Goal: Task Accomplishment & Management: Complete application form

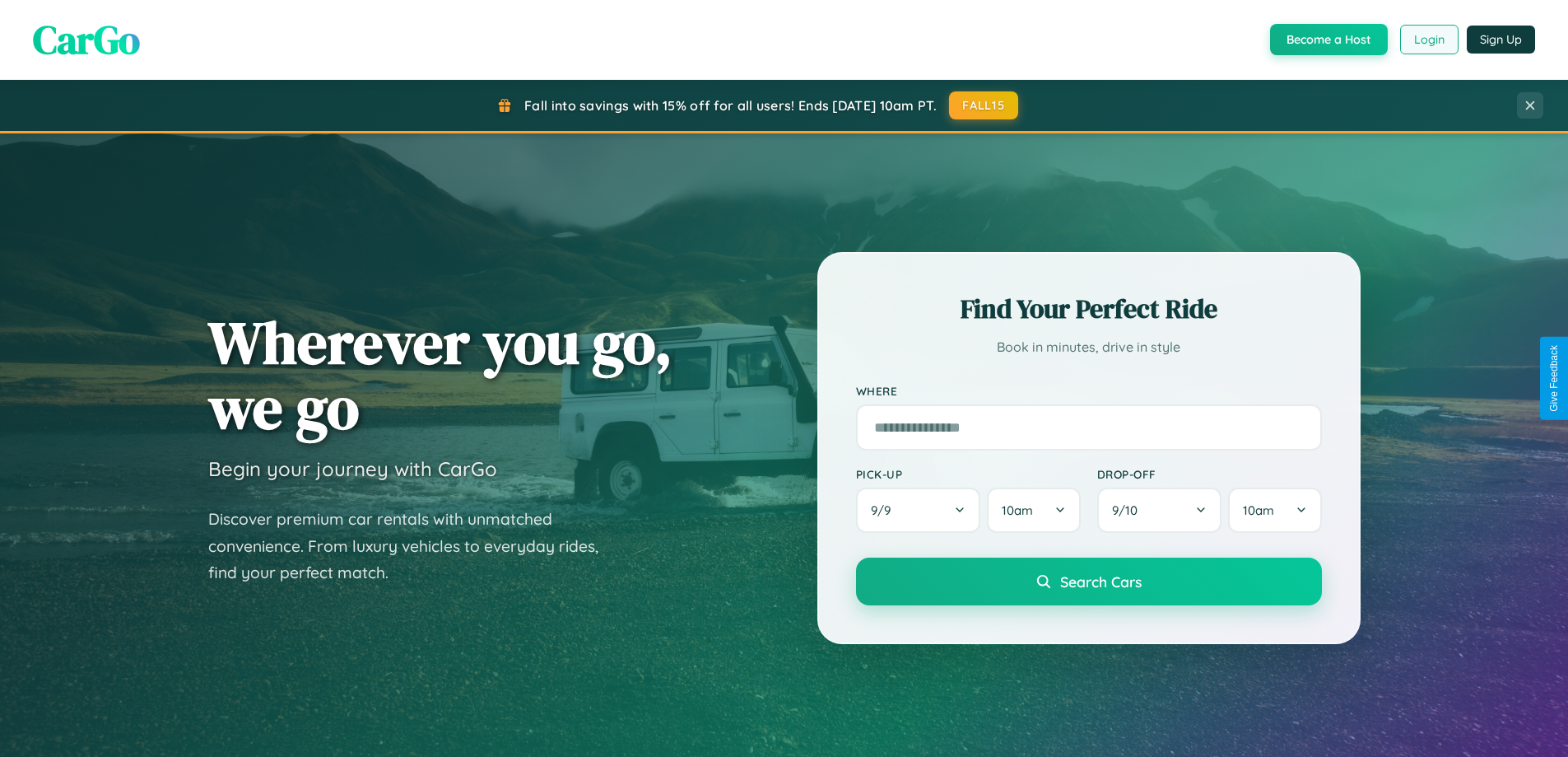
click at [1428, 39] on button "Login" at bounding box center [1430, 39] width 59 height 29
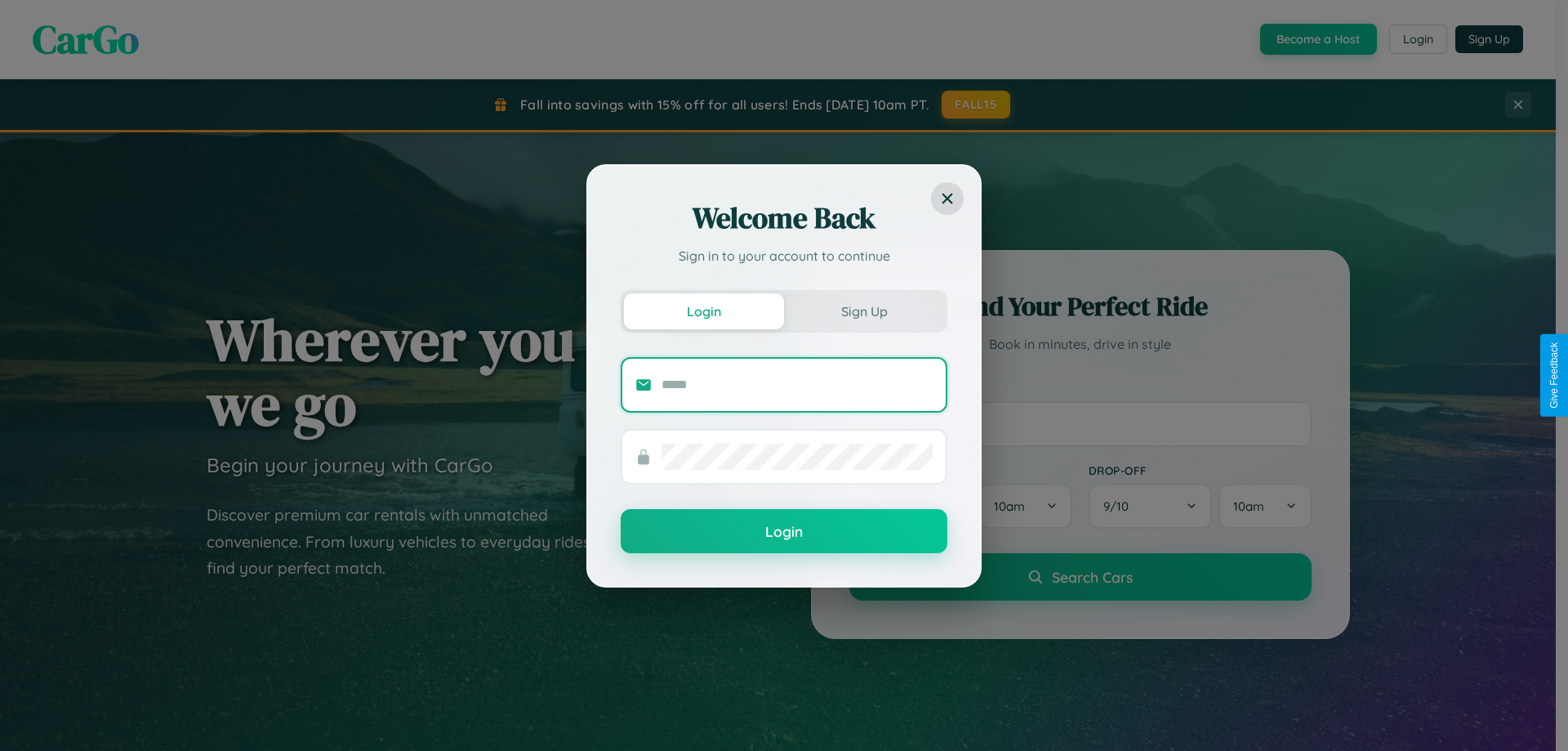
click at [797, 384] on input "text" at bounding box center [797, 385] width 271 height 26
type input "**********"
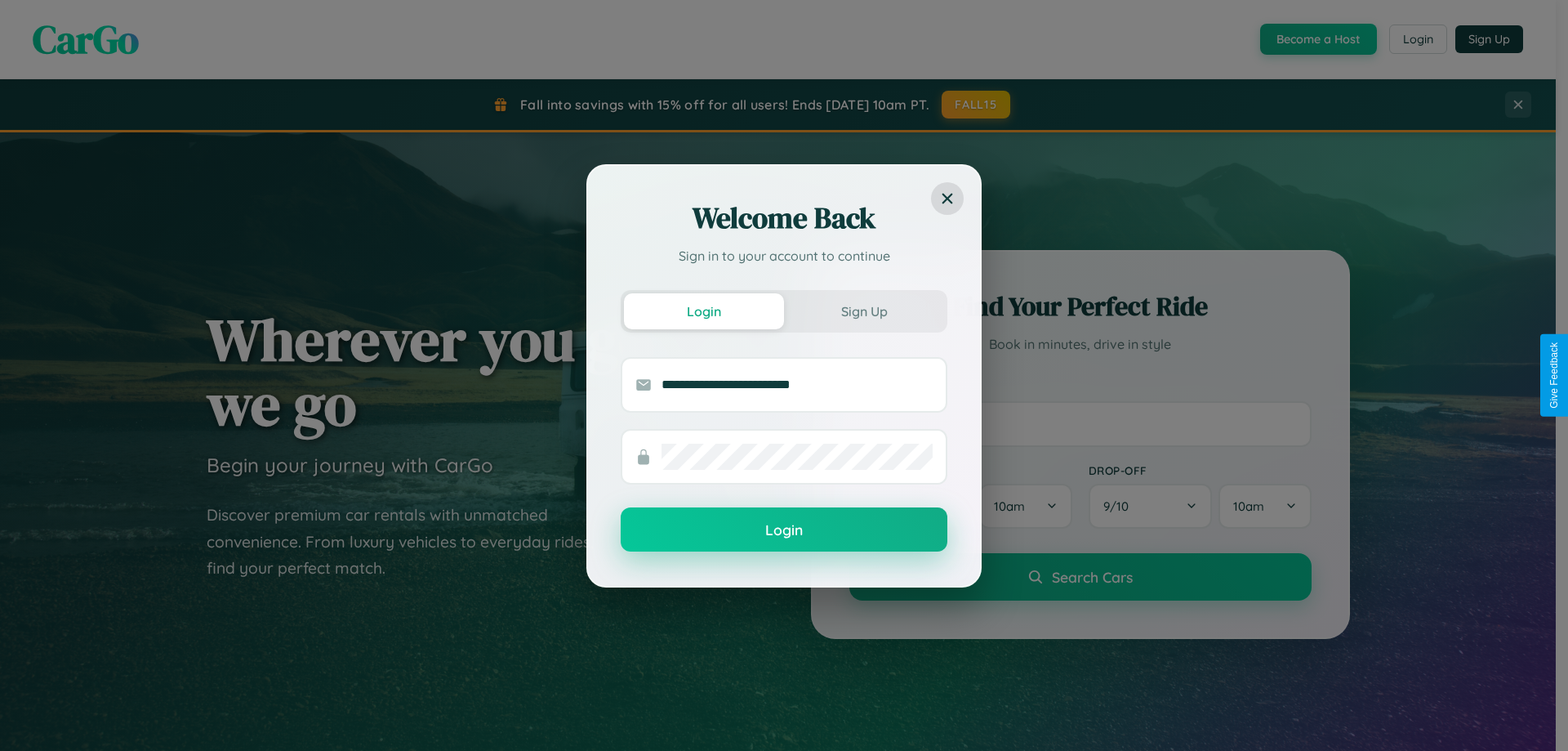
click at [784, 530] on button "Login" at bounding box center [784, 529] width 326 height 45
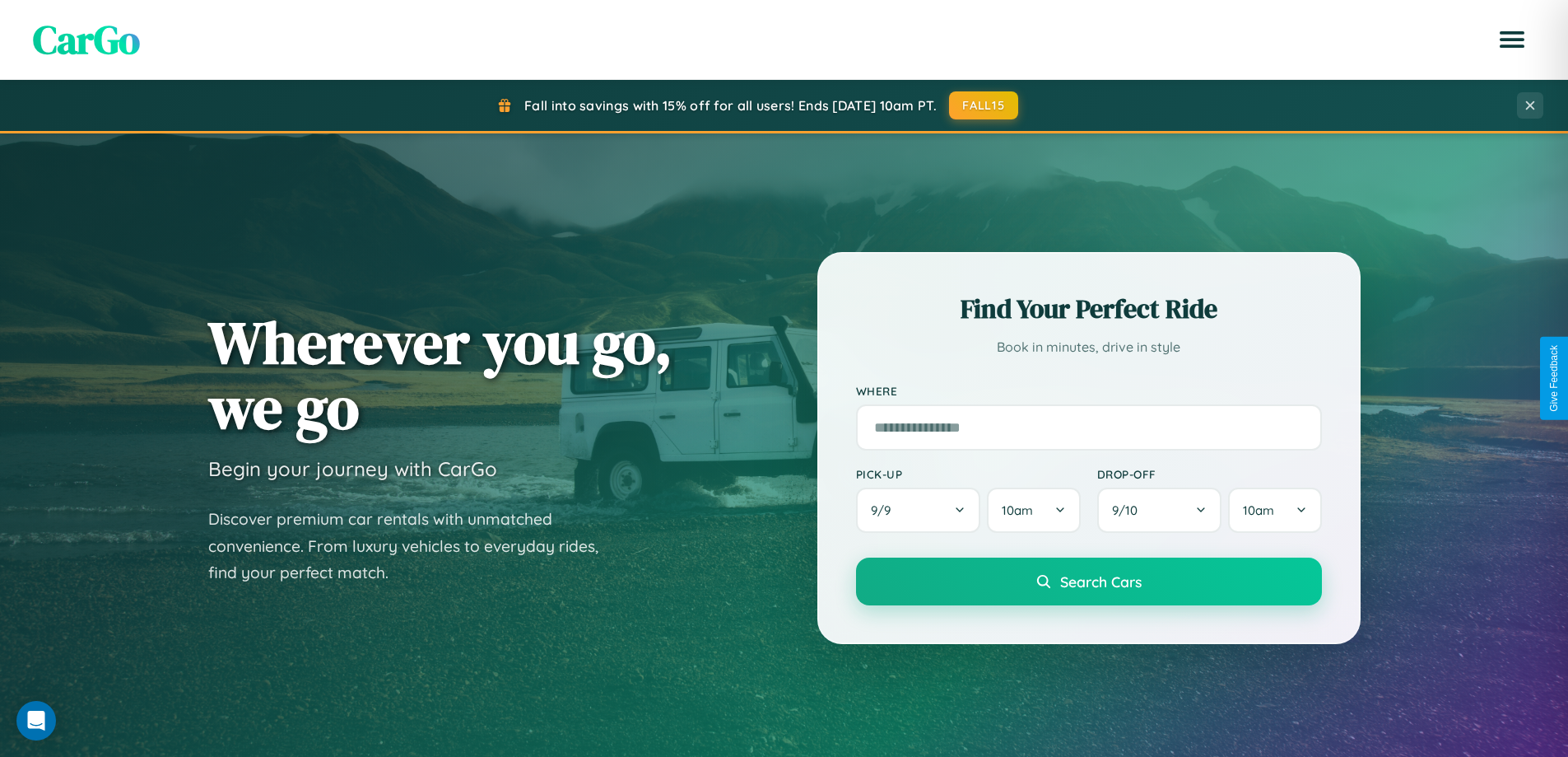
scroll to position [3169, 0]
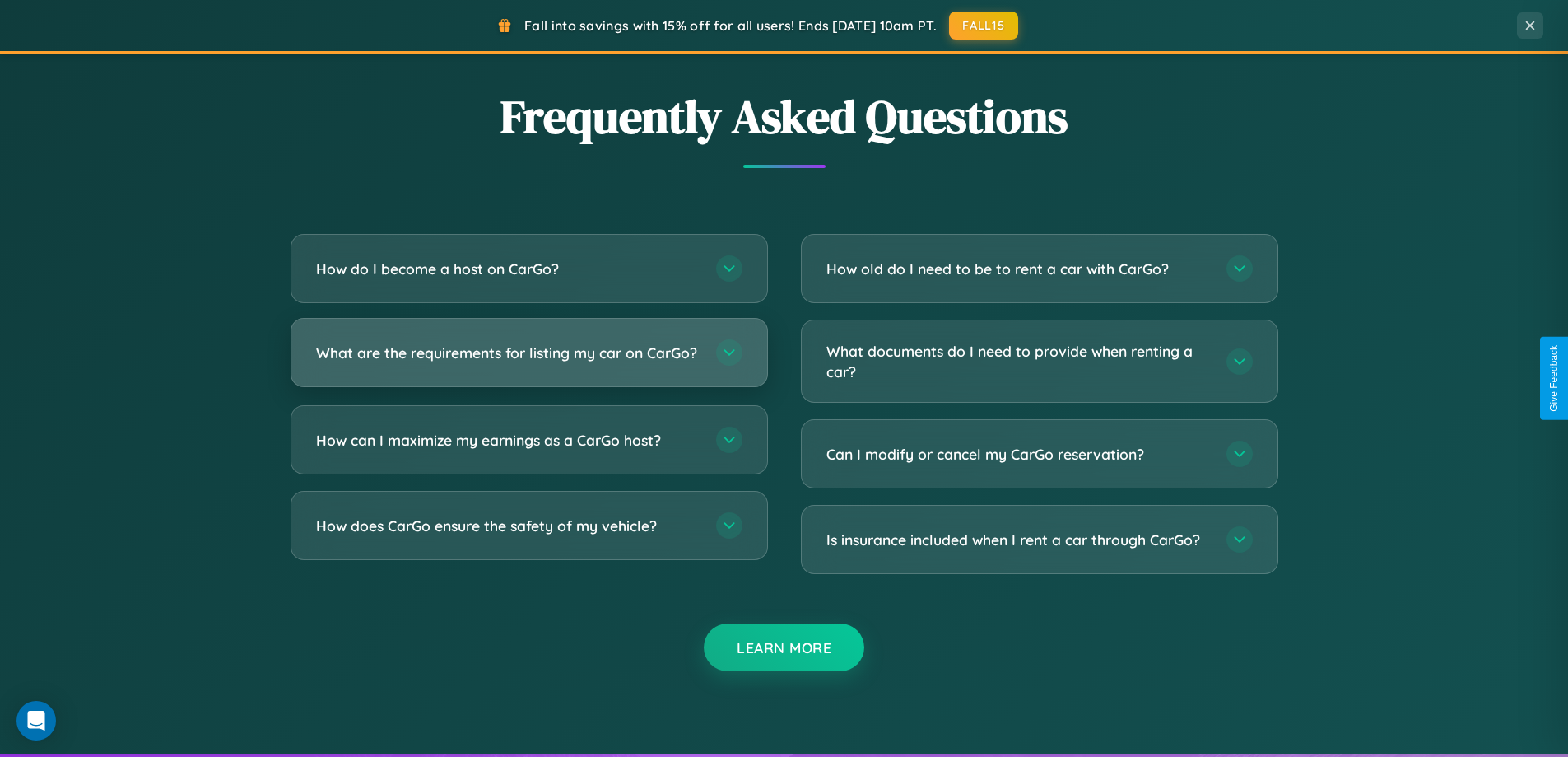
click at [528, 361] on h3 "What are the requirements for listing my car on CarGo?" at bounding box center [507, 353] width 384 height 20
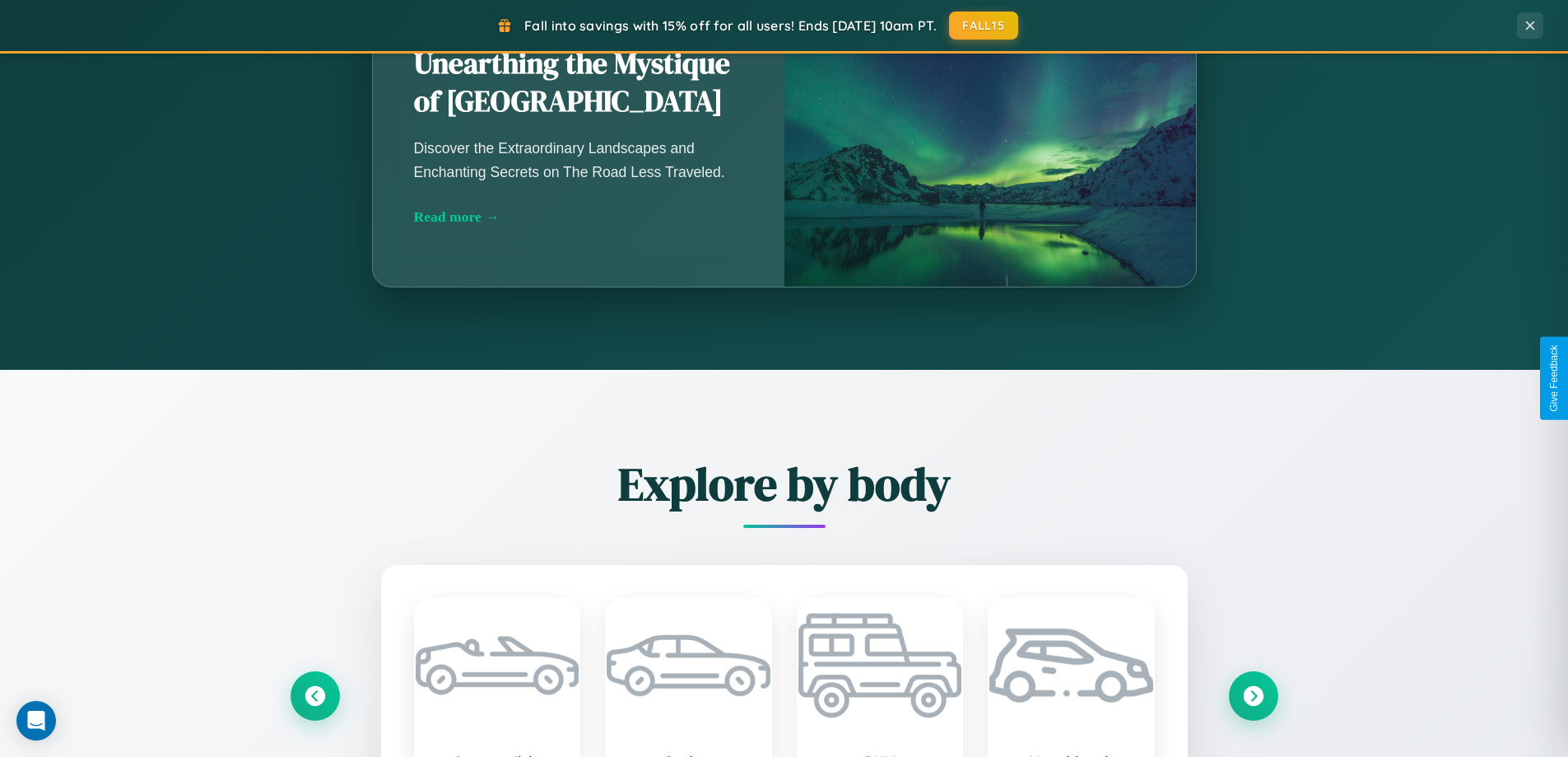
scroll to position [1450, 0]
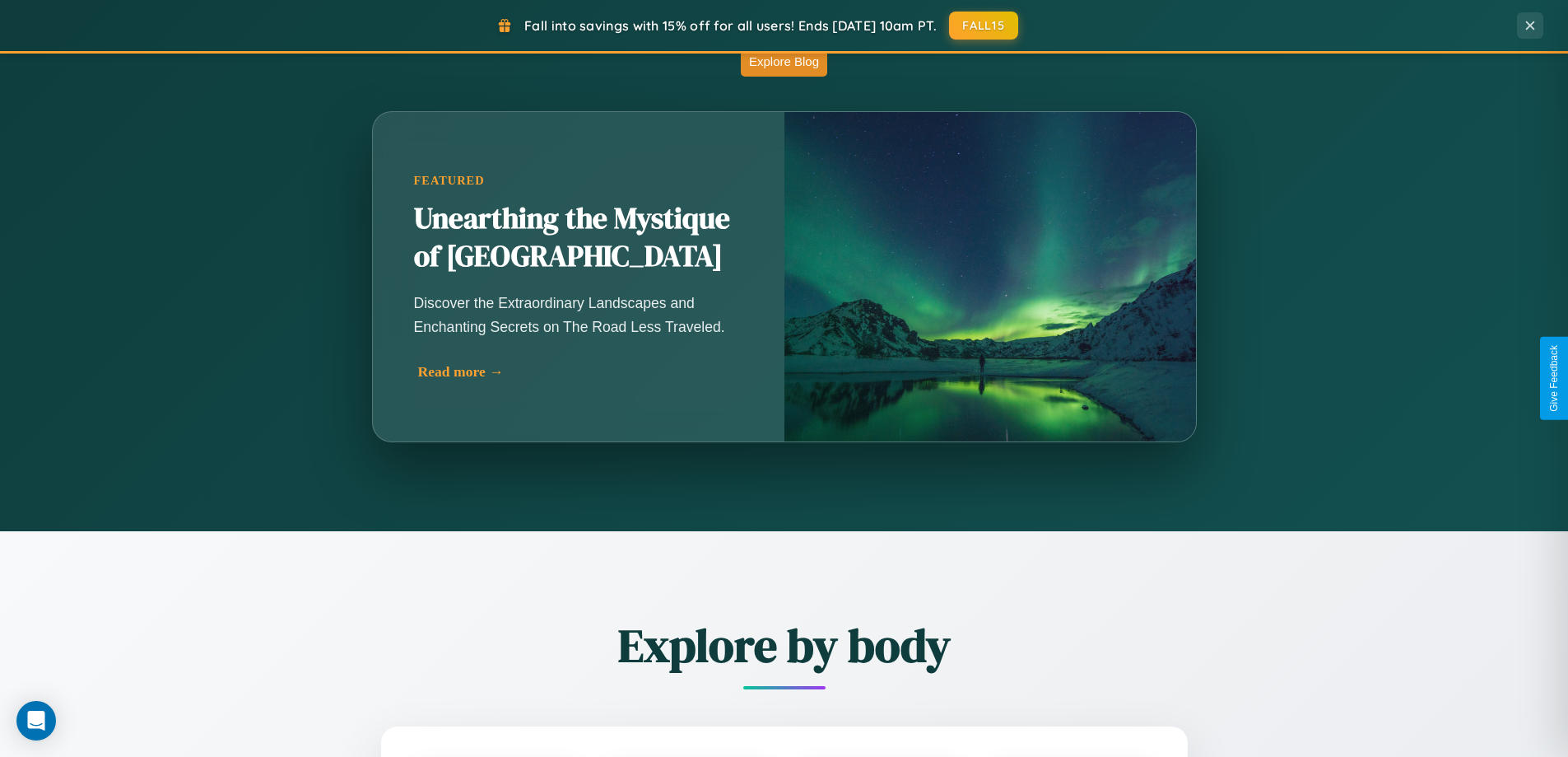
click at [580, 371] on div "Read more →" at bounding box center [582, 371] width 329 height 17
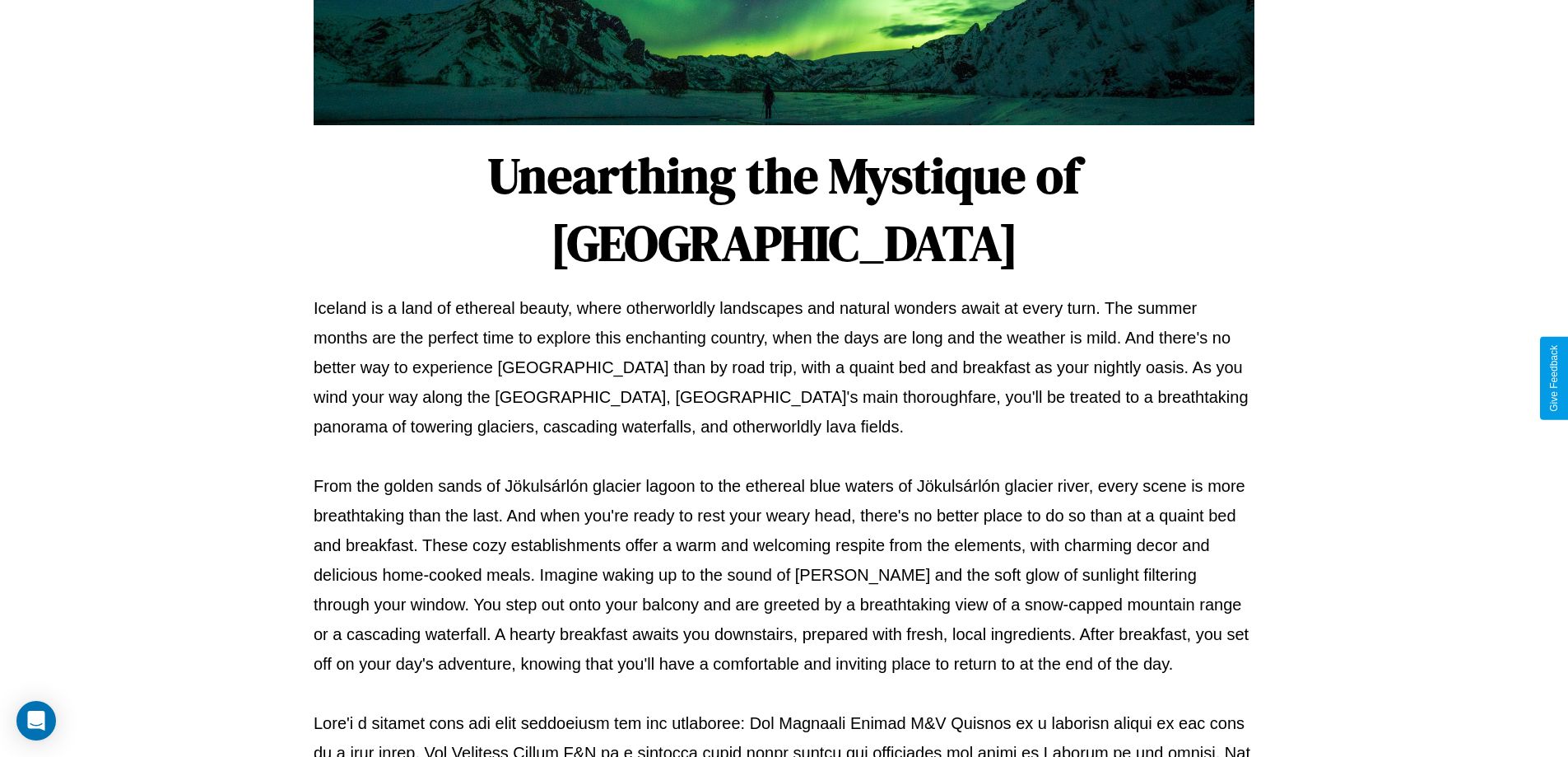
scroll to position [532, 0]
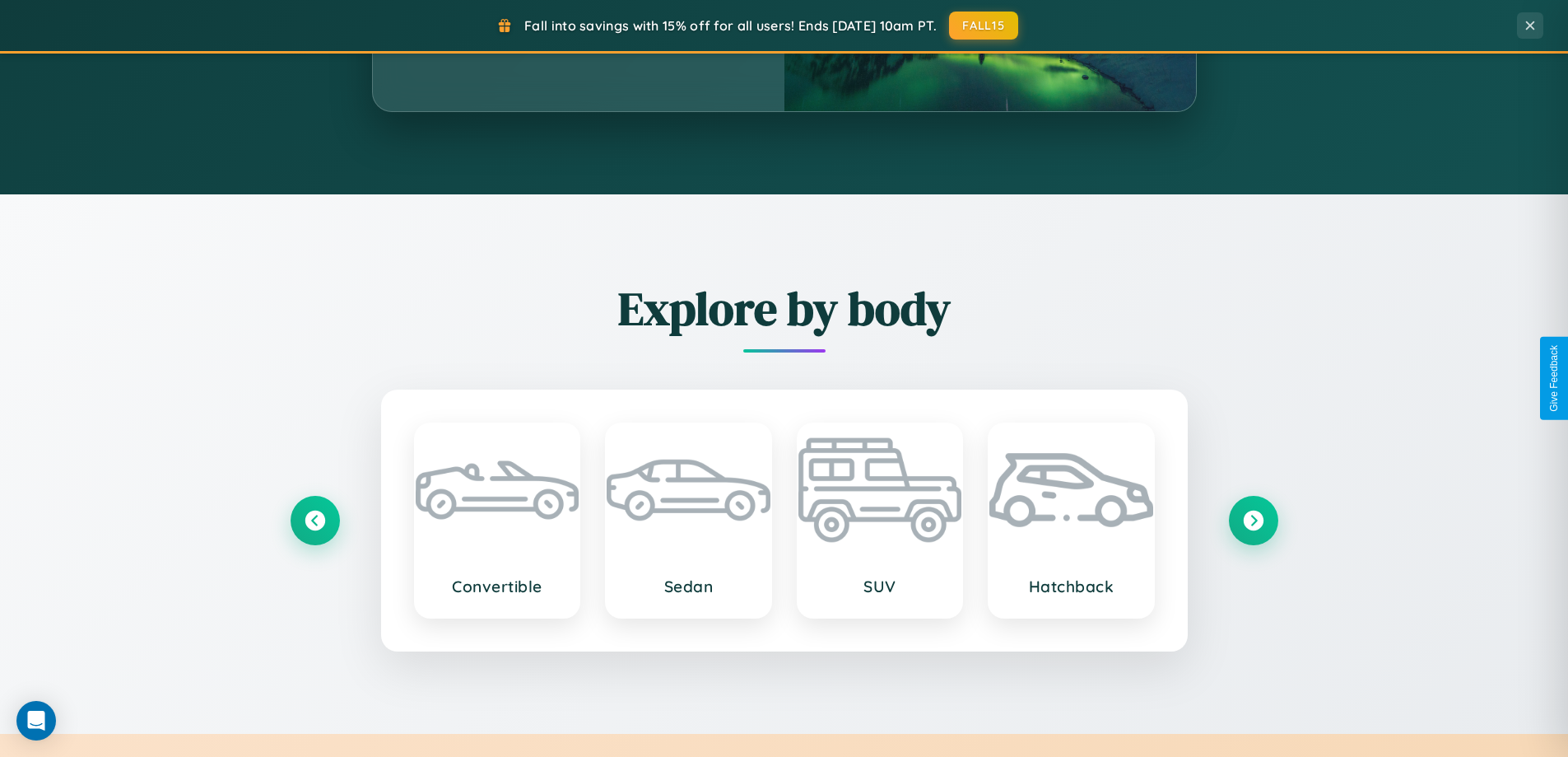
scroll to position [356, 0]
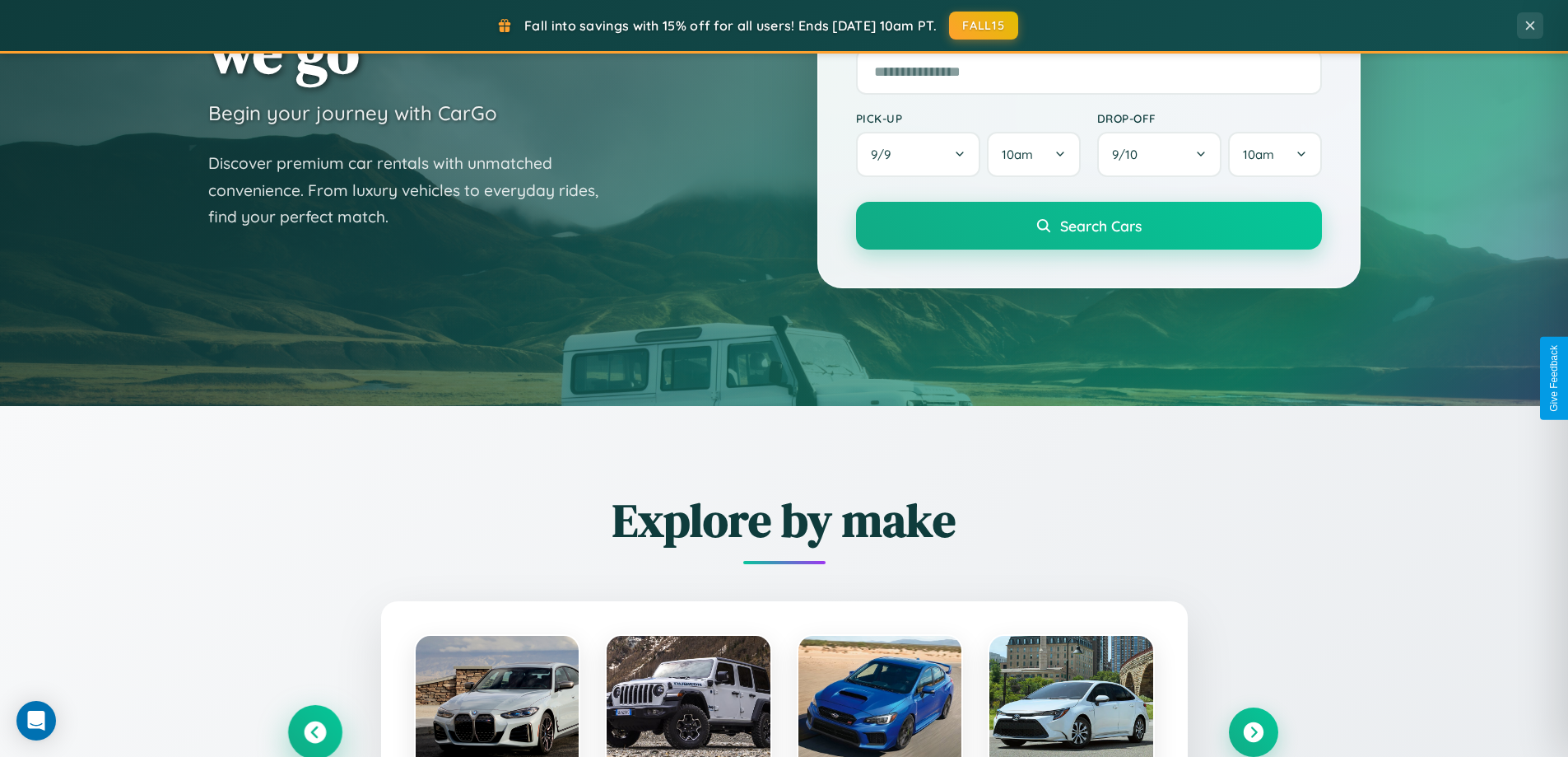
click at [314, 732] on icon at bounding box center [315, 732] width 22 height 22
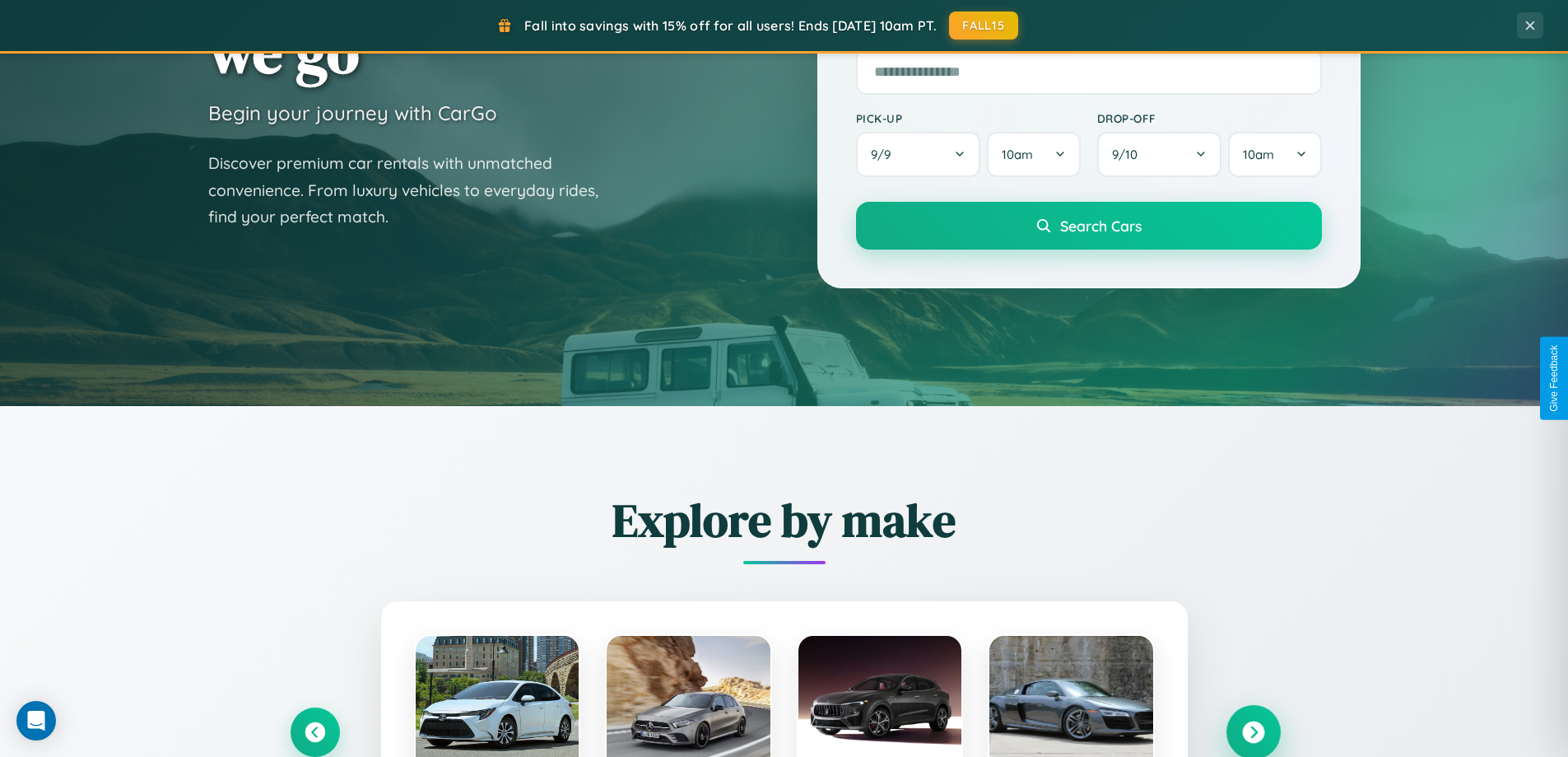
click at [1253, 732] on icon at bounding box center [1253, 732] width 22 height 22
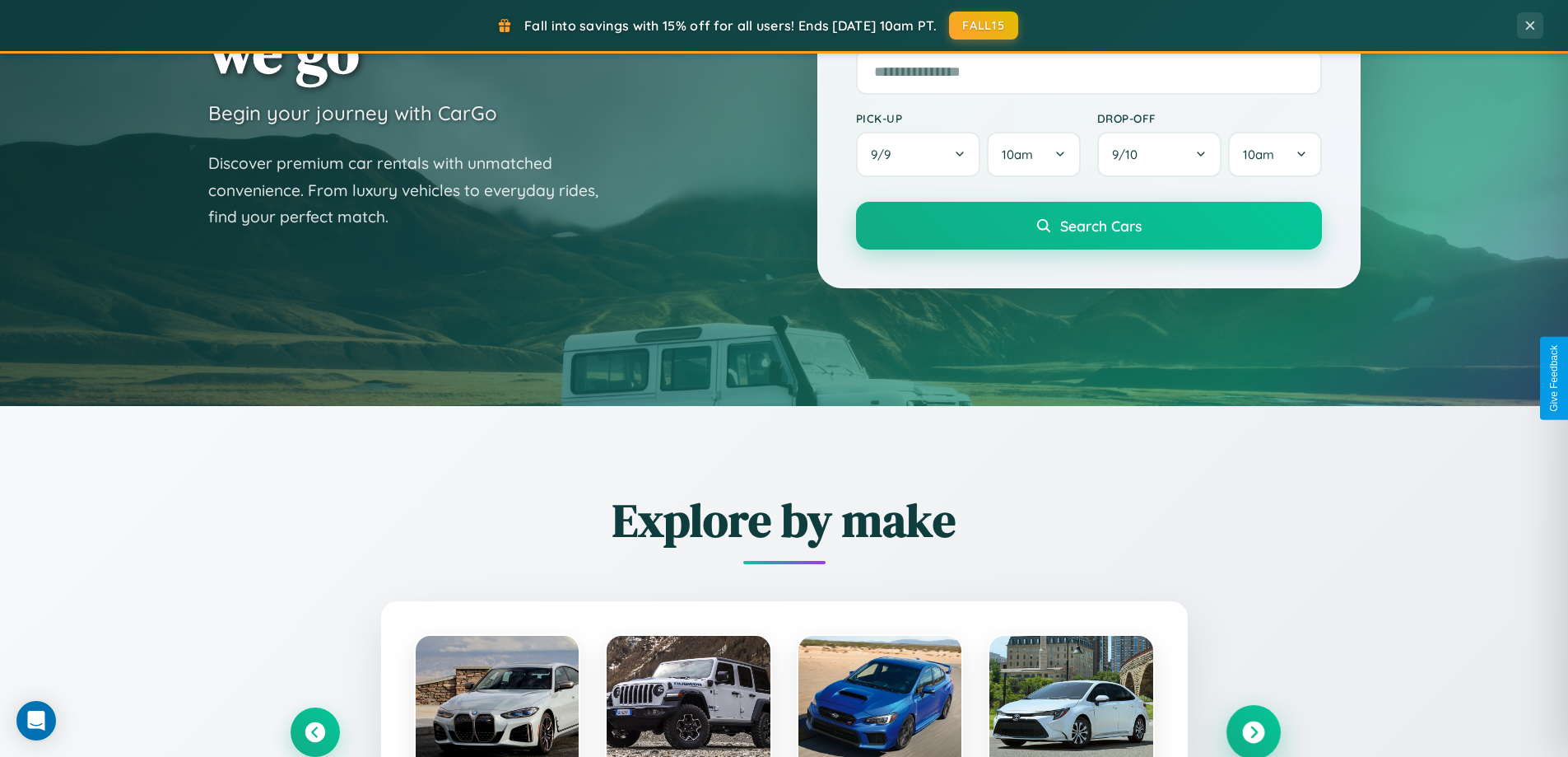
click at [1253, 730] on icon at bounding box center [1253, 732] width 22 height 22
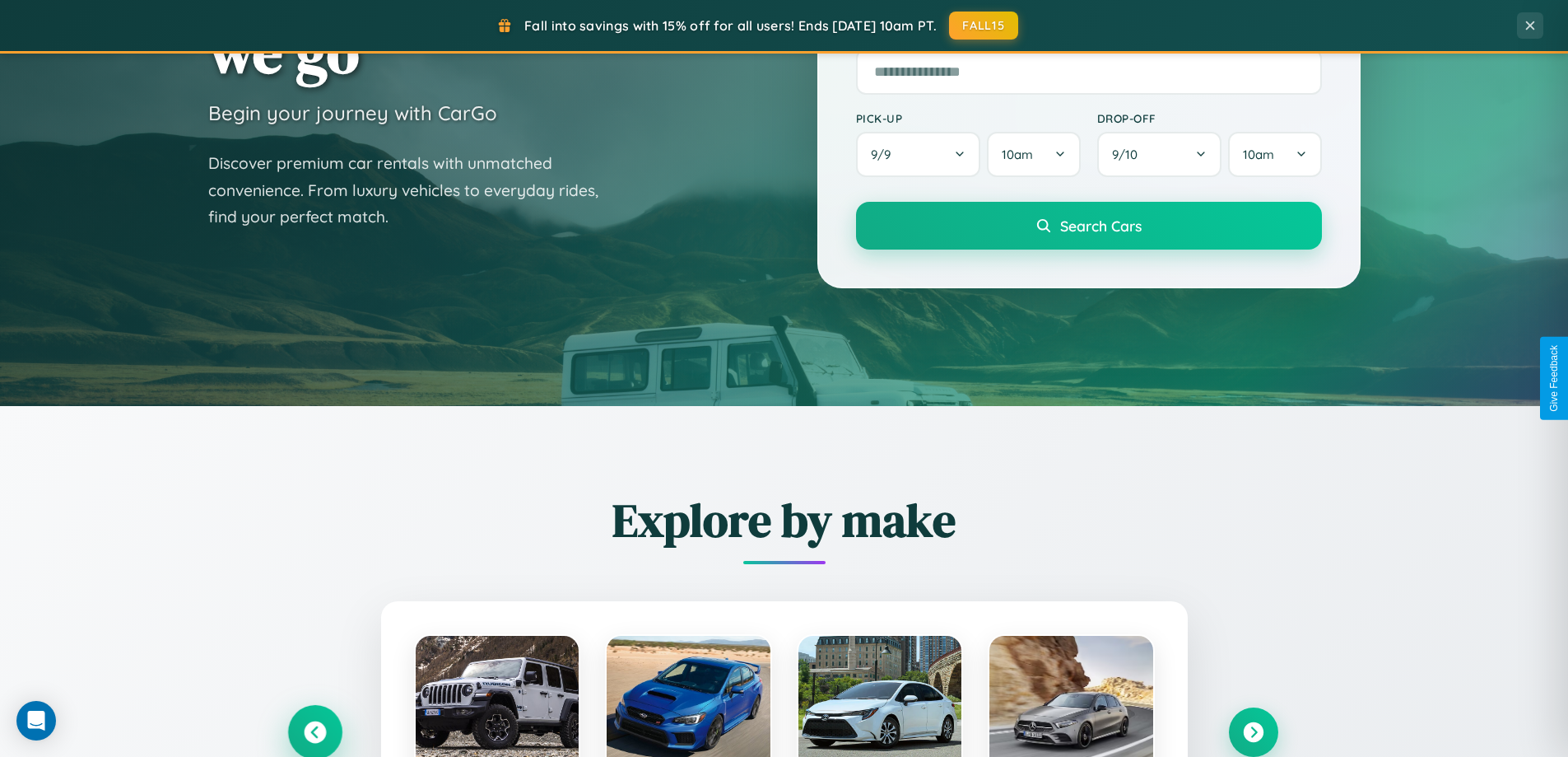
click at [314, 731] on icon at bounding box center [315, 732] width 22 height 22
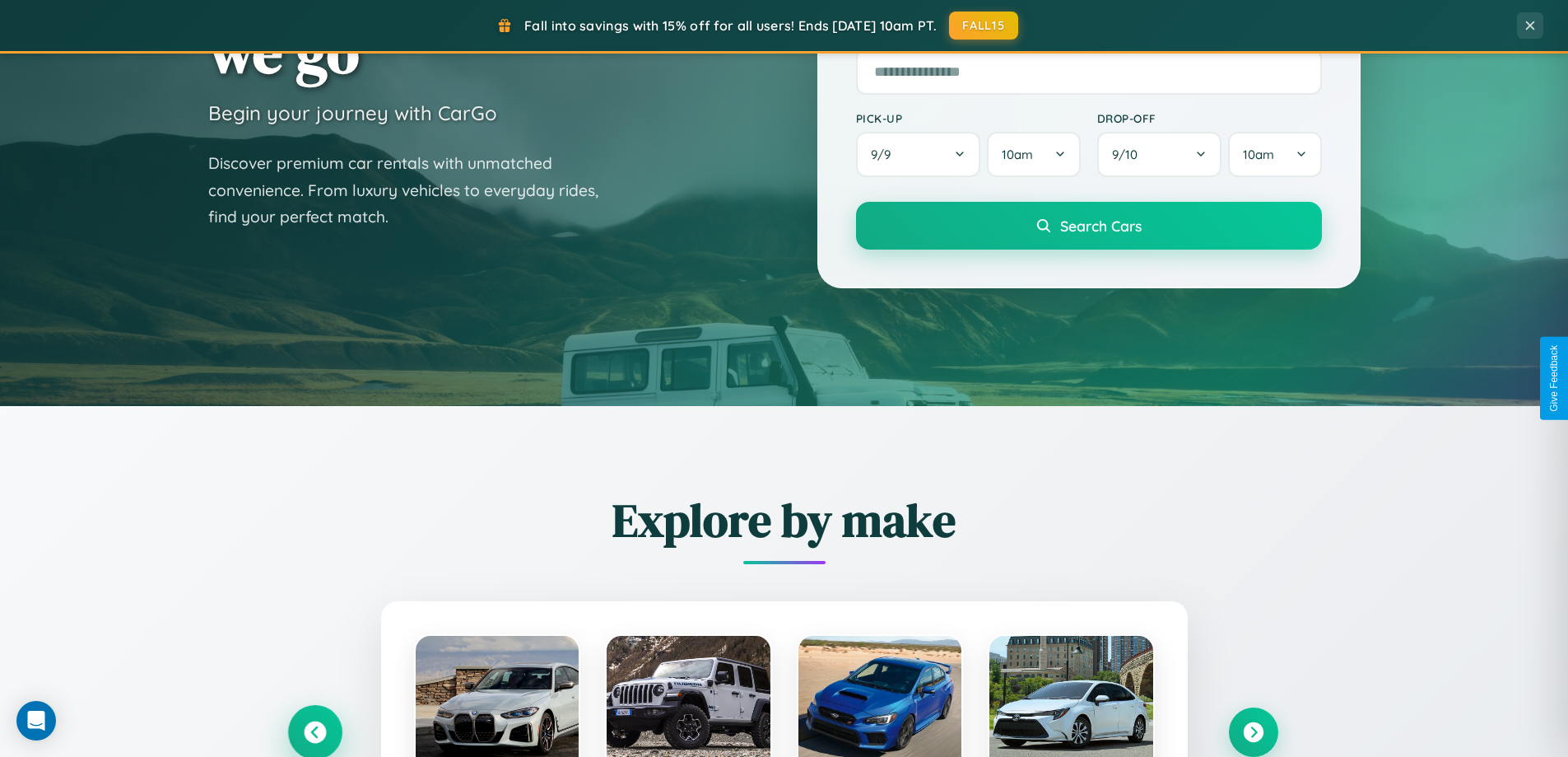
scroll to position [2646, 0]
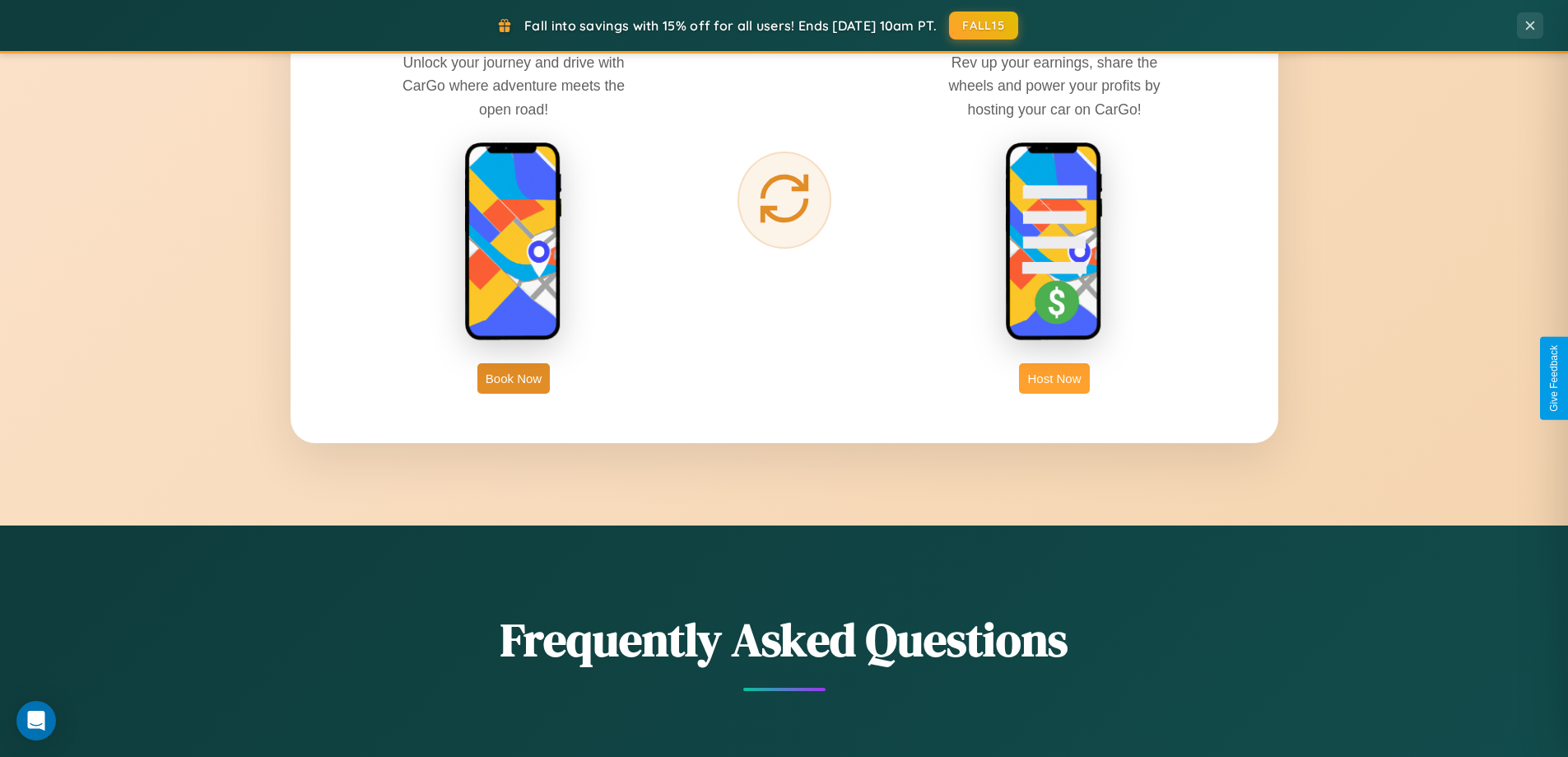
click at [1054, 378] on button "Host Now" at bounding box center [1053, 378] width 70 height 30
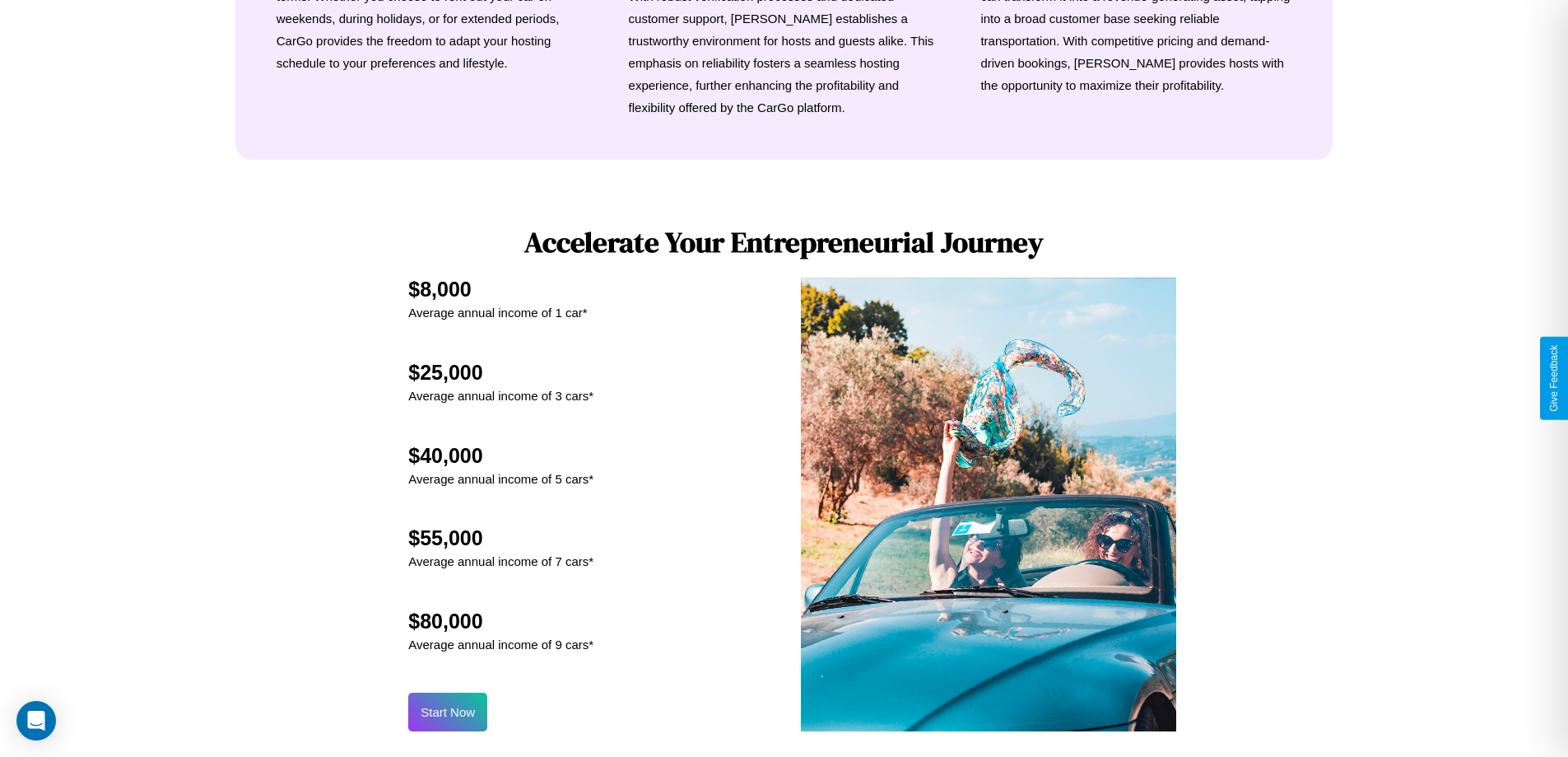
scroll to position [2226, 0]
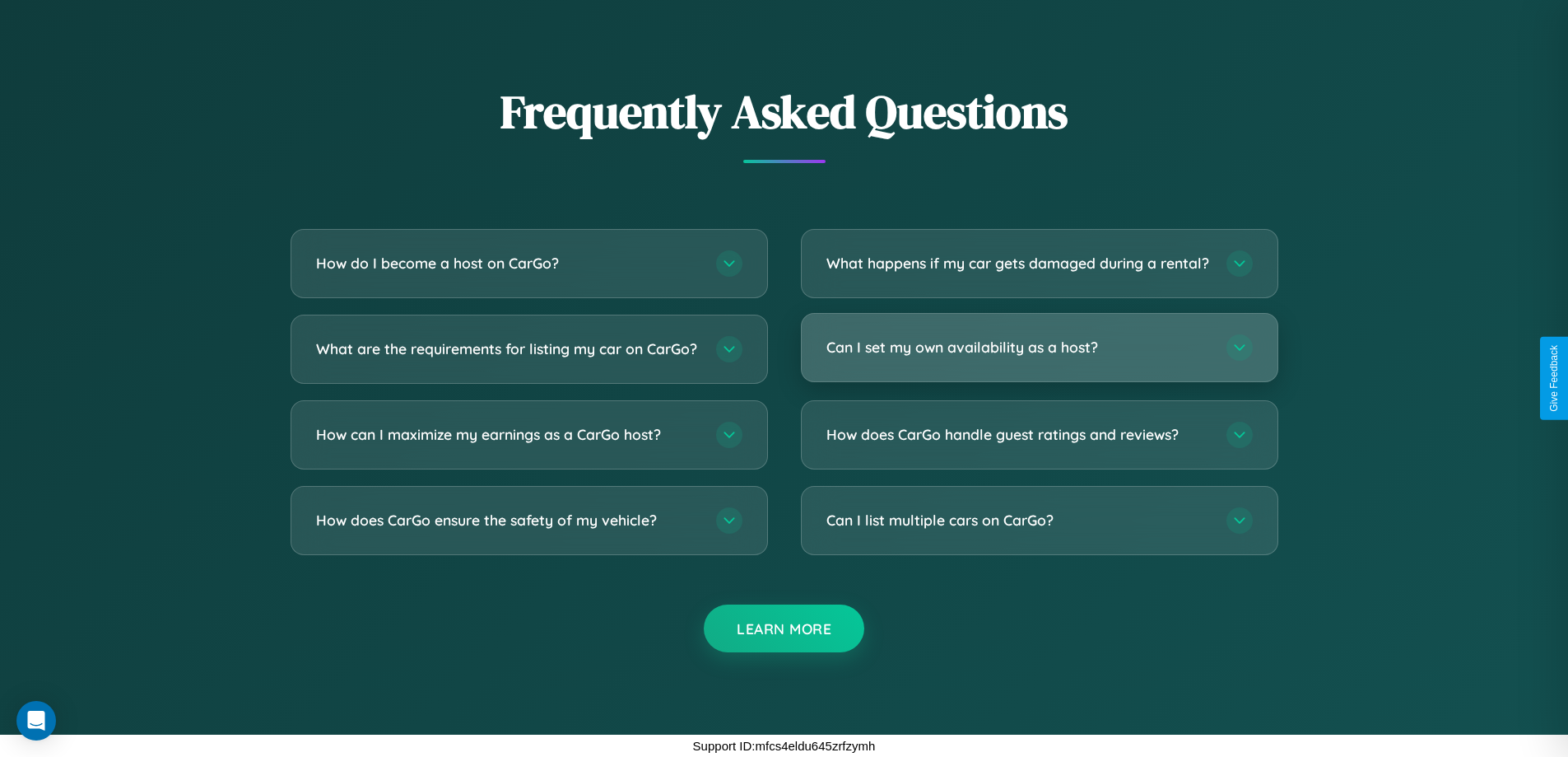
click at [1039, 346] on h3 "Can I set my own availability as a host?" at bounding box center [1018, 347] width 384 height 20
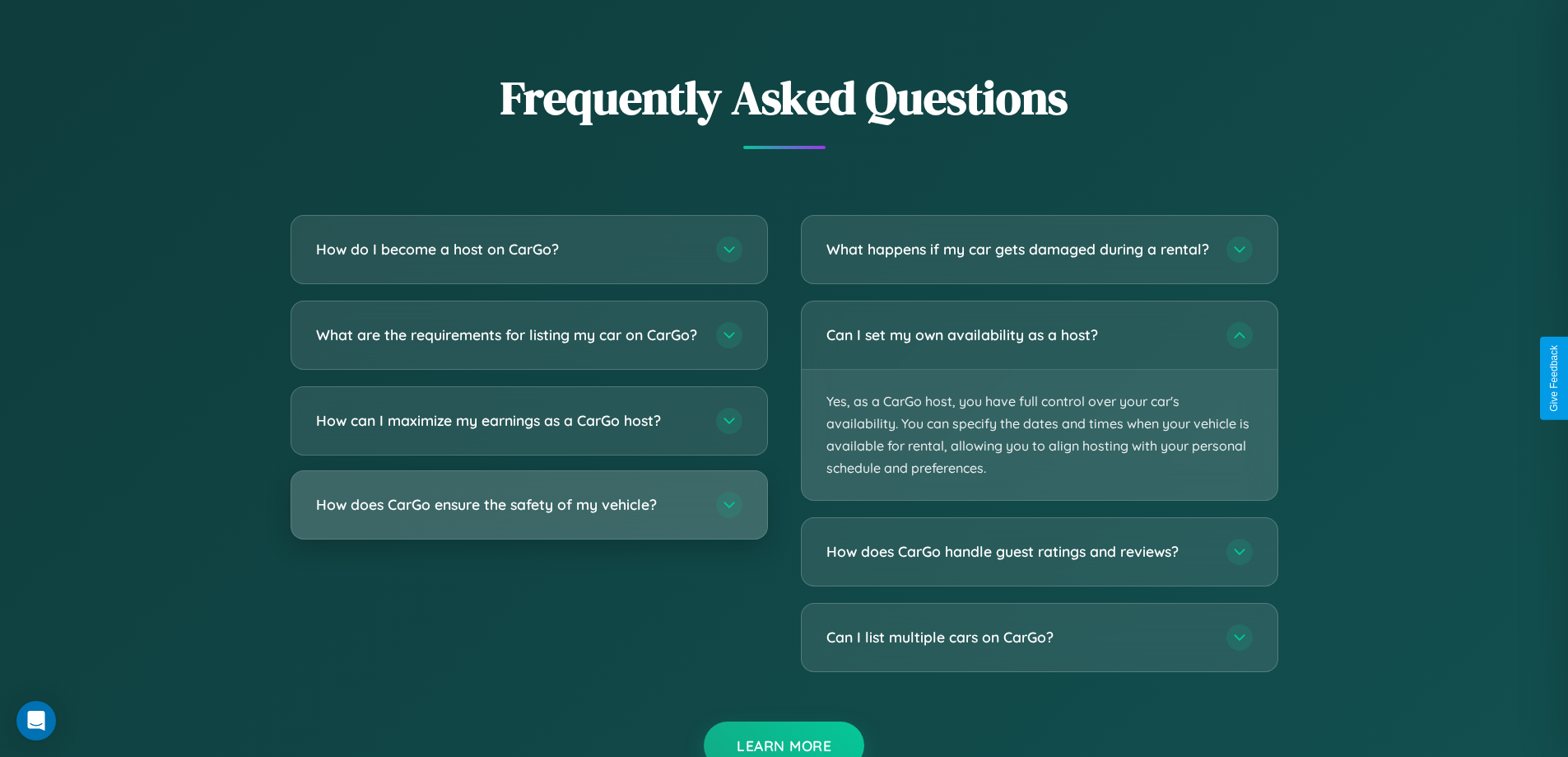
click at [528, 515] on h3 "How does CarGo ensure the safety of my vehicle?" at bounding box center [507, 504] width 384 height 20
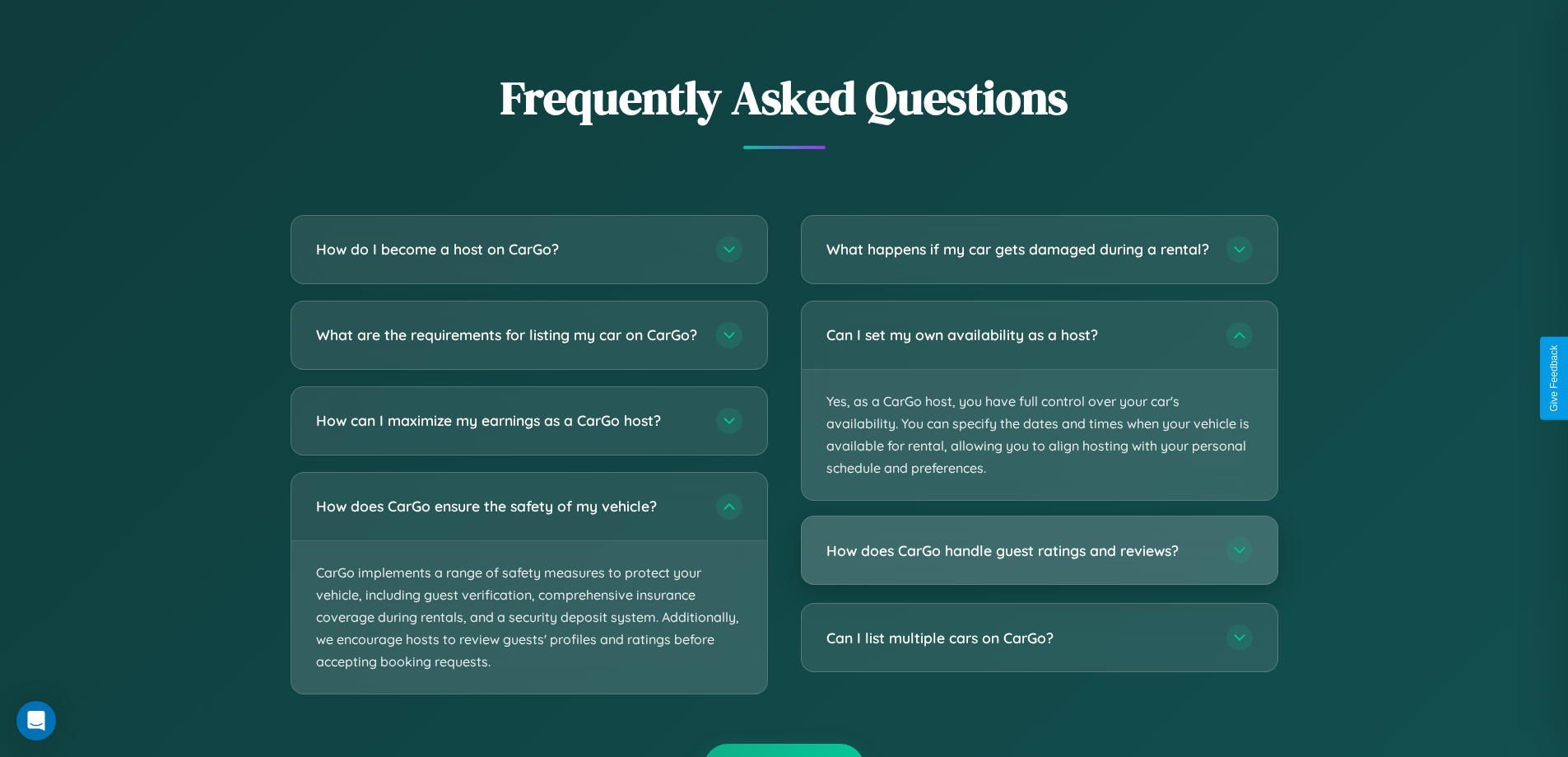
click at [1039, 561] on h3 "How does CarGo handle guest ratings and reviews?" at bounding box center [1018, 550] width 384 height 20
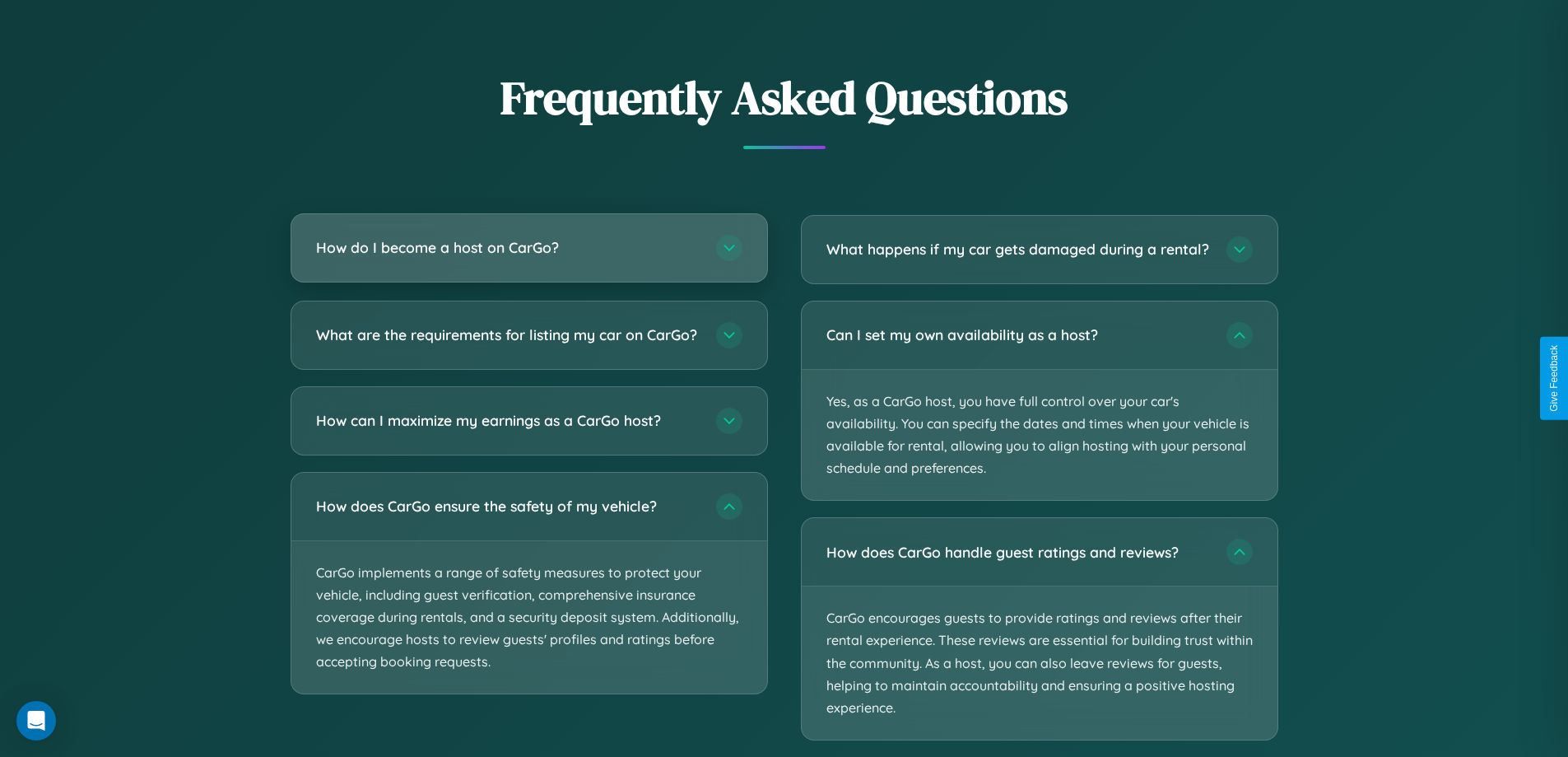
click at [528, 248] on h3 "How do I become a host on CarGo?" at bounding box center [507, 247] width 384 height 20
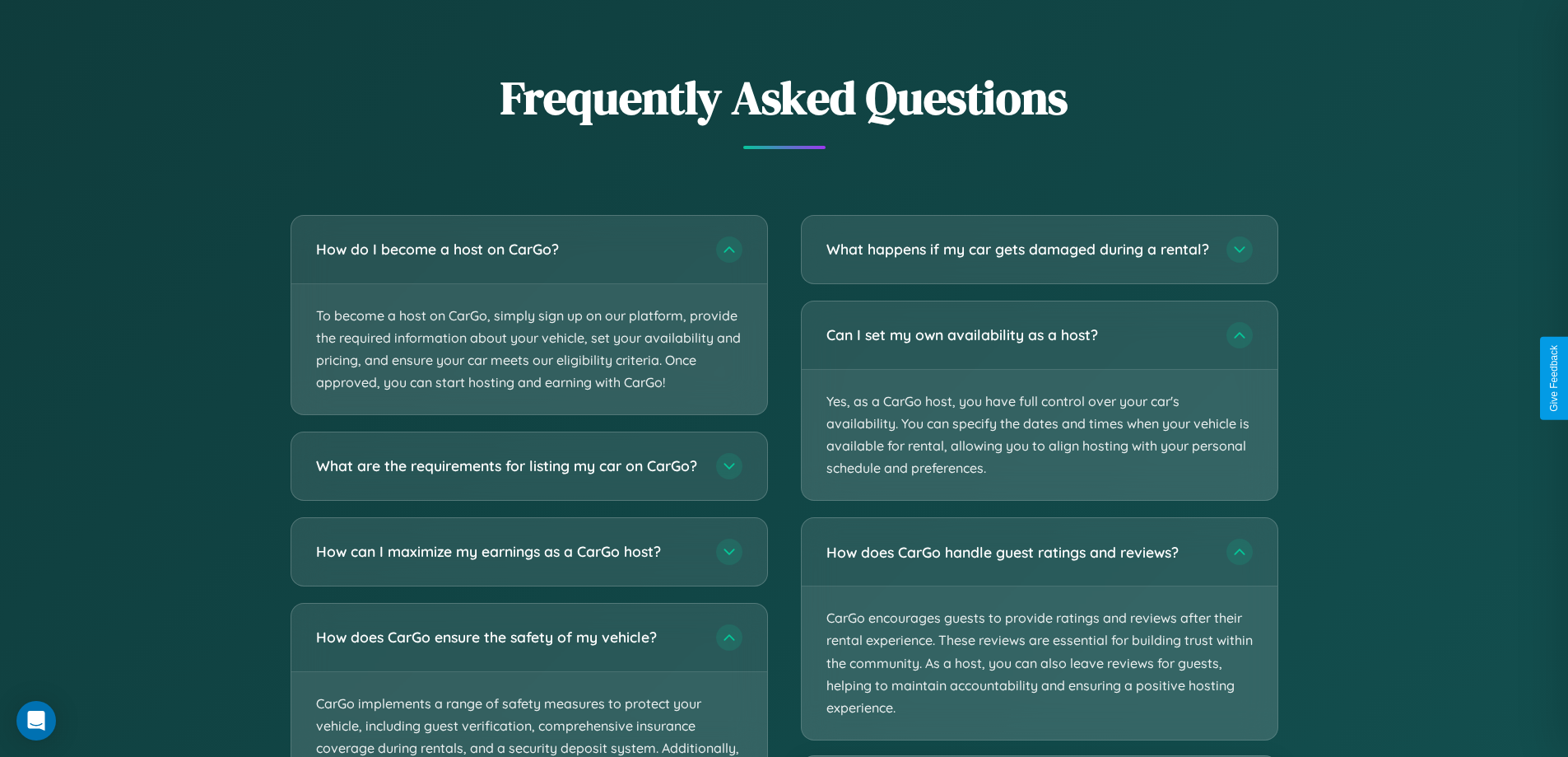
scroll to position [2309, 0]
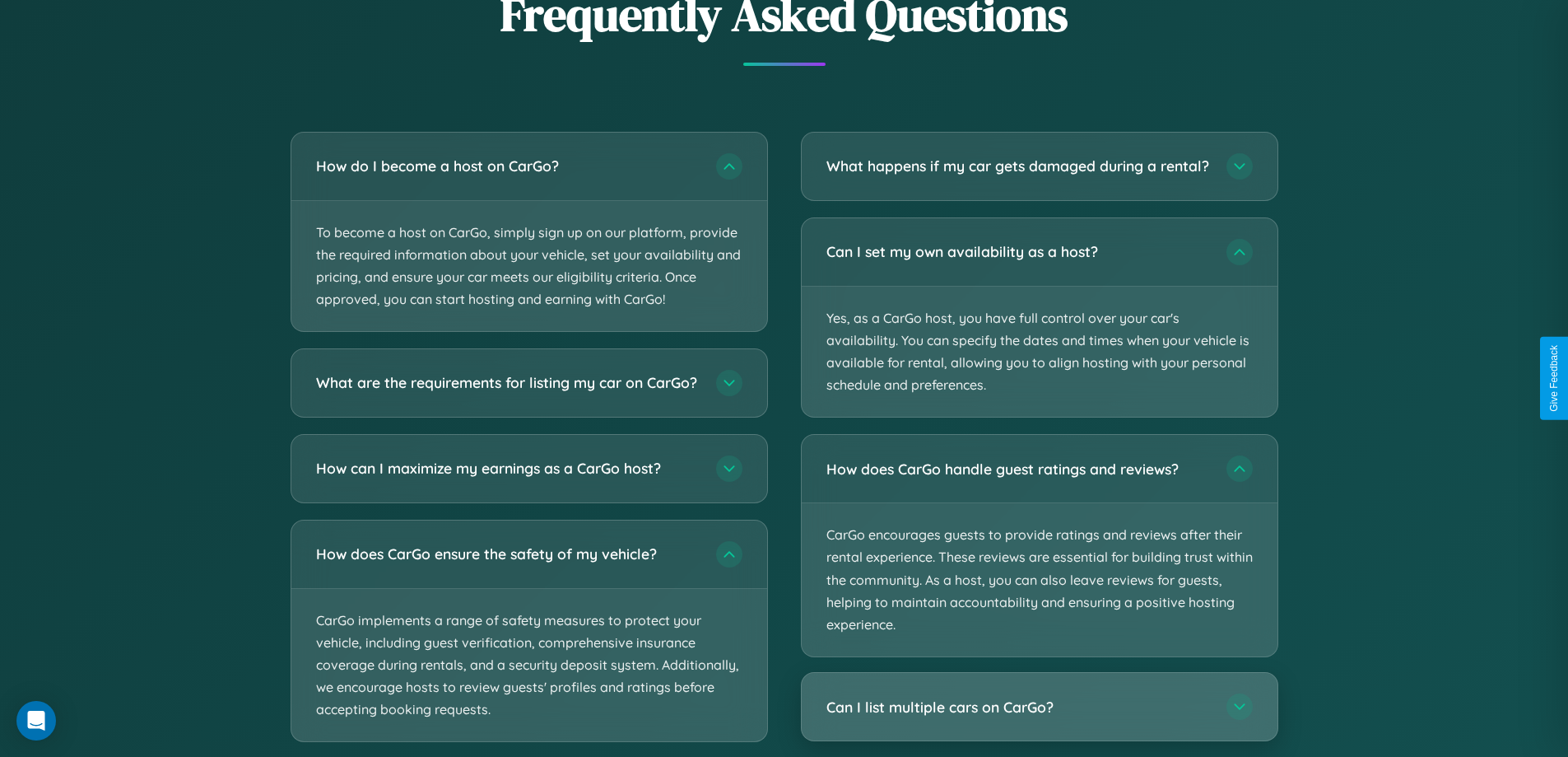
click at [1039, 718] on h3 "Can I list multiple cars on CarGo?" at bounding box center [1018, 707] width 384 height 20
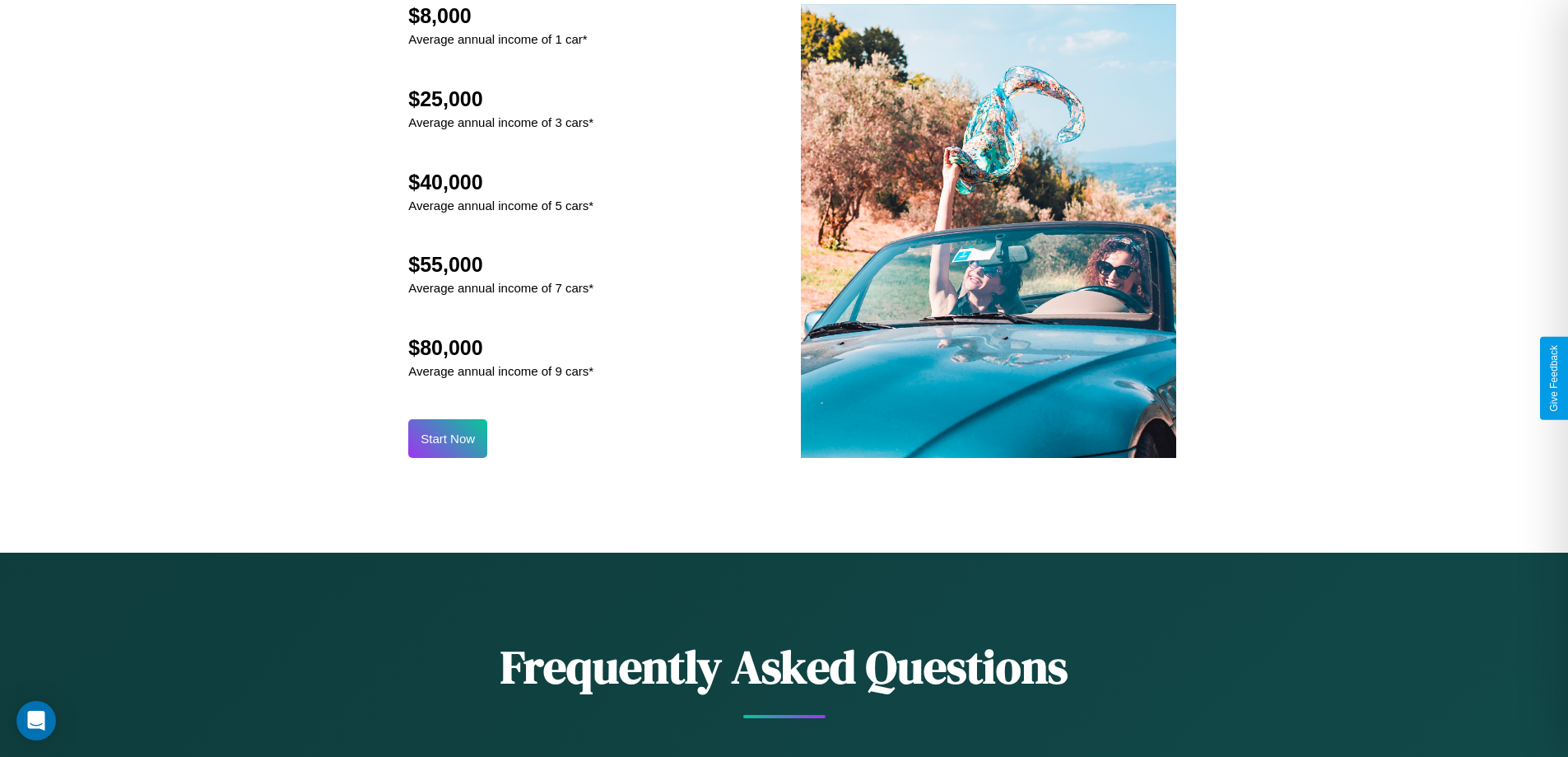
scroll to position [1717, 0]
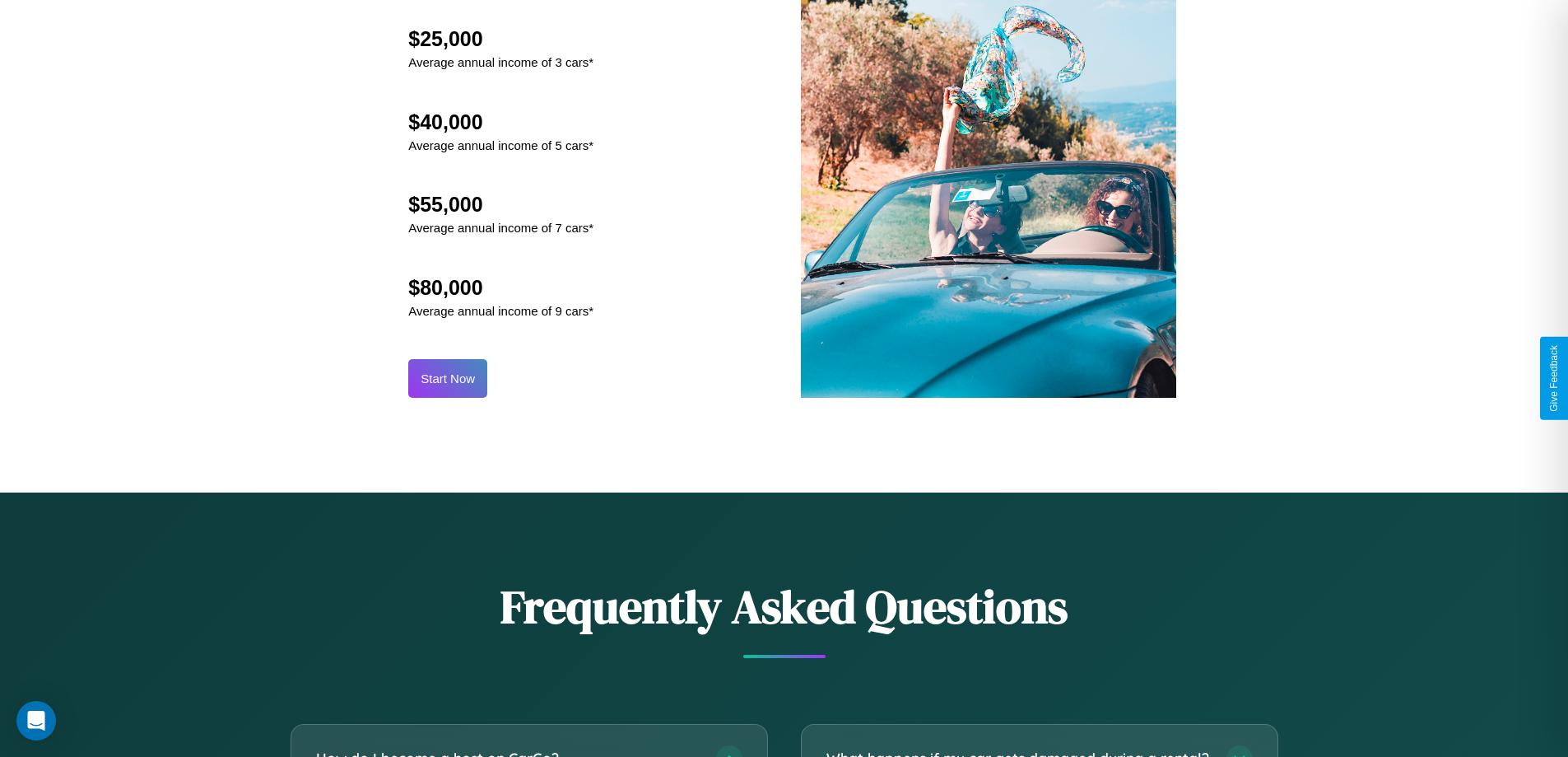
click at [448, 378] on button "Start Now" at bounding box center [448, 378] width 79 height 38
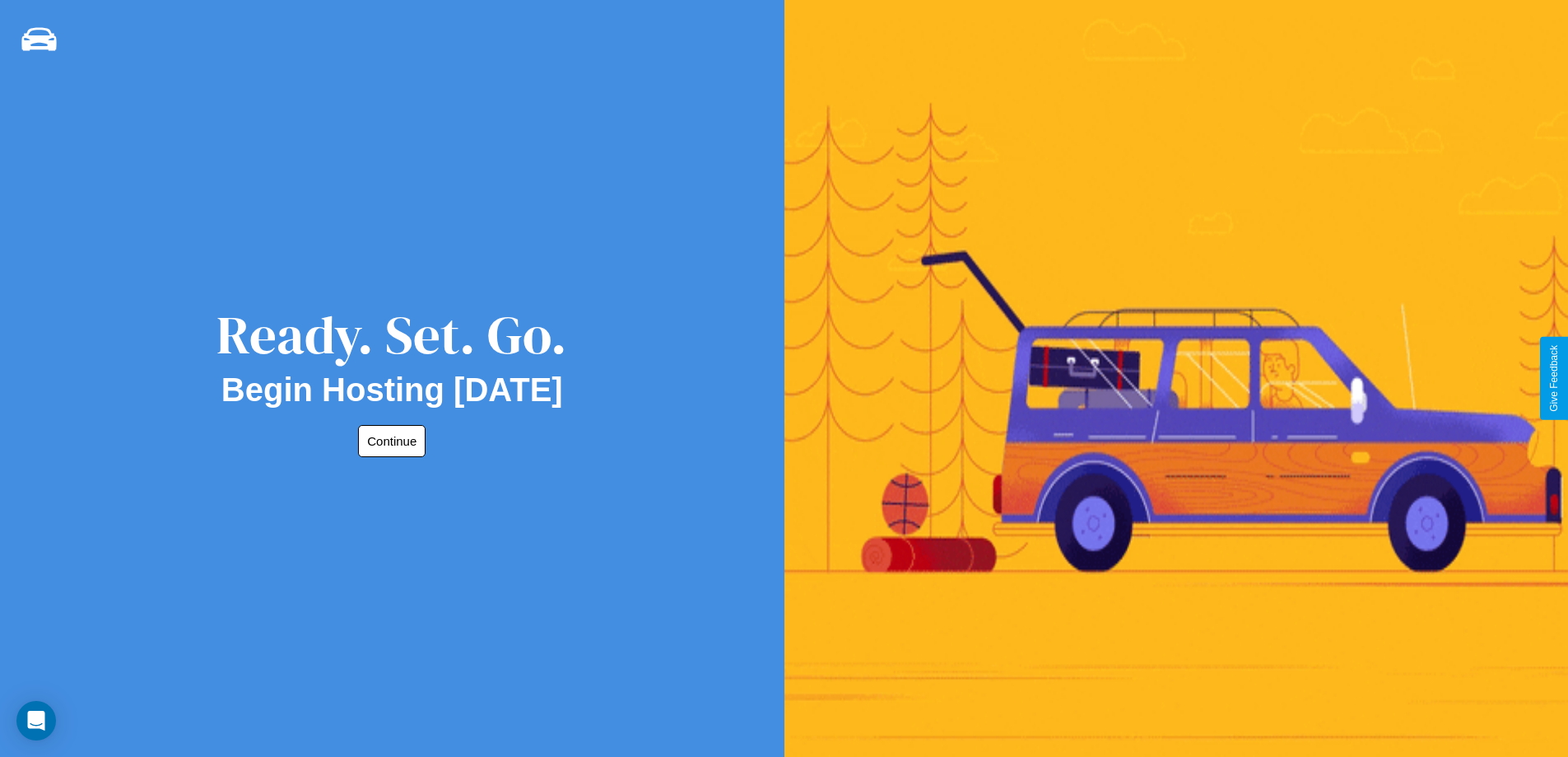
click at [388, 441] on button "Continue" at bounding box center [392, 441] width 68 height 32
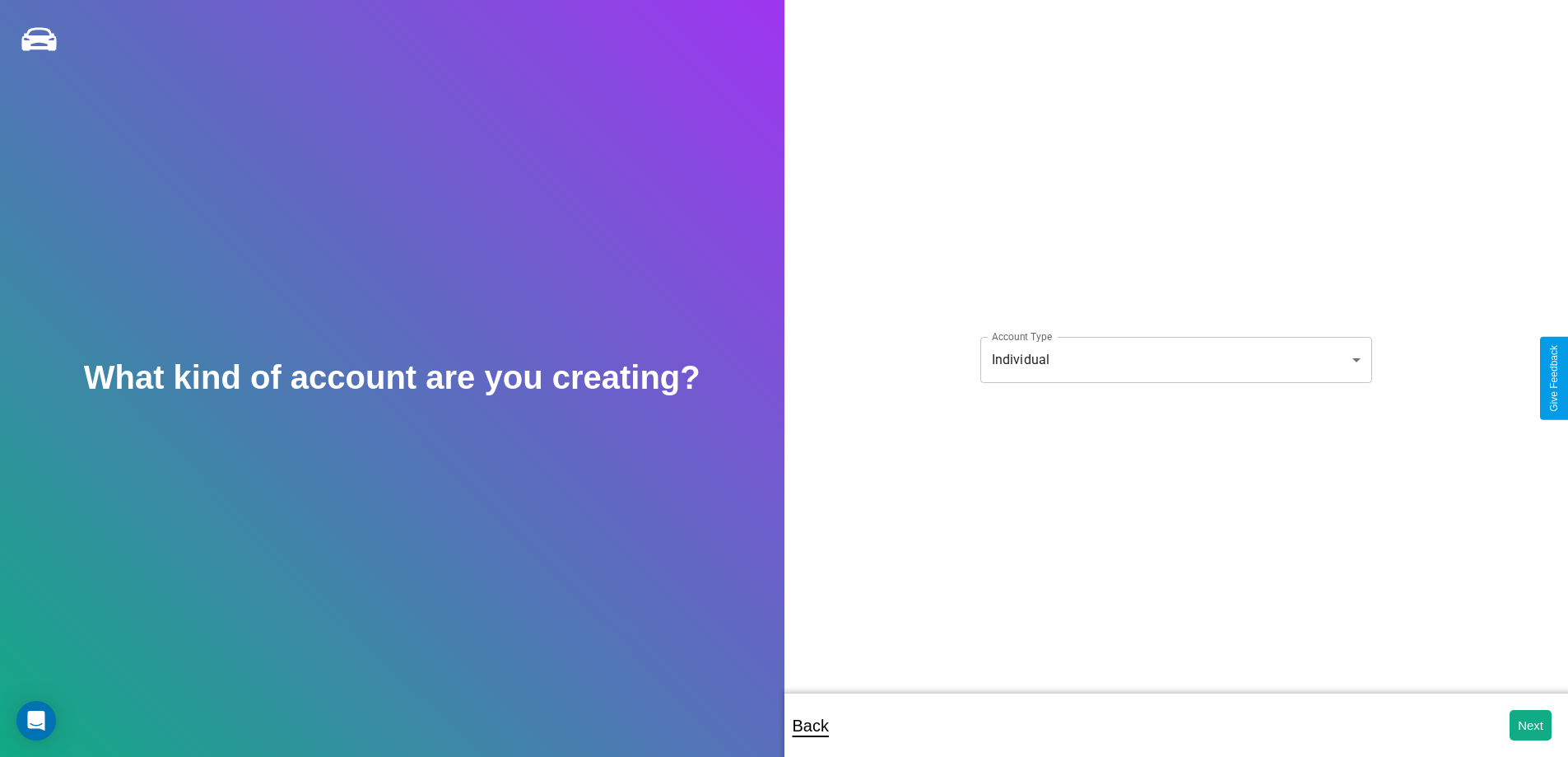
click at [1175, 359] on body "**********" at bounding box center [784, 389] width 1568 height 779
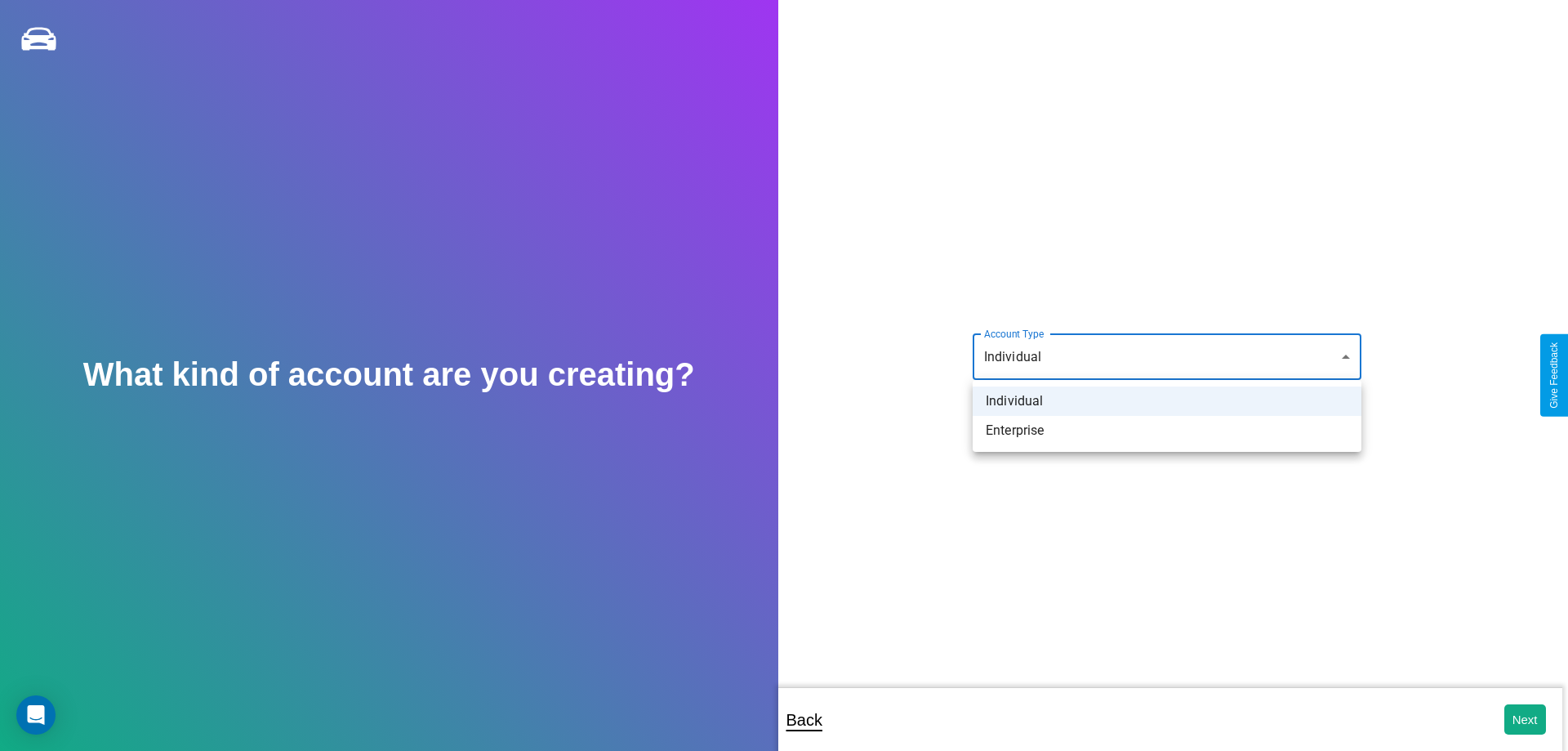
click at [1167, 401] on li "Individual" at bounding box center [1167, 401] width 389 height 29
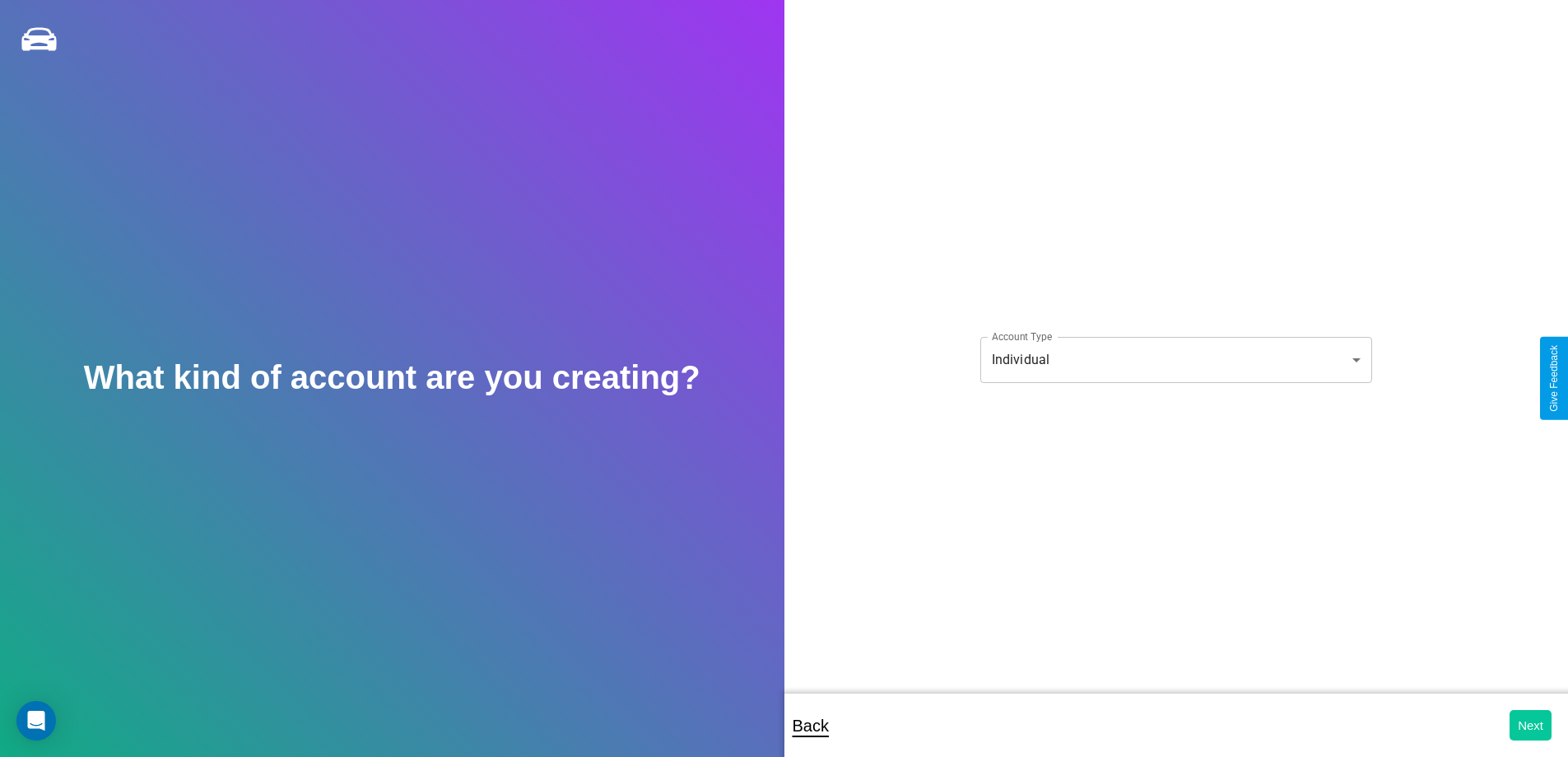
click at [1530, 725] on button "Next" at bounding box center [1530, 725] width 42 height 30
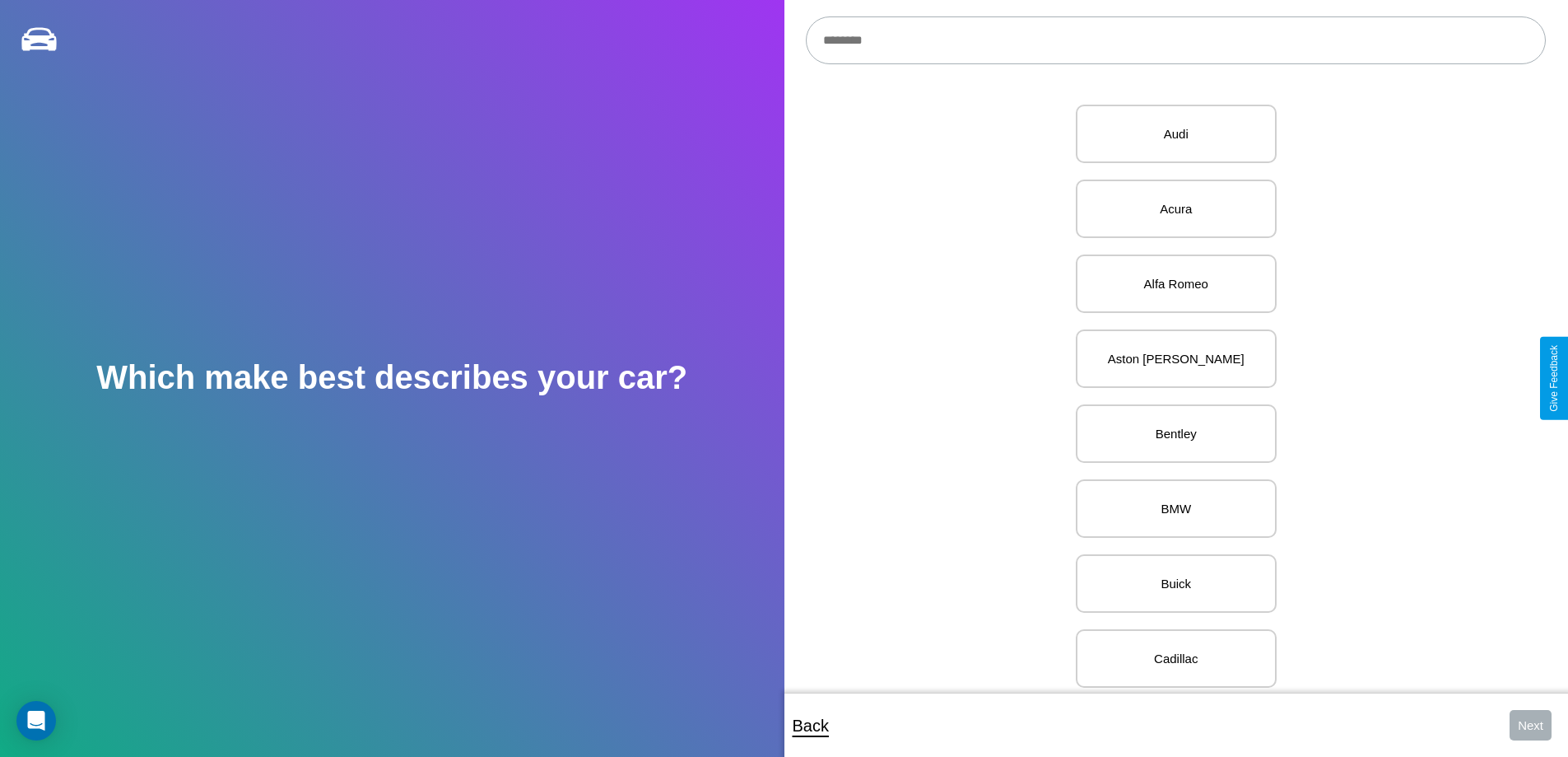
click at [1175, 40] on input "text" at bounding box center [1176, 40] width 740 height 48
type input "**********"
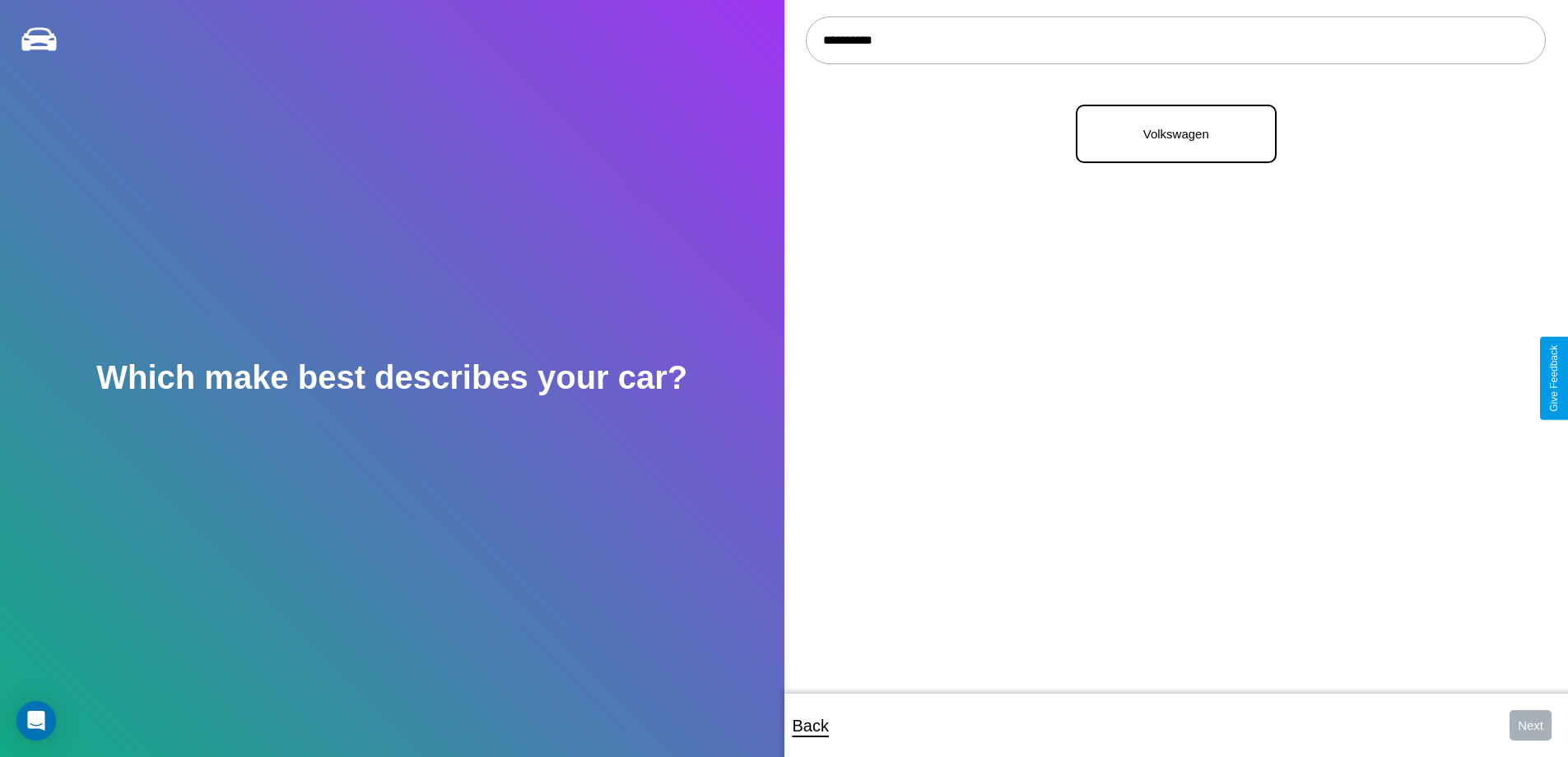
click at [1170, 134] on p "Volkswagen" at bounding box center [1176, 134] width 165 height 22
click at [1530, 725] on button "Next" at bounding box center [1530, 725] width 42 height 30
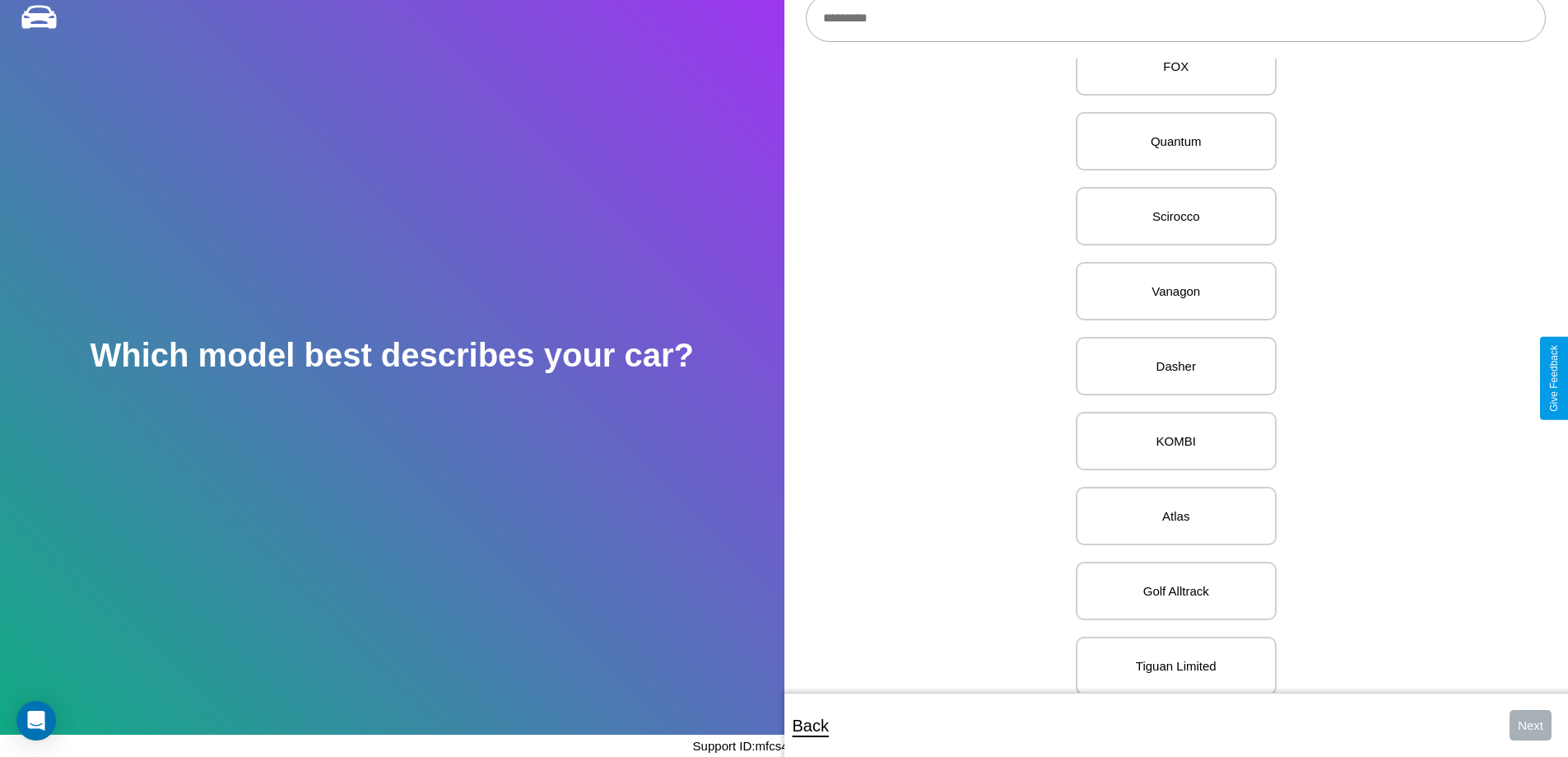
scroll to position [2400, 0]
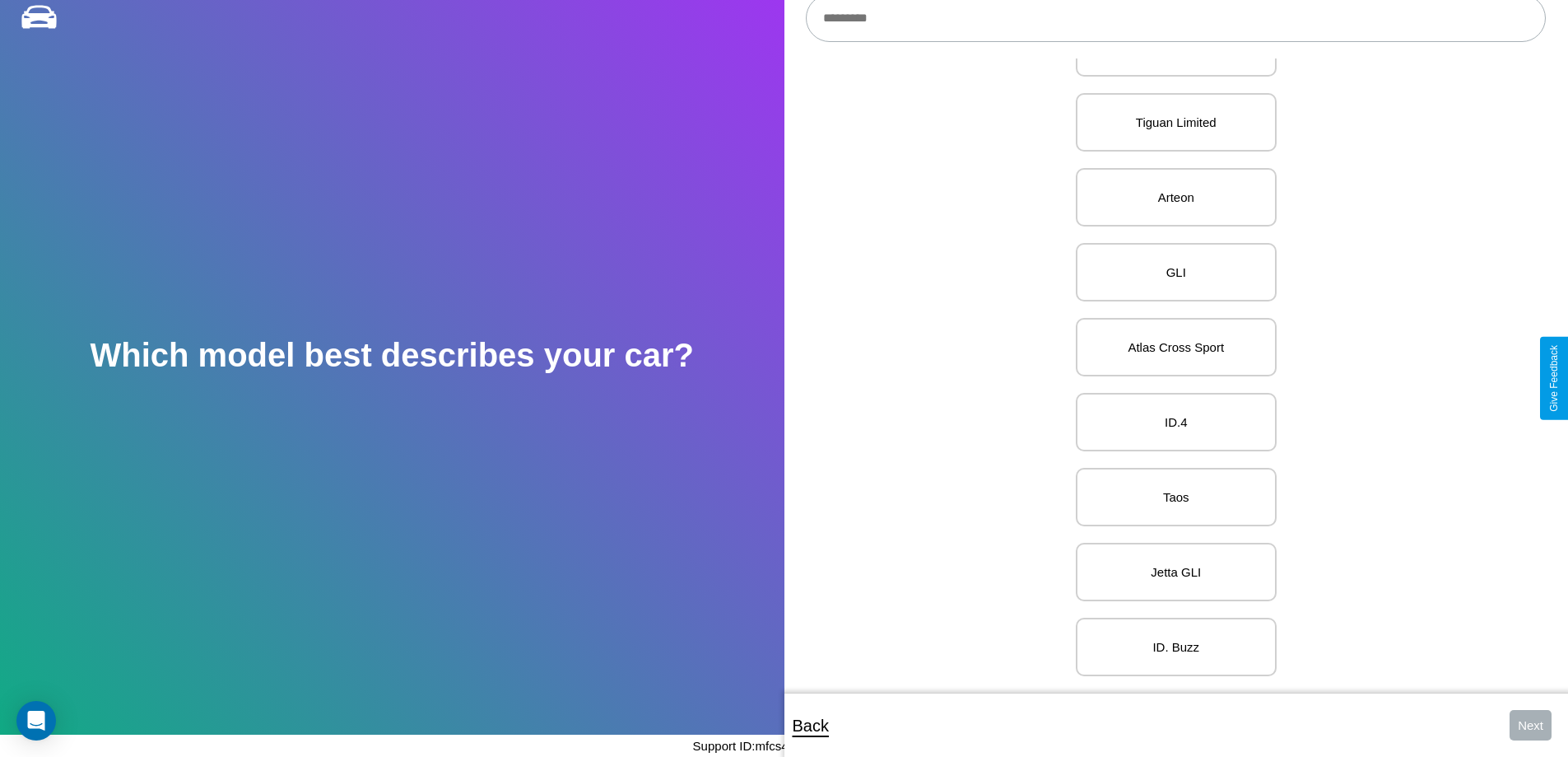
click at [1170, 561] on p "Jetta GLI" at bounding box center [1176, 572] width 165 height 22
click at [1530, 725] on button "Next" at bounding box center [1530, 725] width 42 height 30
select select "*****"
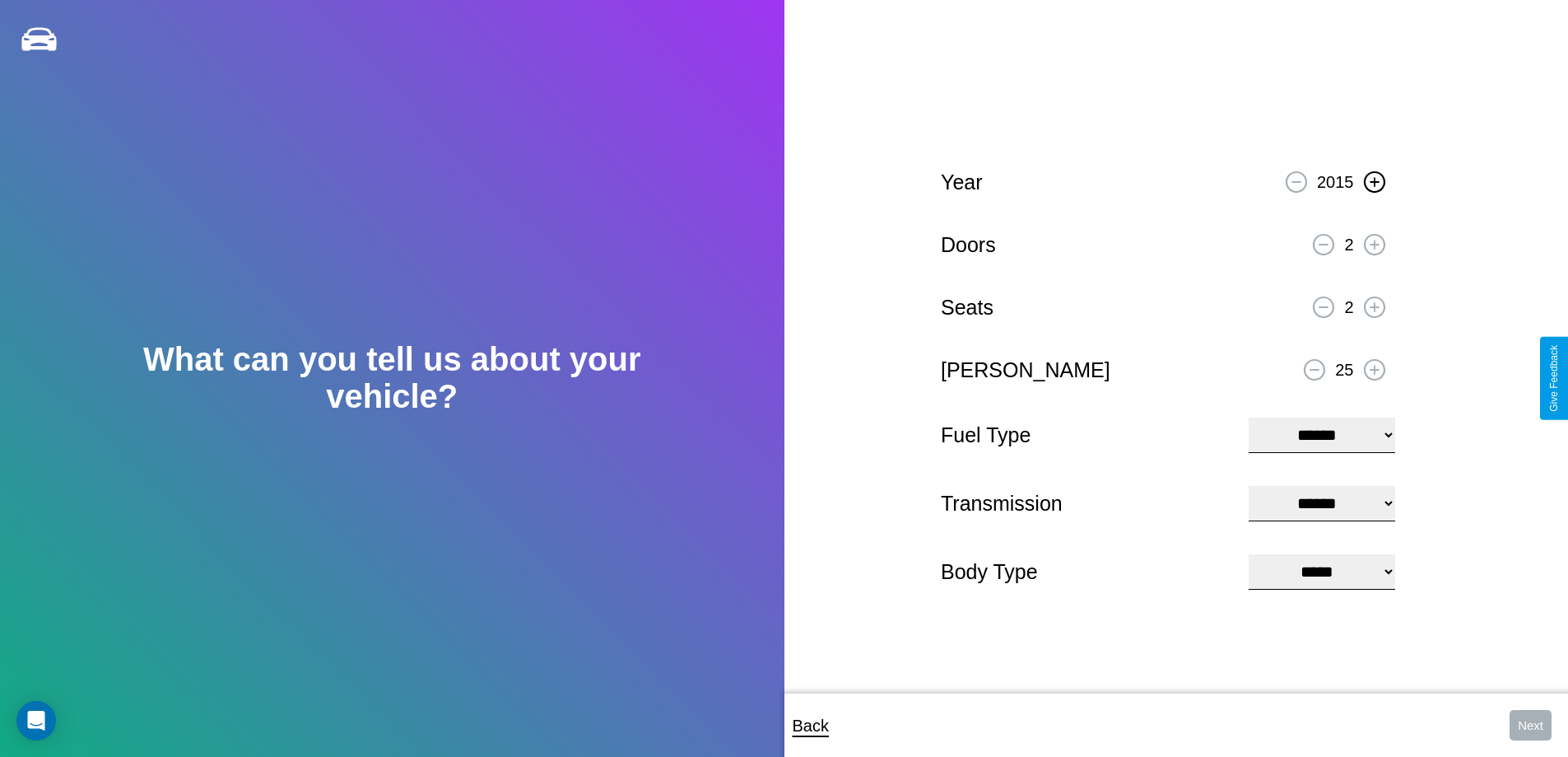
click at [1374, 180] on icon at bounding box center [1374, 181] width 9 height 9
click at [1374, 242] on icon at bounding box center [1374, 244] width 9 height 9
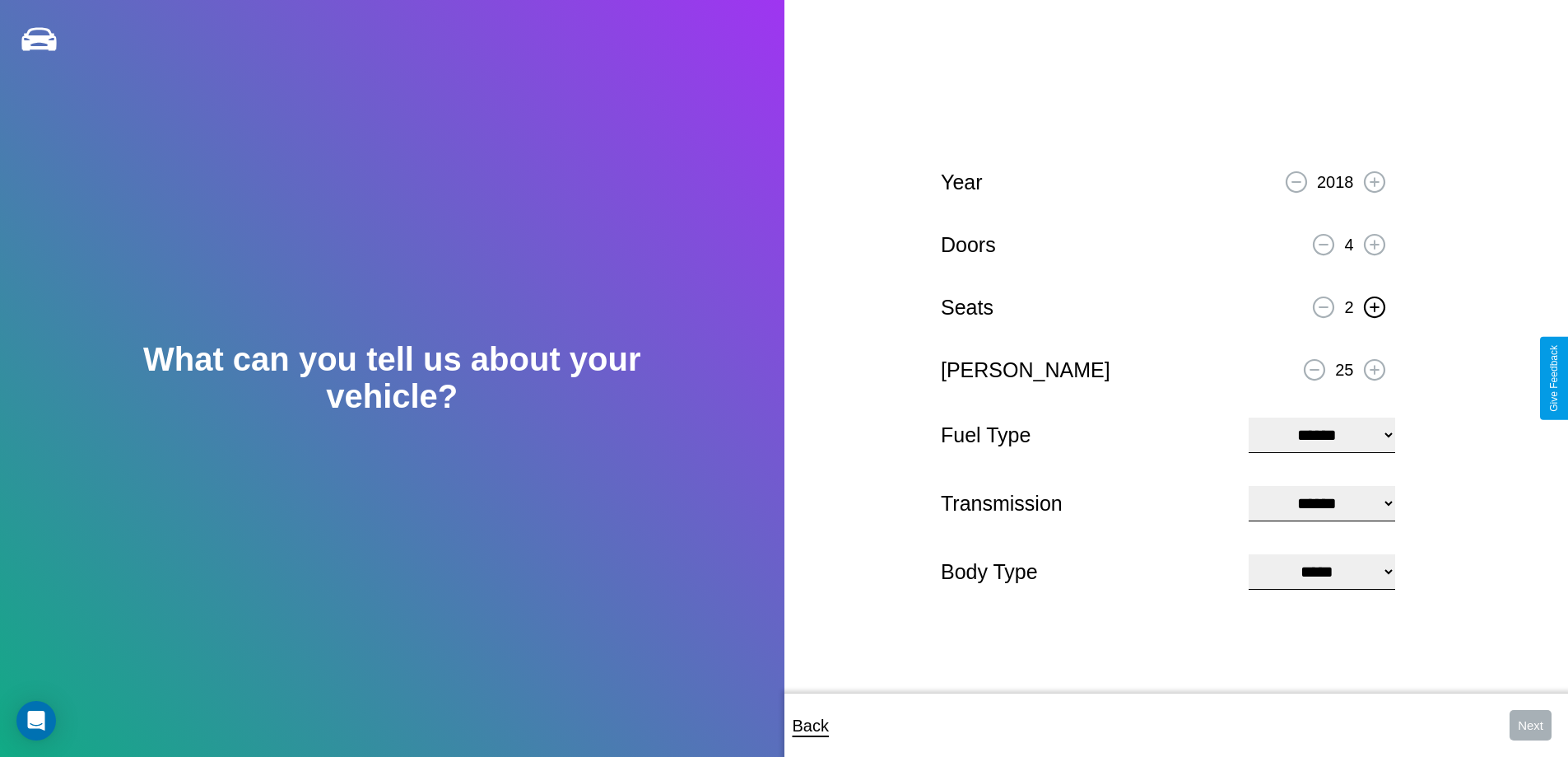
click at [1374, 304] on icon at bounding box center [1374, 307] width 9 height 9
click at [1314, 369] on icon at bounding box center [1315, 370] width 9 height 2
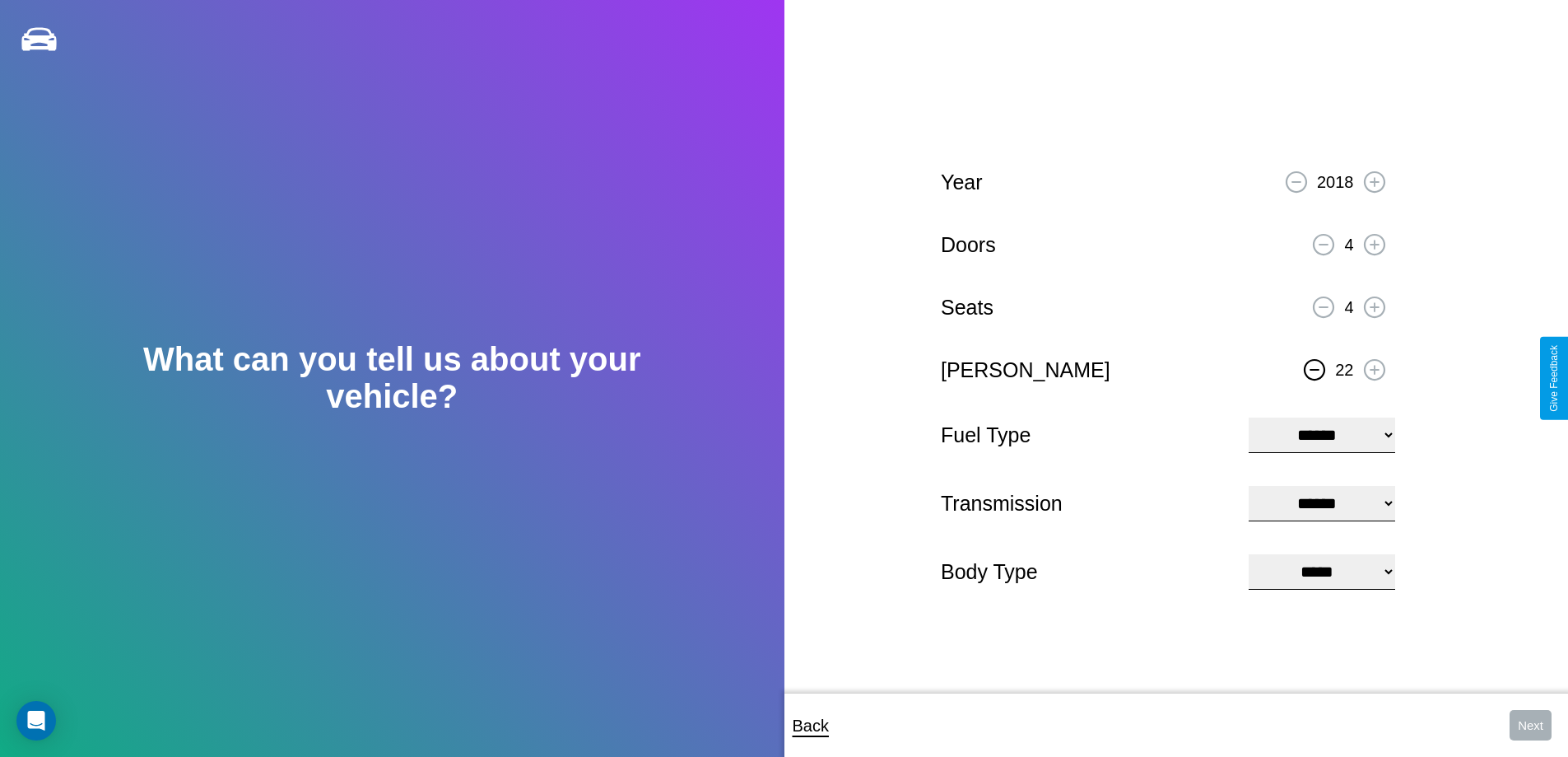
click at [1314, 369] on icon at bounding box center [1315, 370] width 9 height 2
click at [1321, 433] on select "**********" at bounding box center [1321, 435] width 146 height 36
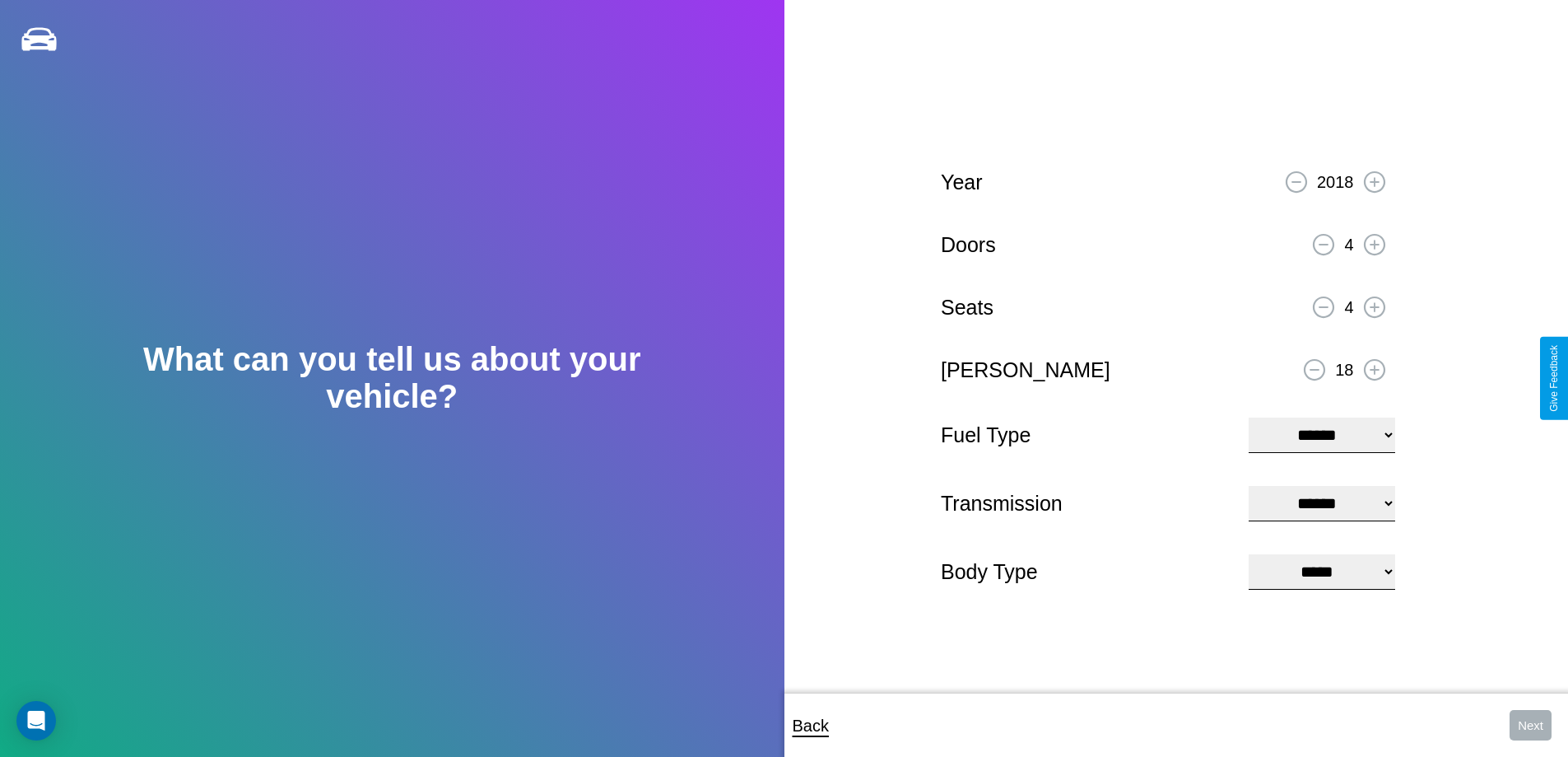
select select "***"
click at [1321, 503] on select "****** ********* ******" at bounding box center [1321, 503] width 146 height 36
select select "******"
click at [1321, 573] on select "**********" at bounding box center [1321, 572] width 146 height 36
select select "*********"
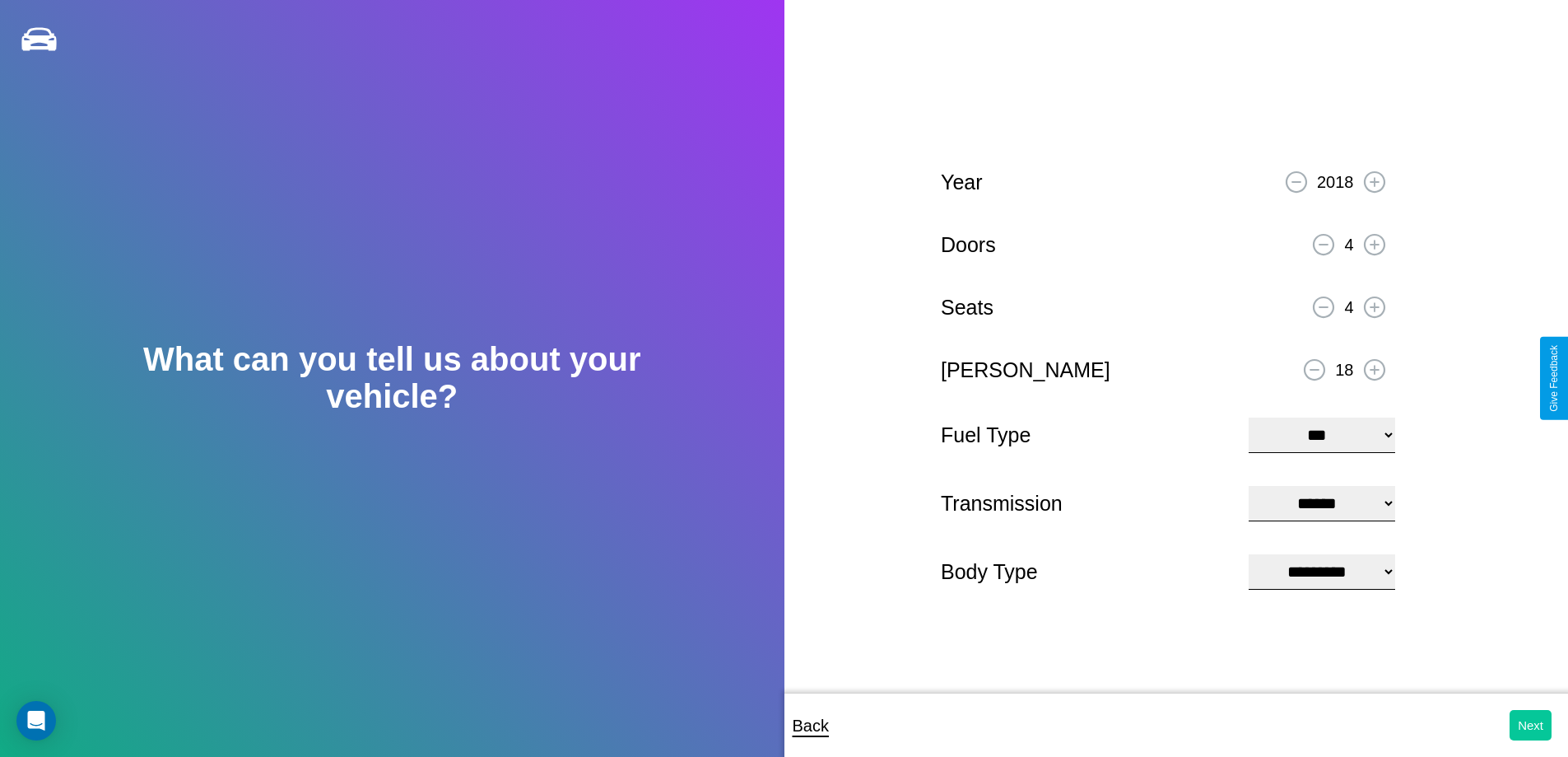
click at [1530, 725] on button "Next" at bounding box center [1530, 725] width 42 height 30
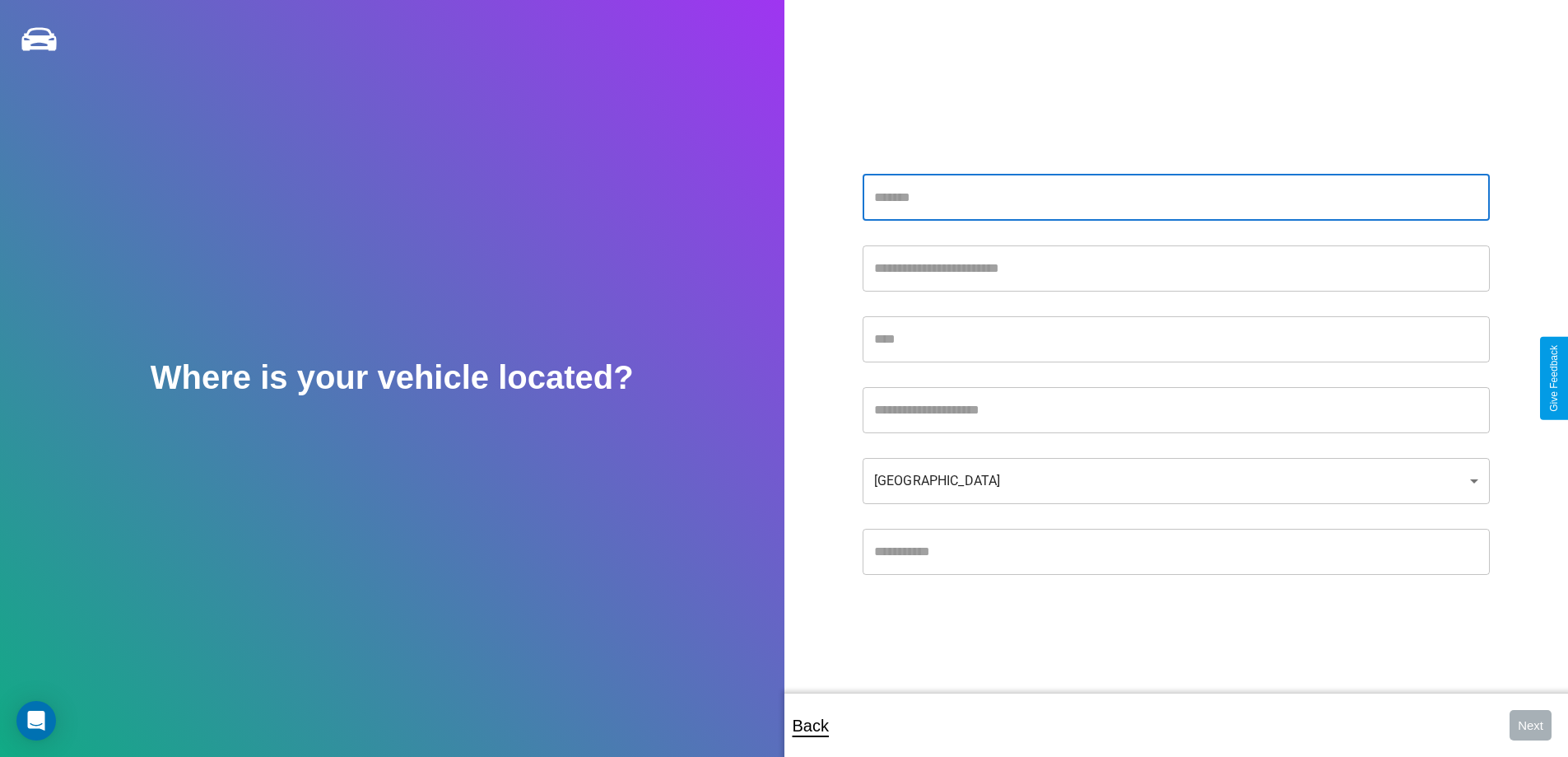
click at [1175, 197] on input "text" at bounding box center [1176, 198] width 627 height 46
type input "**********"
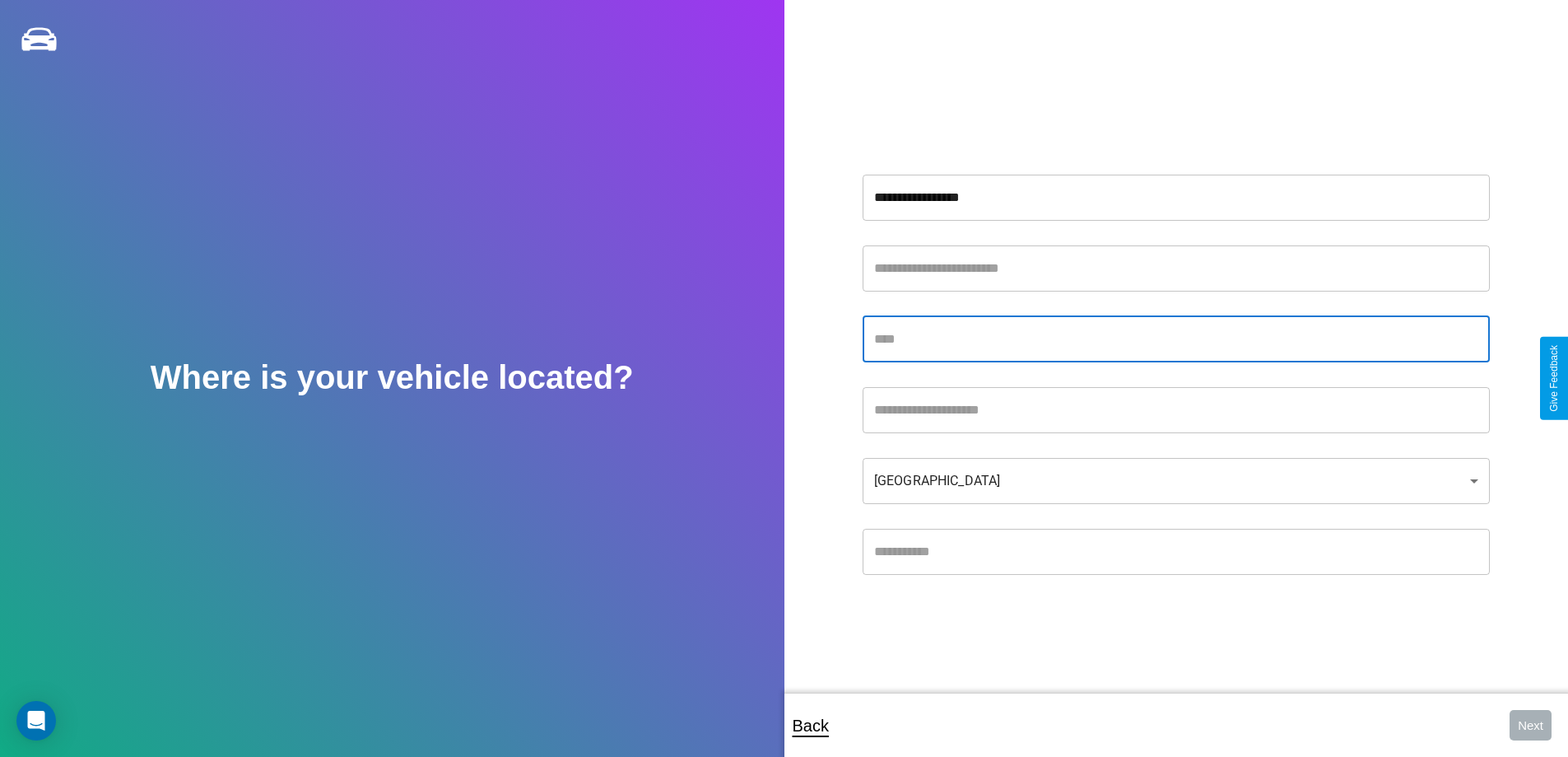
click at [1175, 338] on input "text" at bounding box center [1176, 339] width 627 height 46
type input "******"
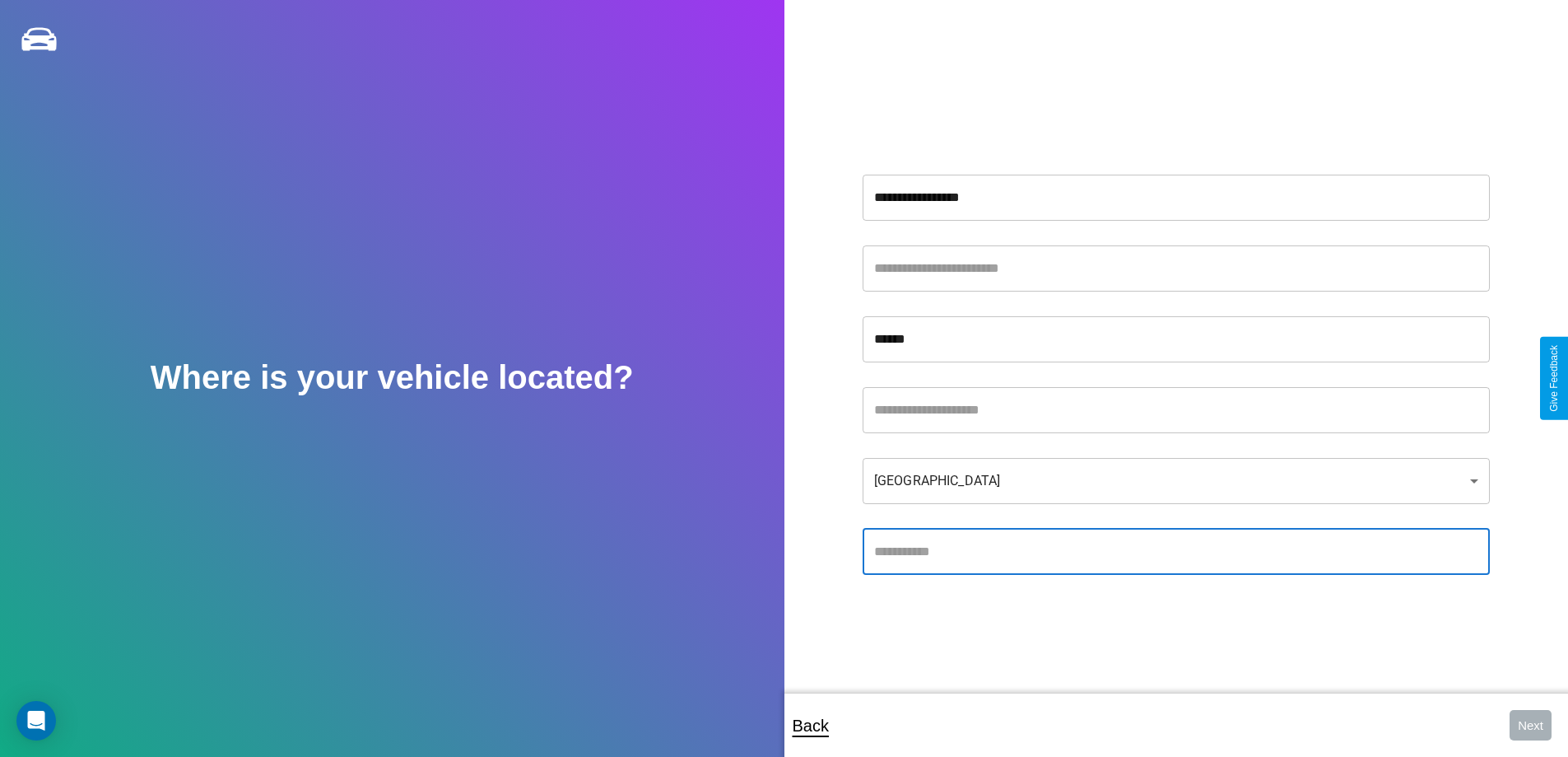
click at [1175, 551] on input "text" at bounding box center [1176, 552] width 627 height 46
type input "*****"
click at [1175, 480] on body "**********" at bounding box center [784, 389] width 1568 height 779
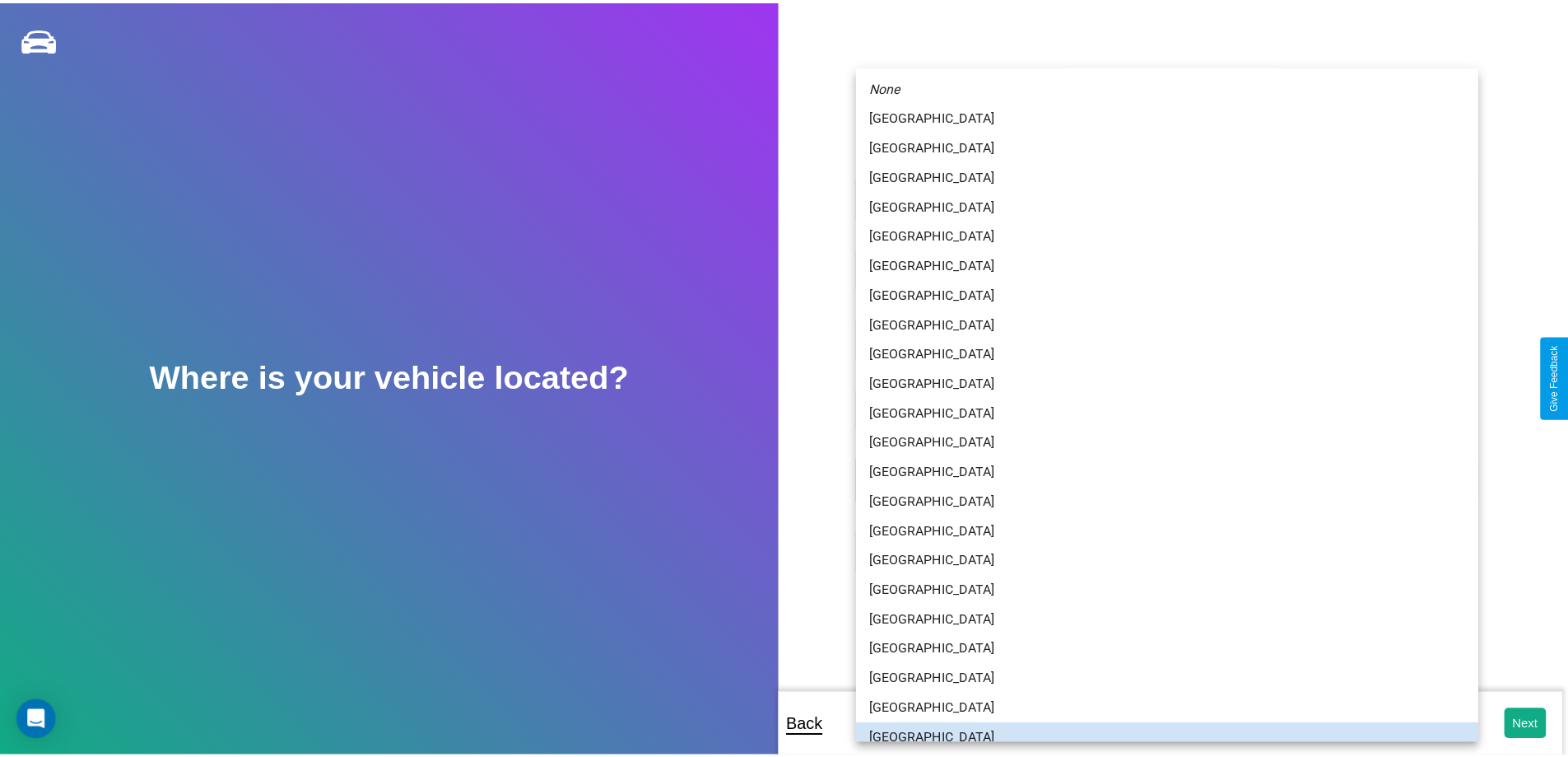
scroll to position [11, 0]
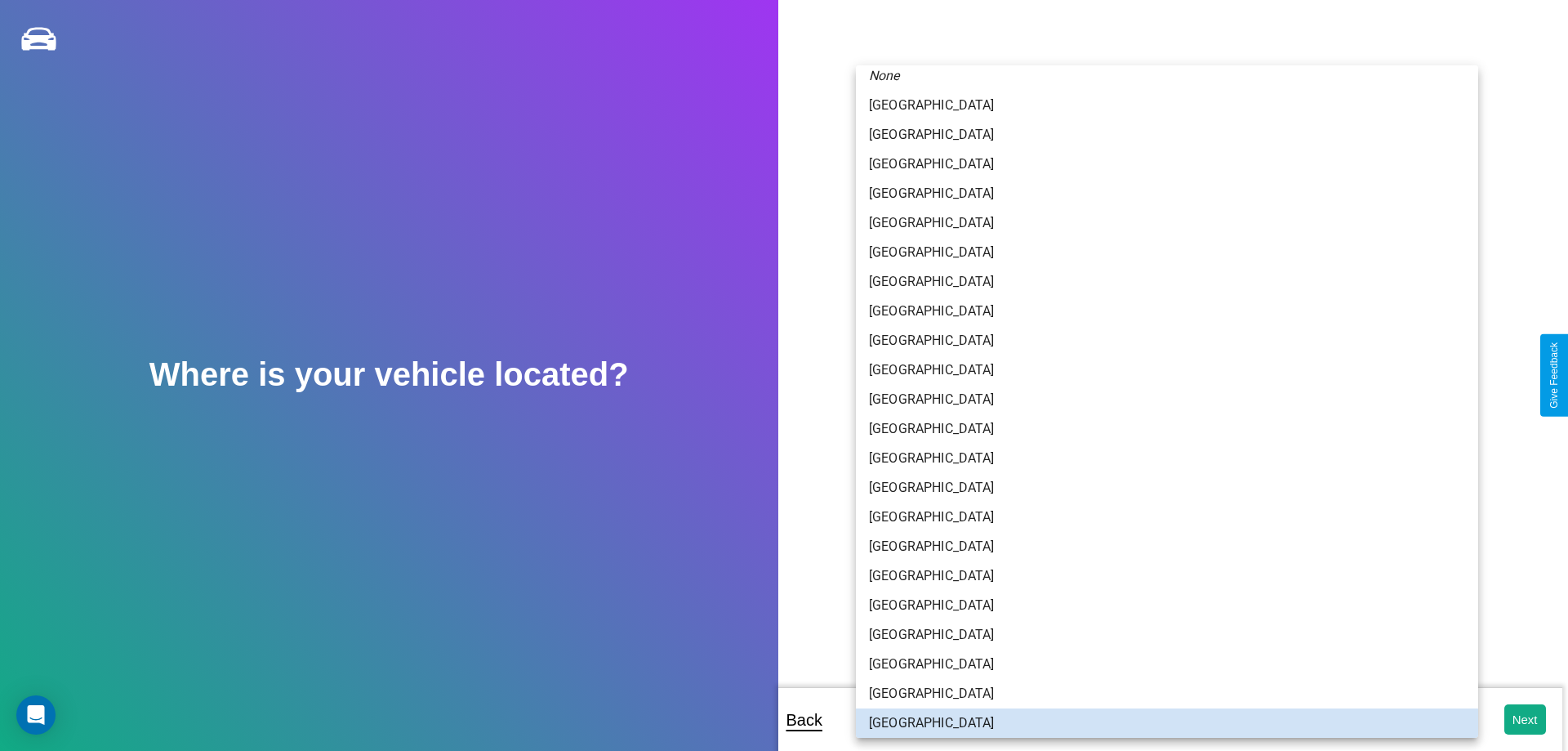
click at [1161, 135] on li "[GEOGRAPHIC_DATA]" at bounding box center [1167, 135] width 623 height 29
type input "*******"
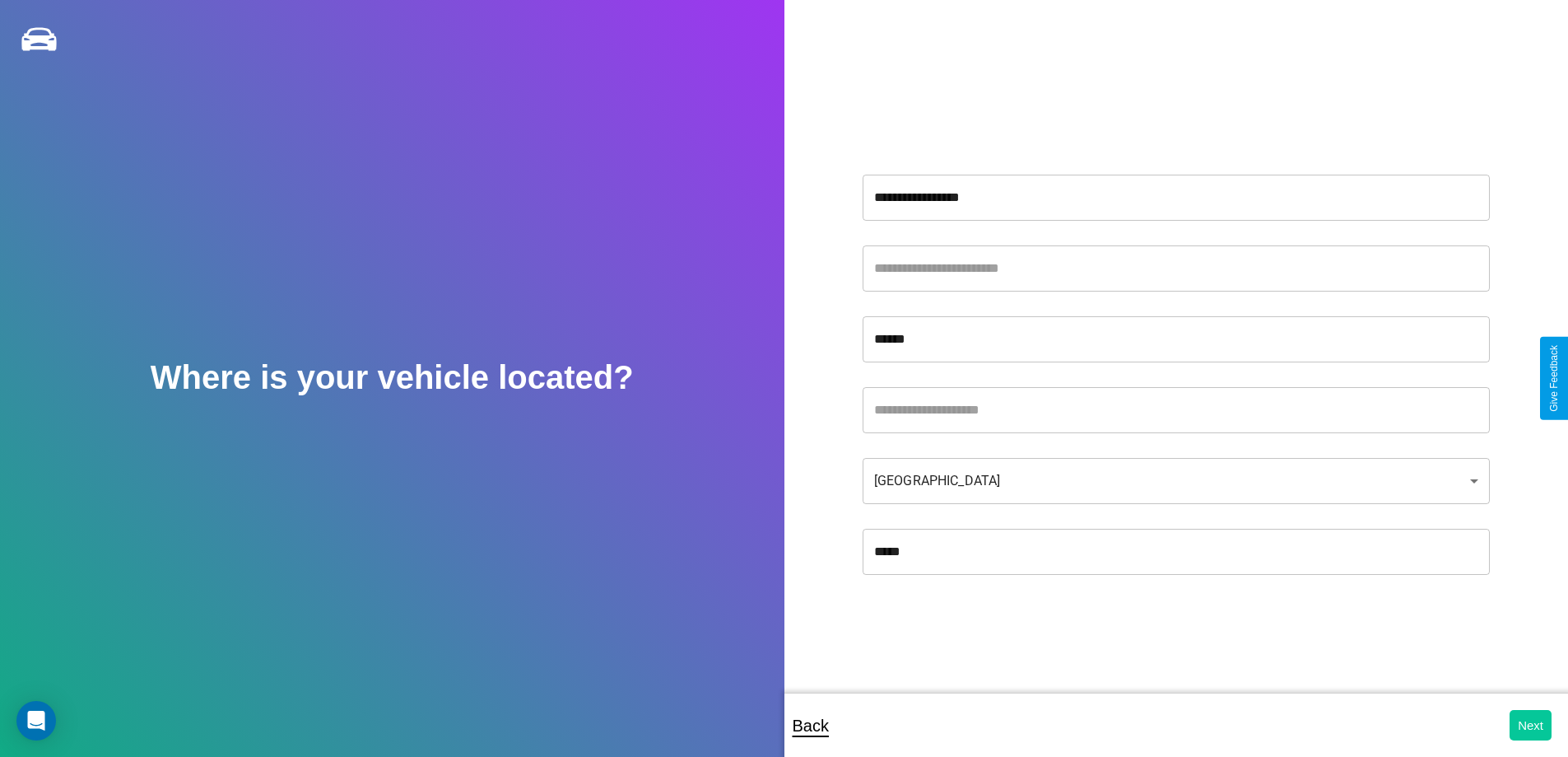
click at [1530, 725] on button "Next" at bounding box center [1530, 725] width 42 height 30
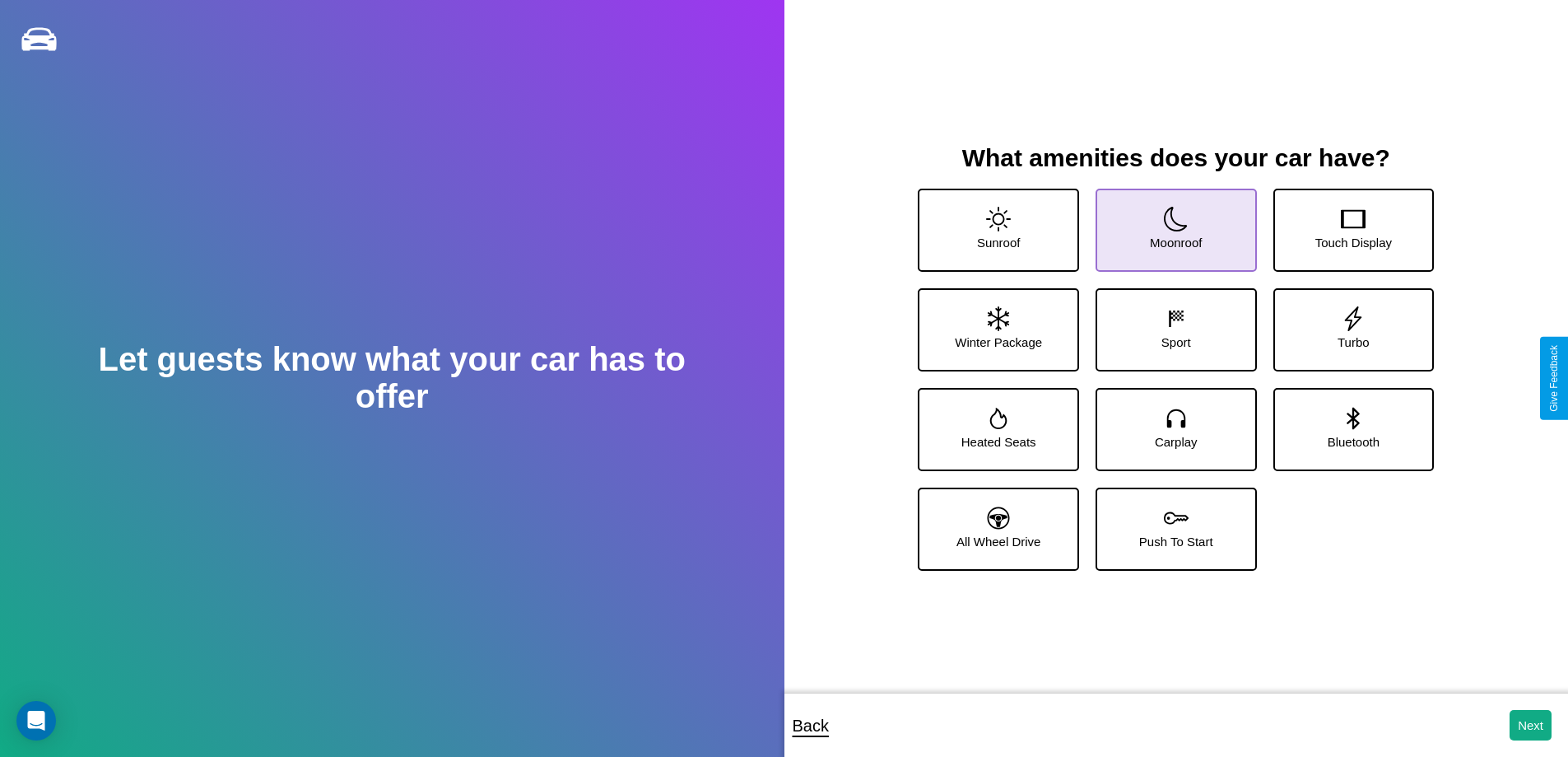
click at [1170, 224] on icon at bounding box center [1176, 219] width 25 height 25
click at [1347, 422] on icon at bounding box center [1353, 418] width 12 height 22
click at [996, 323] on icon at bounding box center [997, 318] width 21 height 25
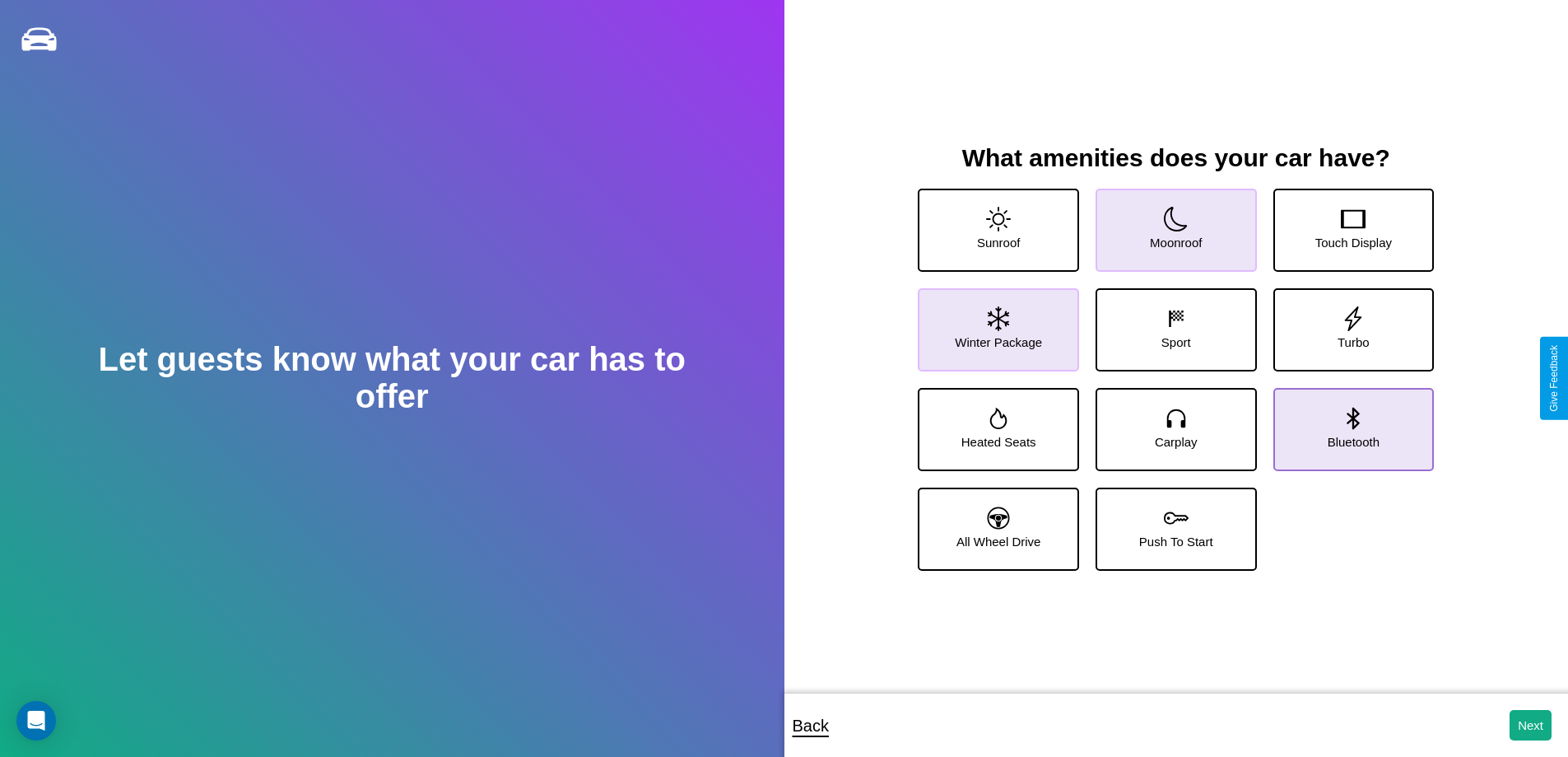
click at [1347, 422] on icon at bounding box center [1353, 418] width 12 height 22
click at [1170, 522] on icon at bounding box center [1176, 518] width 25 height 25
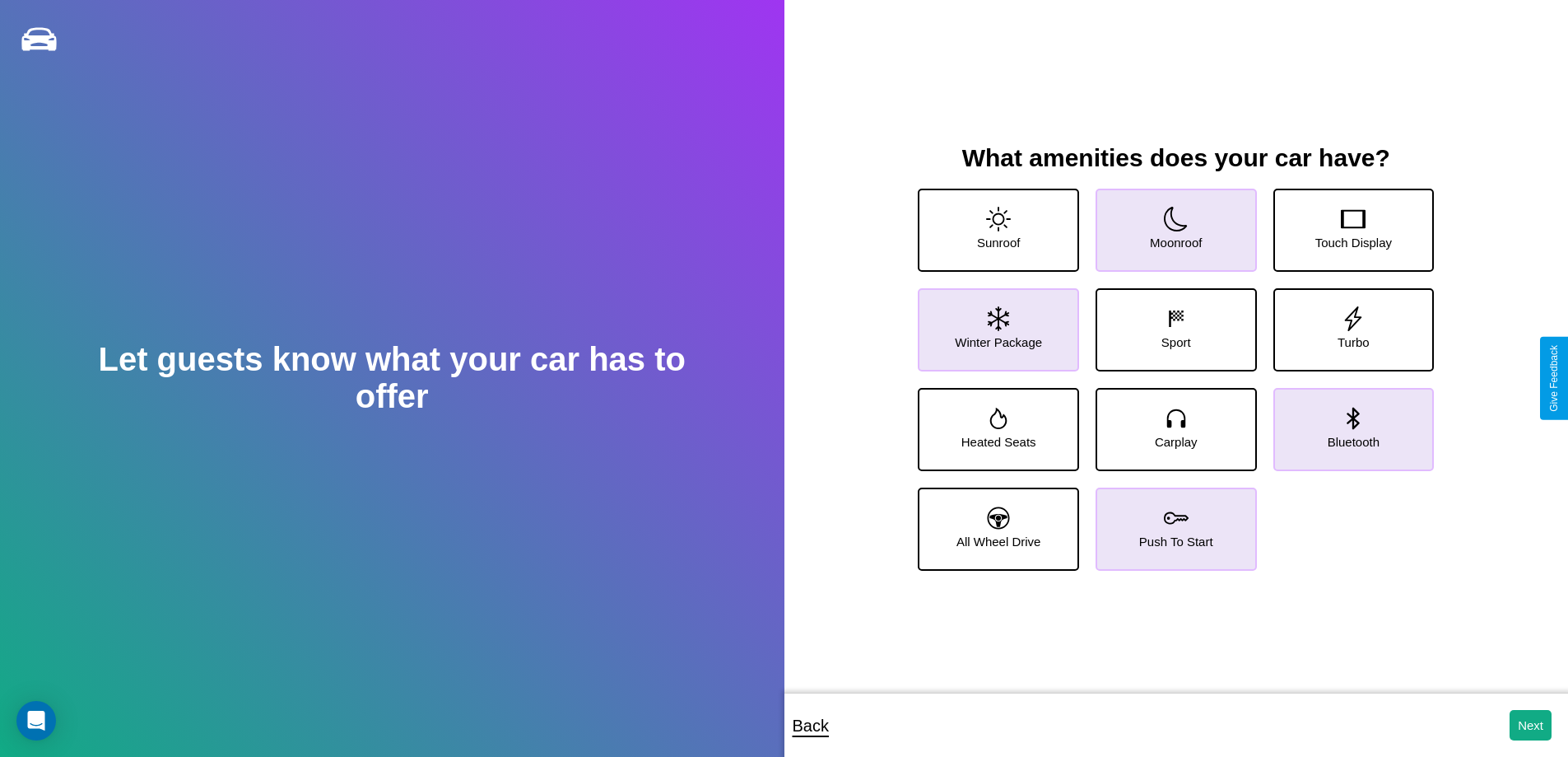
click at [1170, 522] on icon at bounding box center [1176, 518] width 25 height 25
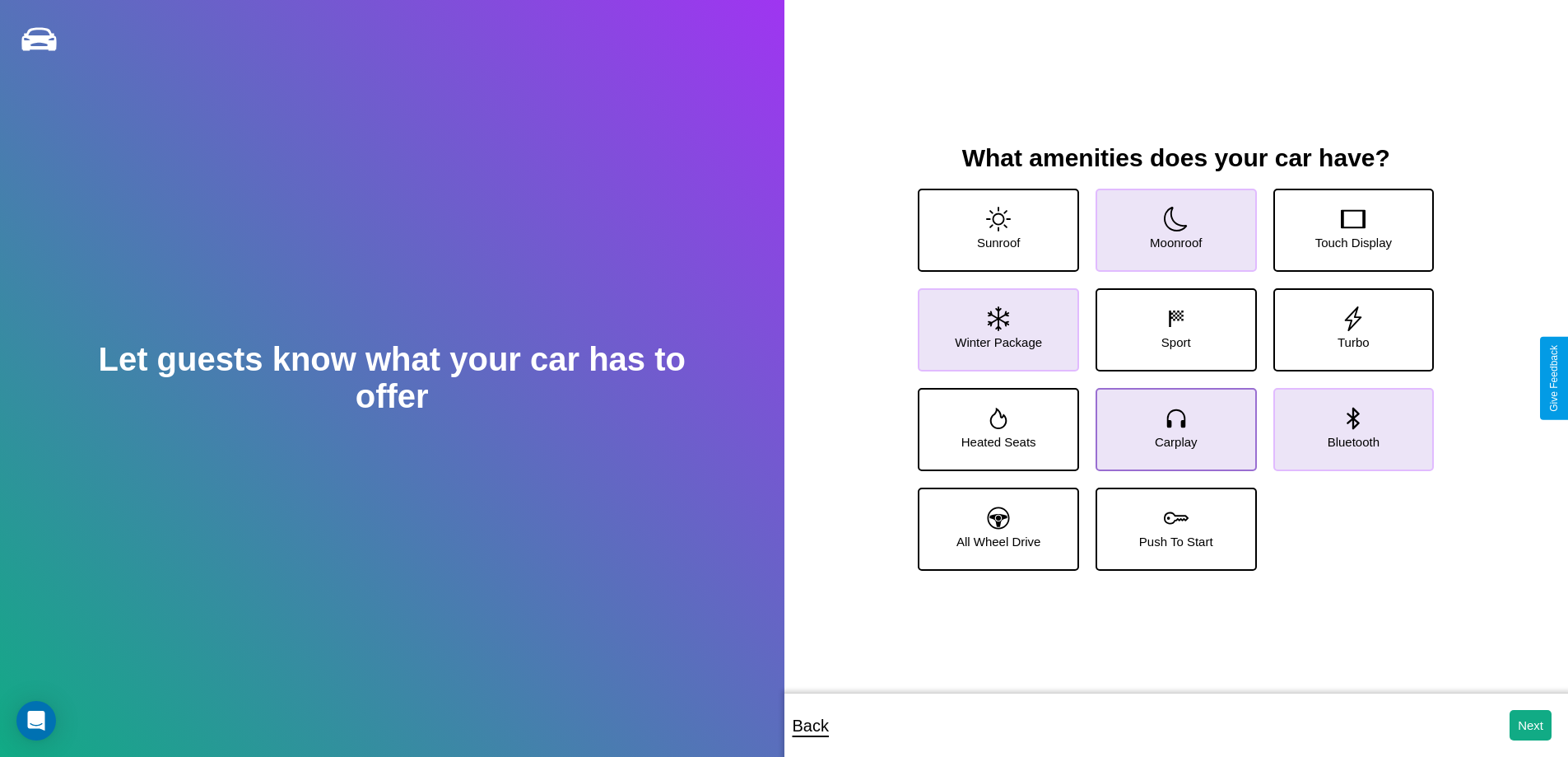
click at [1170, 422] on icon at bounding box center [1176, 418] width 25 height 25
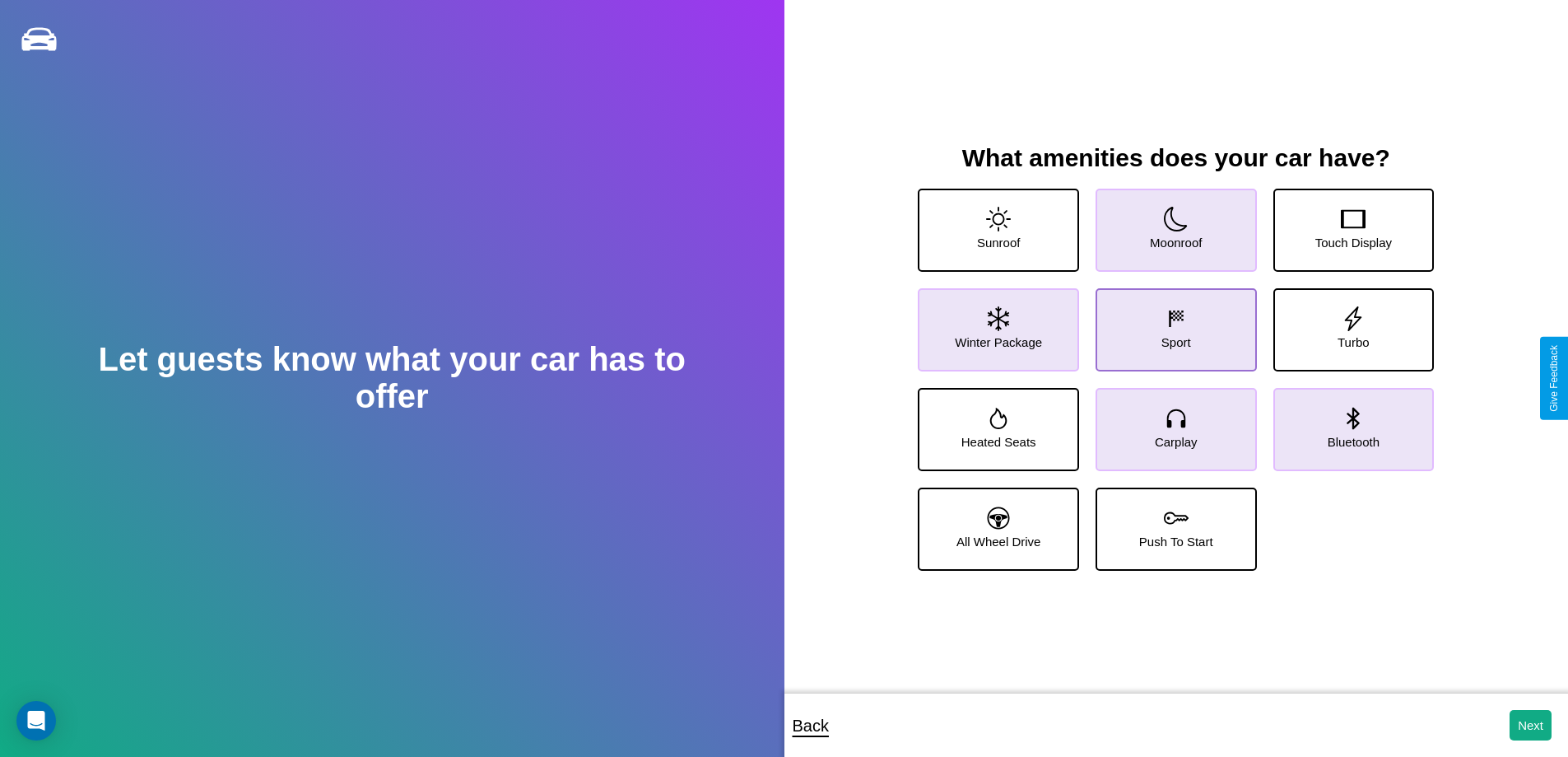
click at [1170, 323] on icon at bounding box center [1176, 318] width 25 height 25
click at [1170, 522] on icon at bounding box center [1176, 518] width 25 height 25
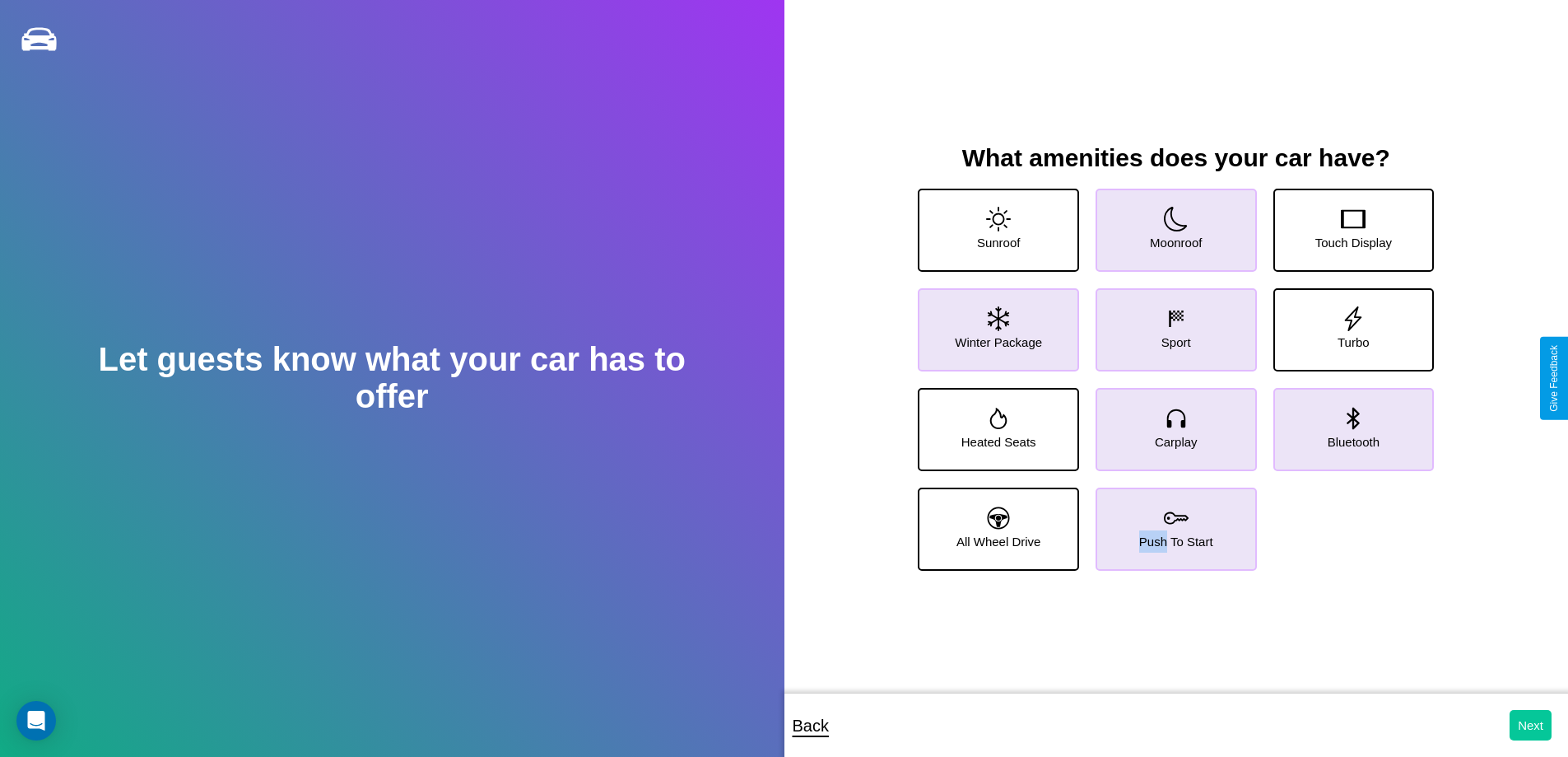
click at [1530, 725] on button "Next" at bounding box center [1530, 725] width 42 height 30
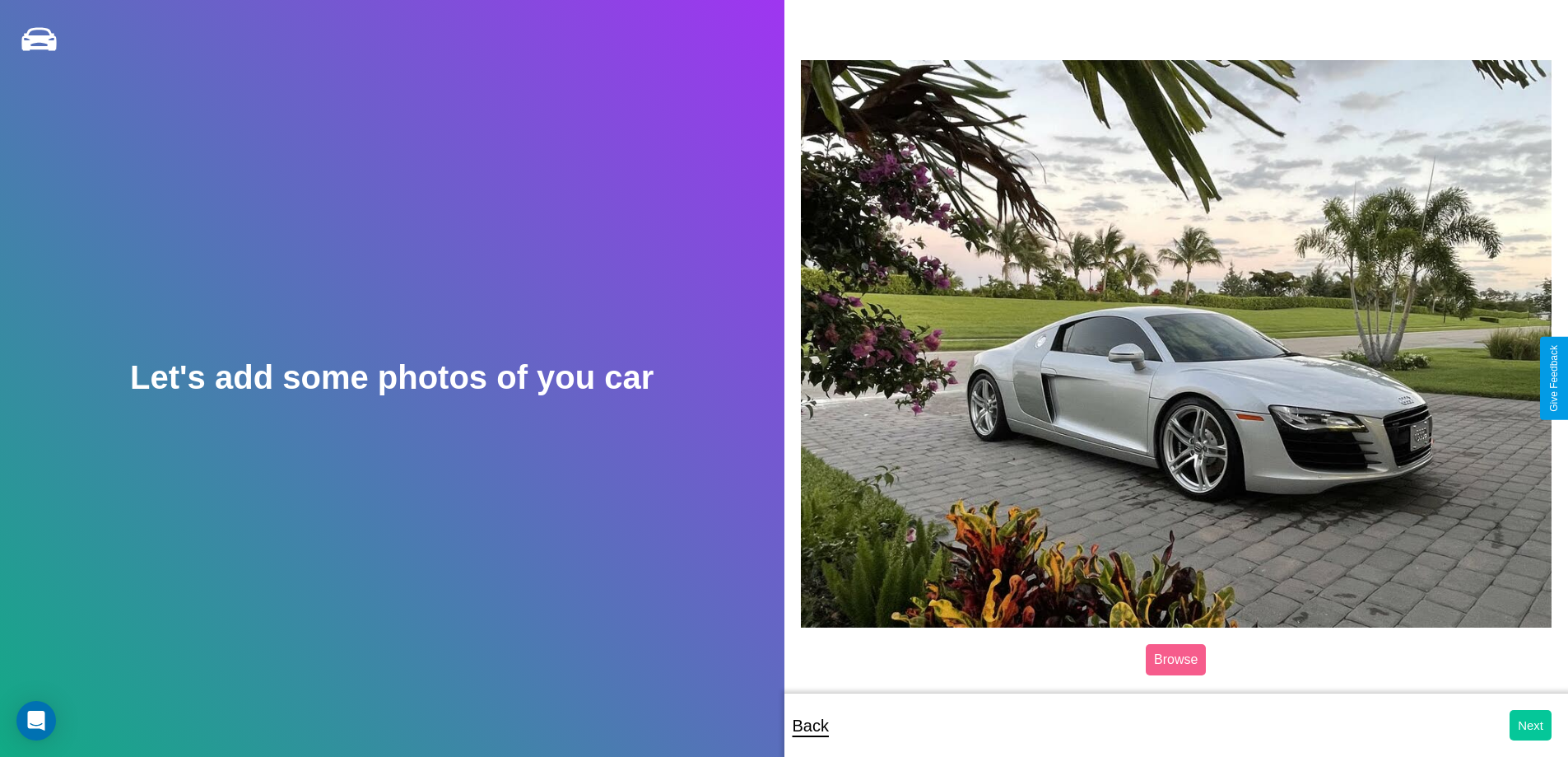
click at [1530, 725] on button "Next" at bounding box center [1530, 725] width 42 height 30
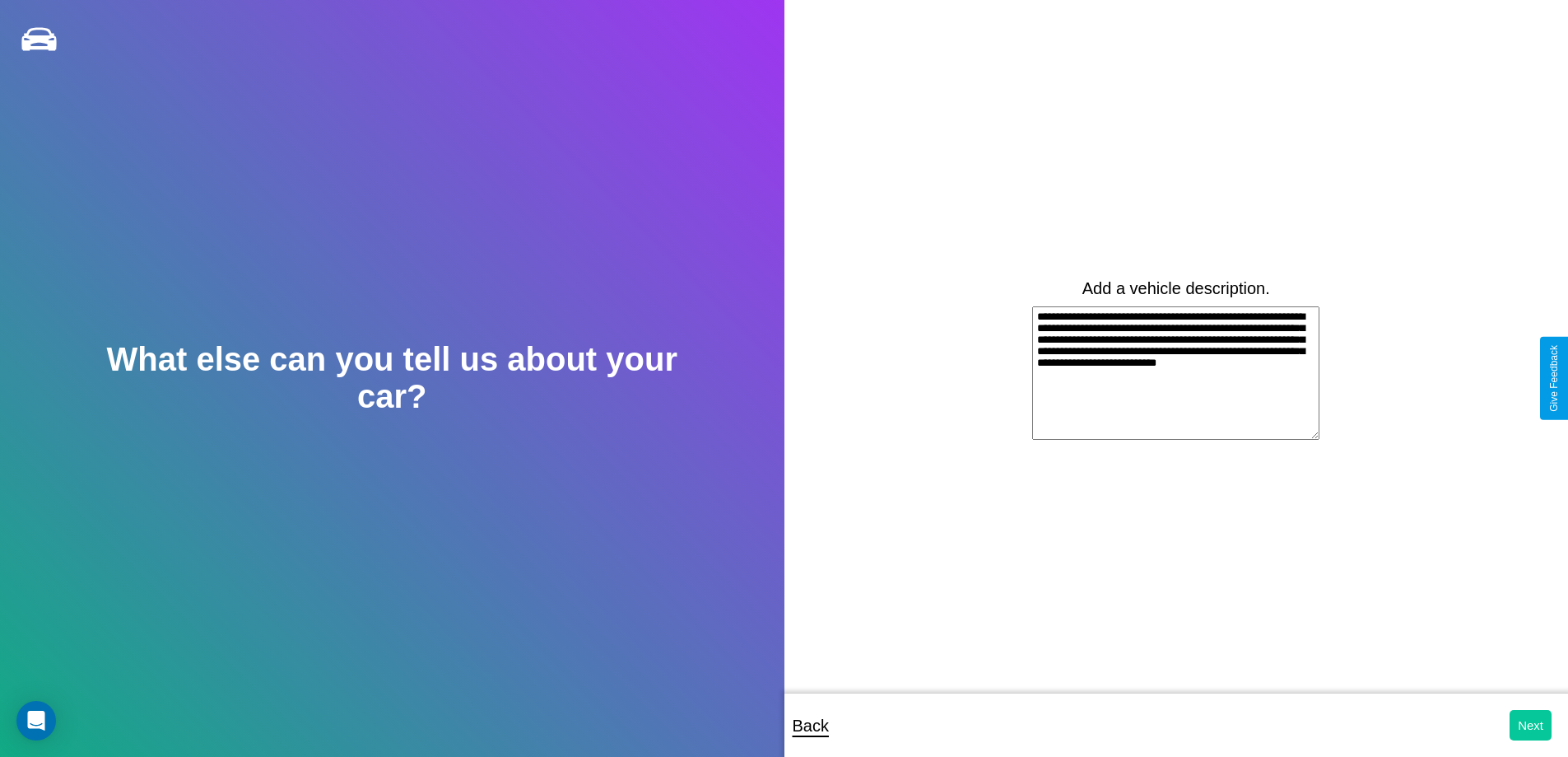
type textarea "**********"
click at [1530, 725] on button "Next" at bounding box center [1530, 725] width 42 height 30
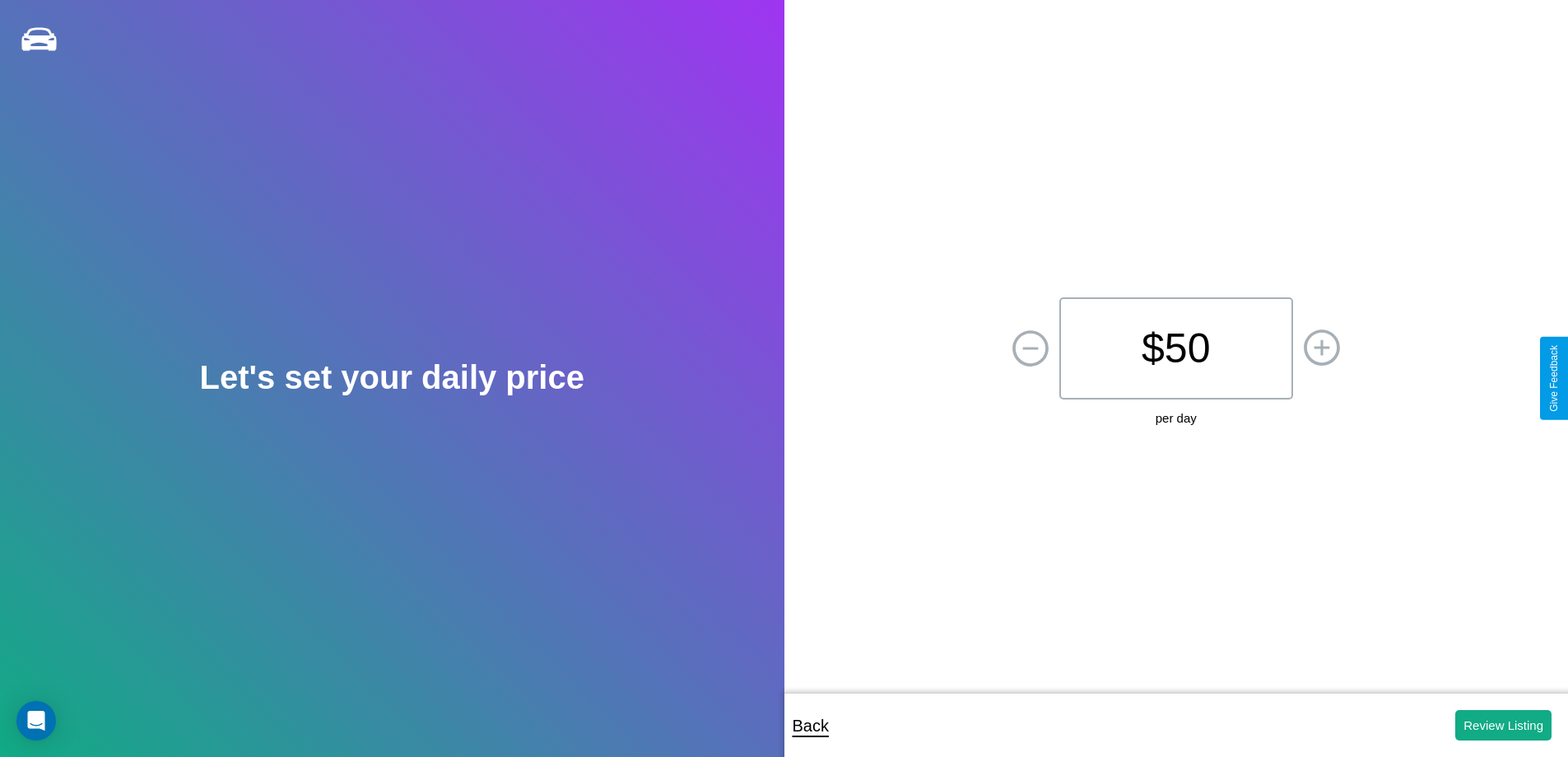
click at [1175, 348] on p "$ 50" at bounding box center [1175, 347] width 234 height 102
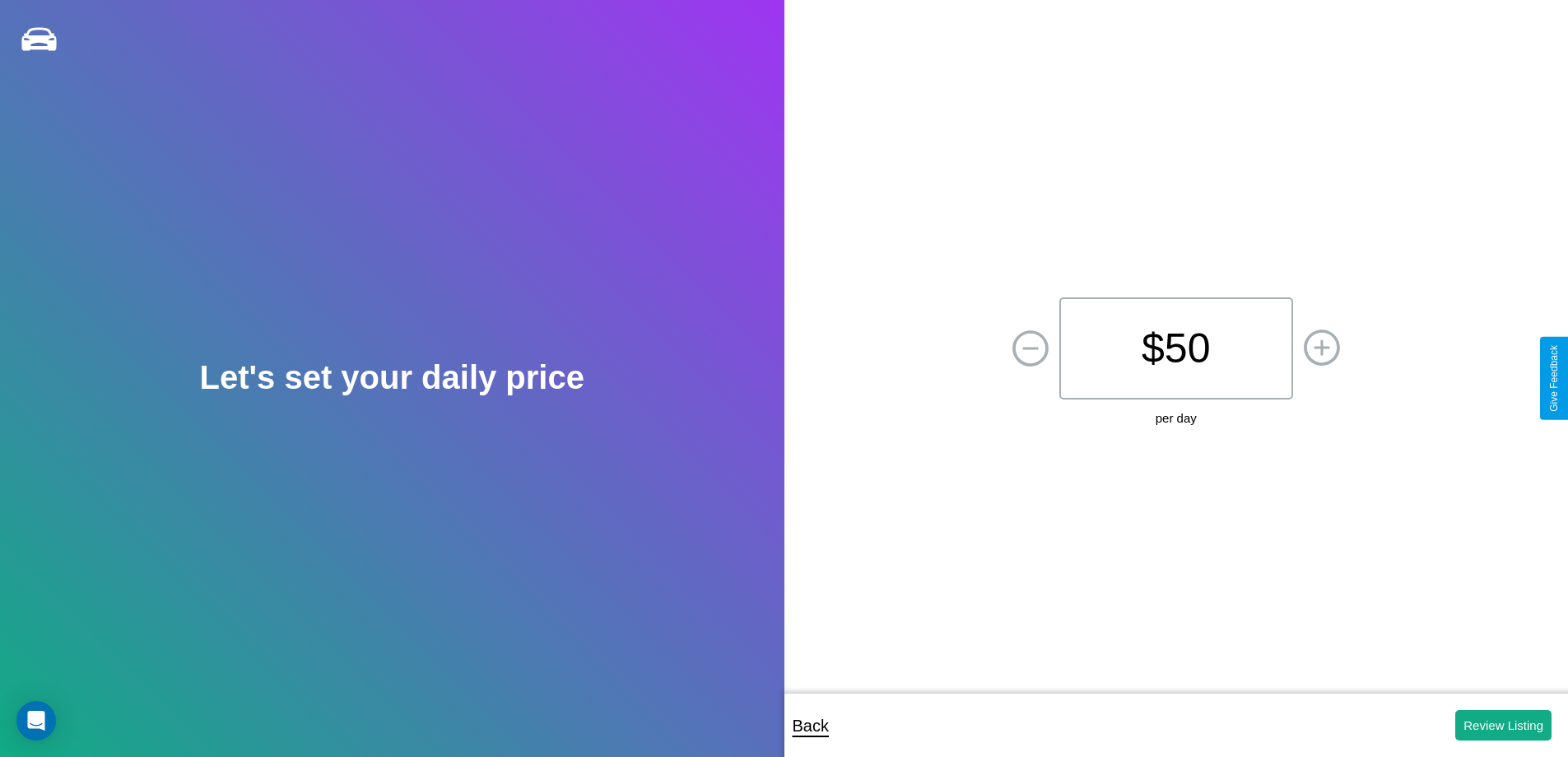
click at [1175, 348] on p "$ 50" at bounding box center [1175, 347] width 234 height 102
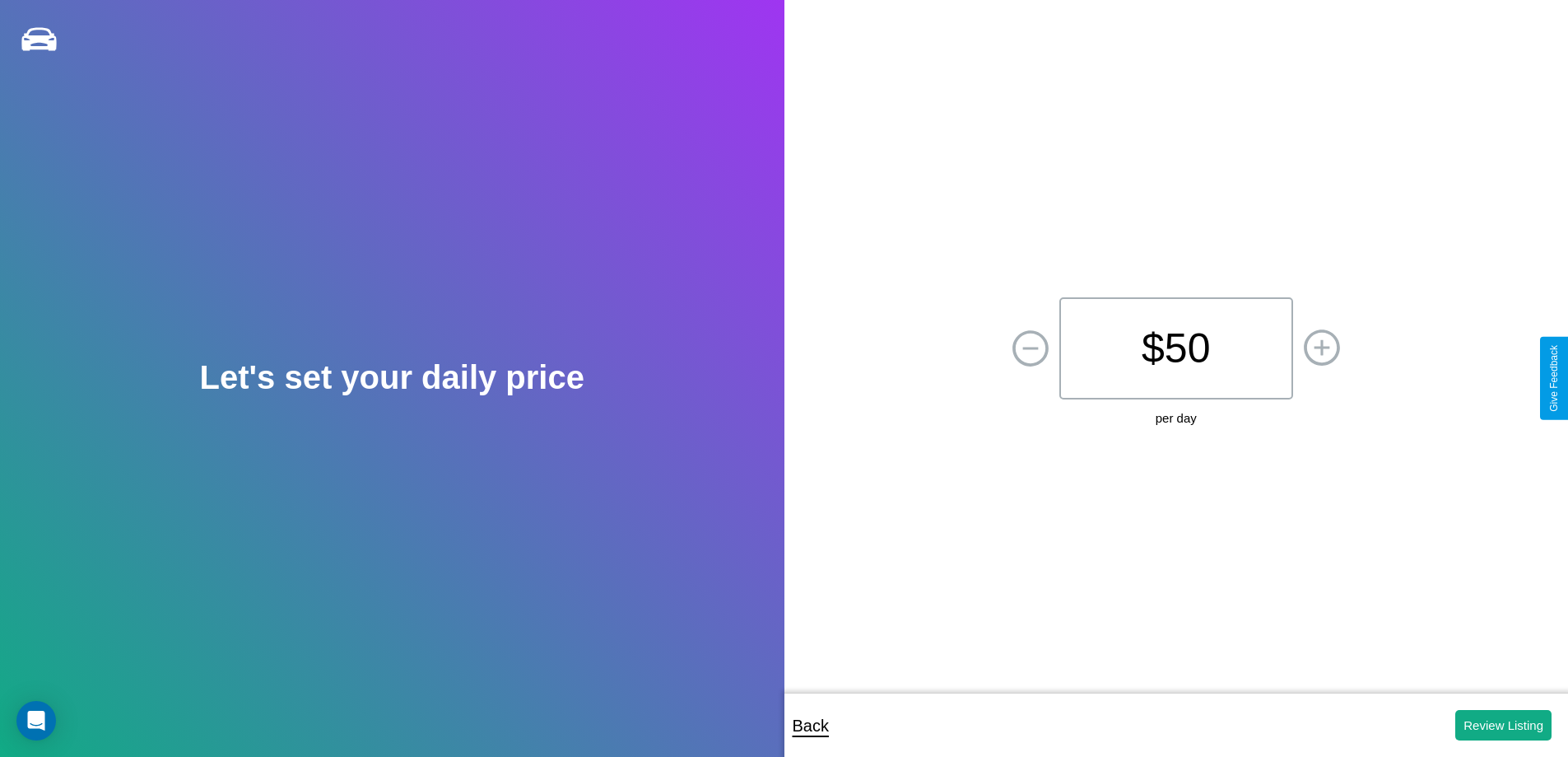
click at [1175, 348] on p "$ 50" at bounding box center [1175, 347] width 234 height 102
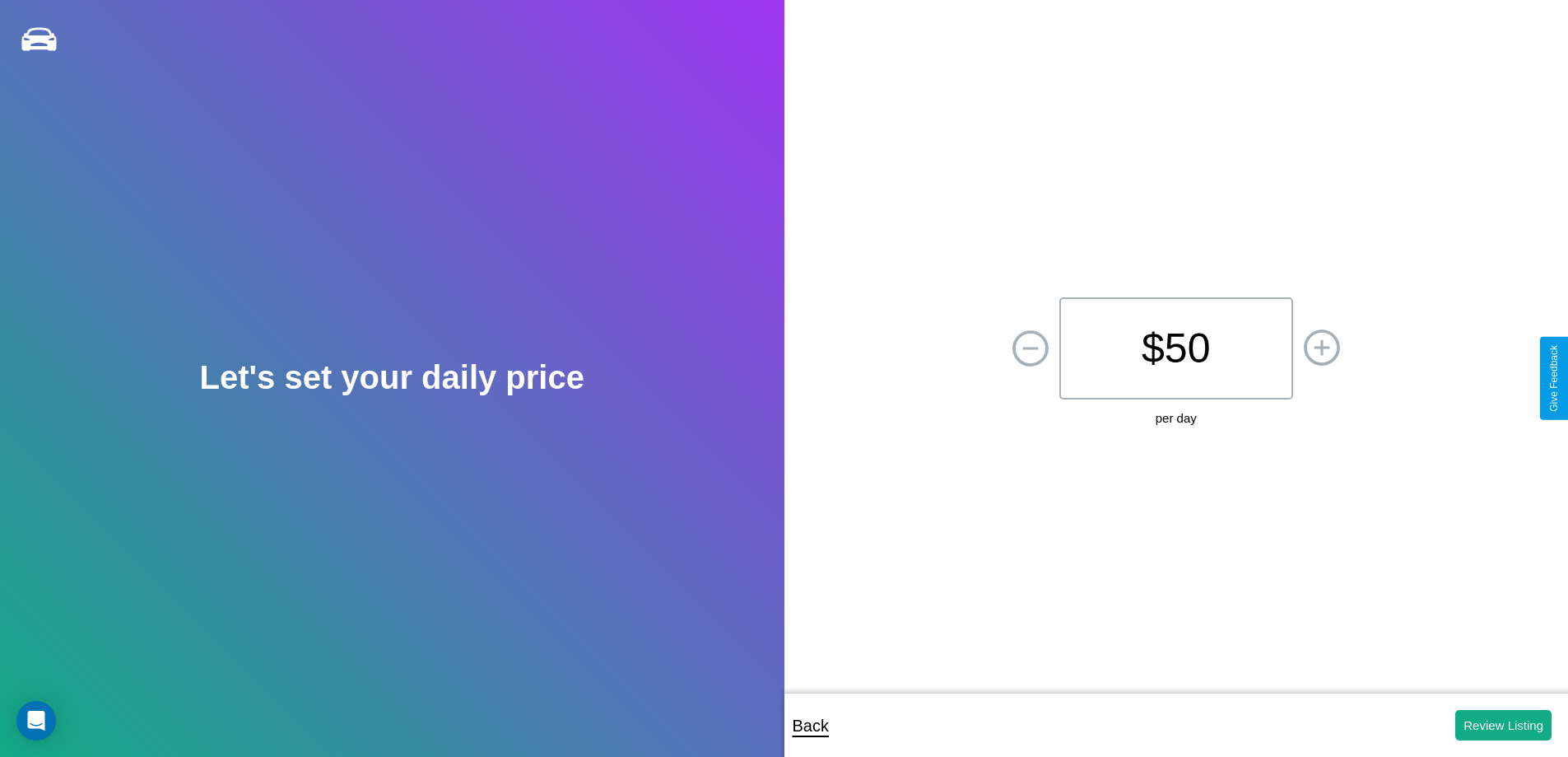
click at [1175, 348] on p "$ 50" at bounding box center [1175, 347] width 234 height 102
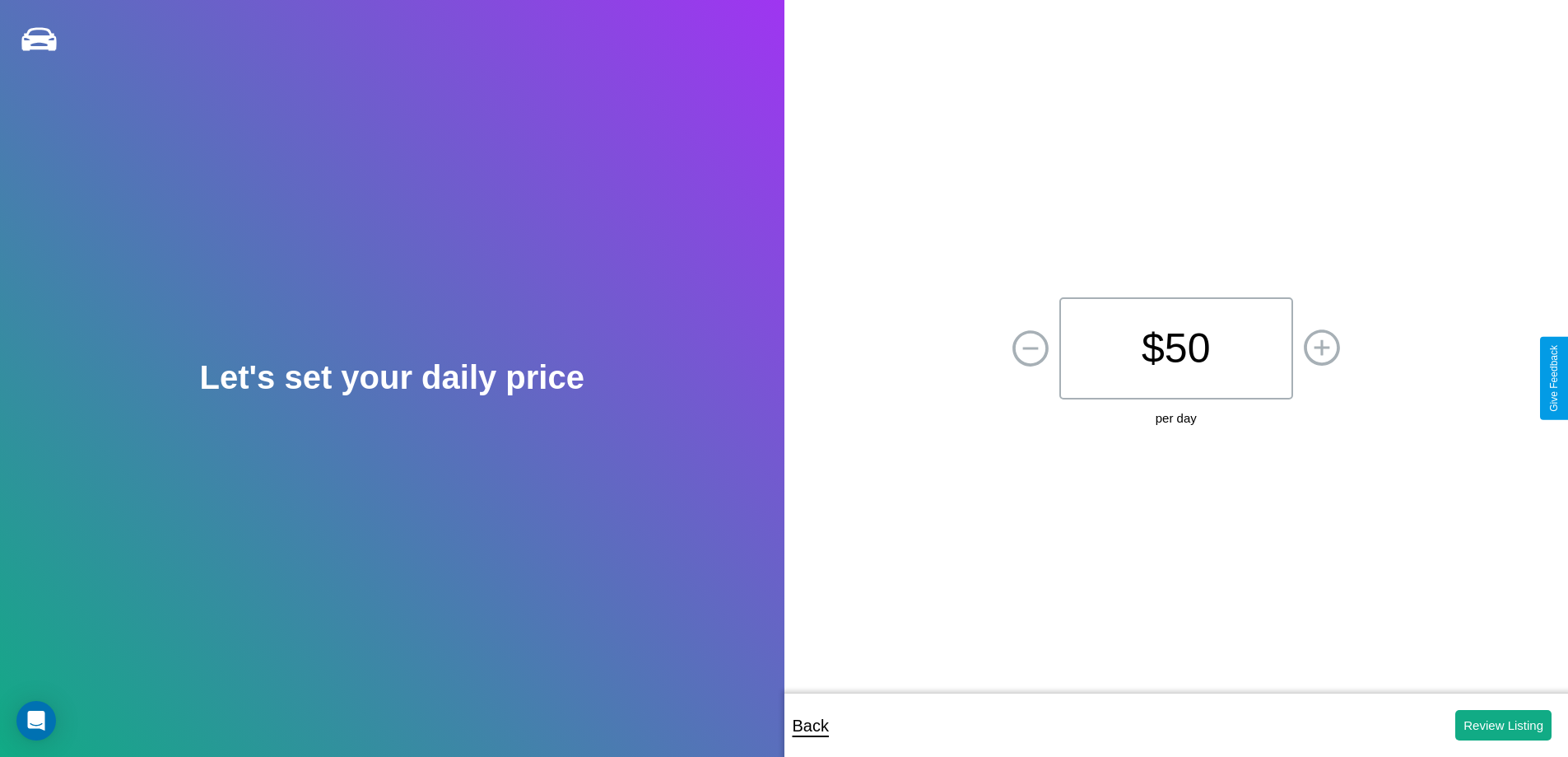
click at [1175, 348] on p "$ 50" at bounding box center [1175, 347] width 234 height 102
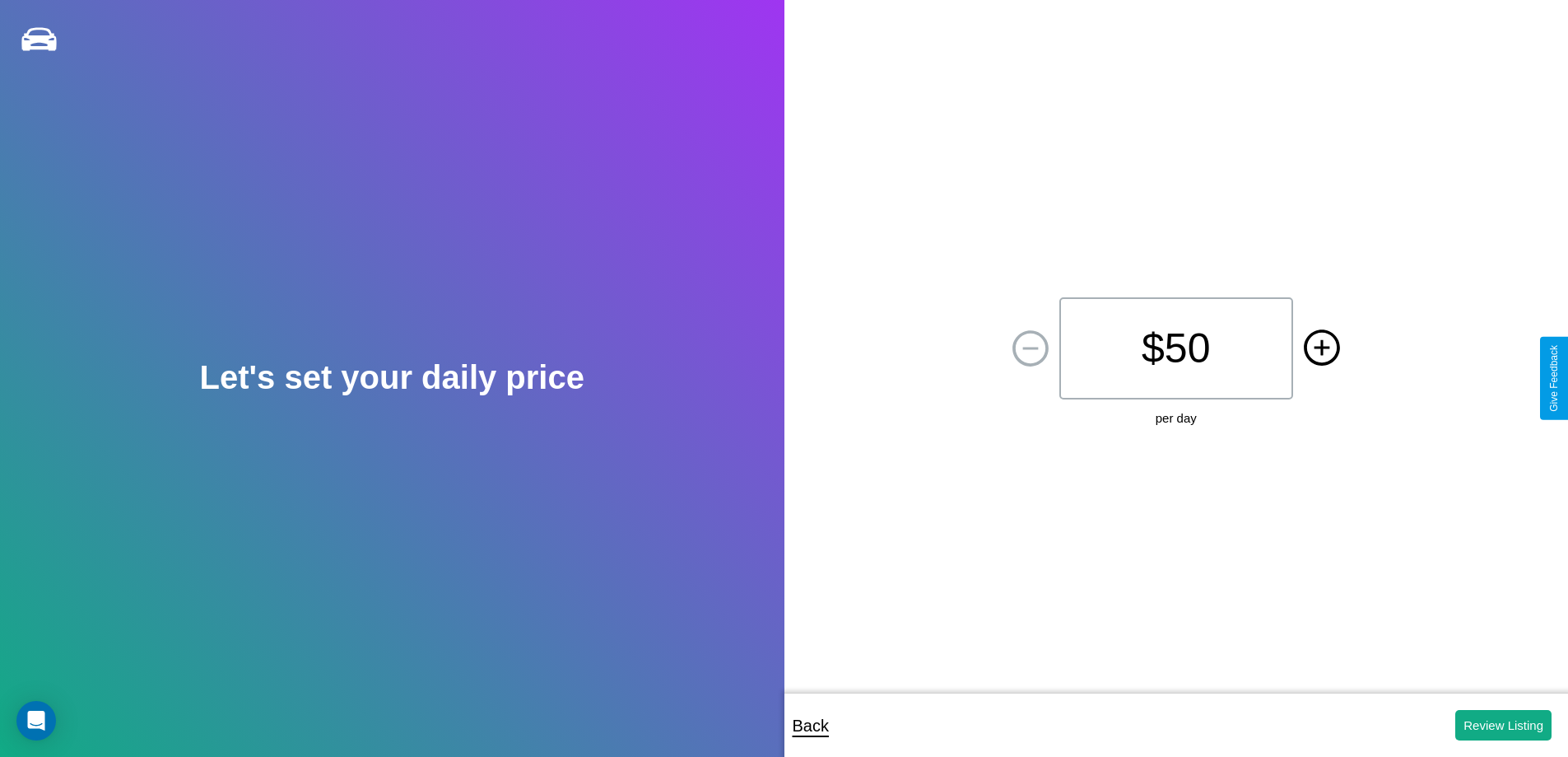
click at [1321, 348] on icon at bounding box center [1321, 346] width 16 height 16
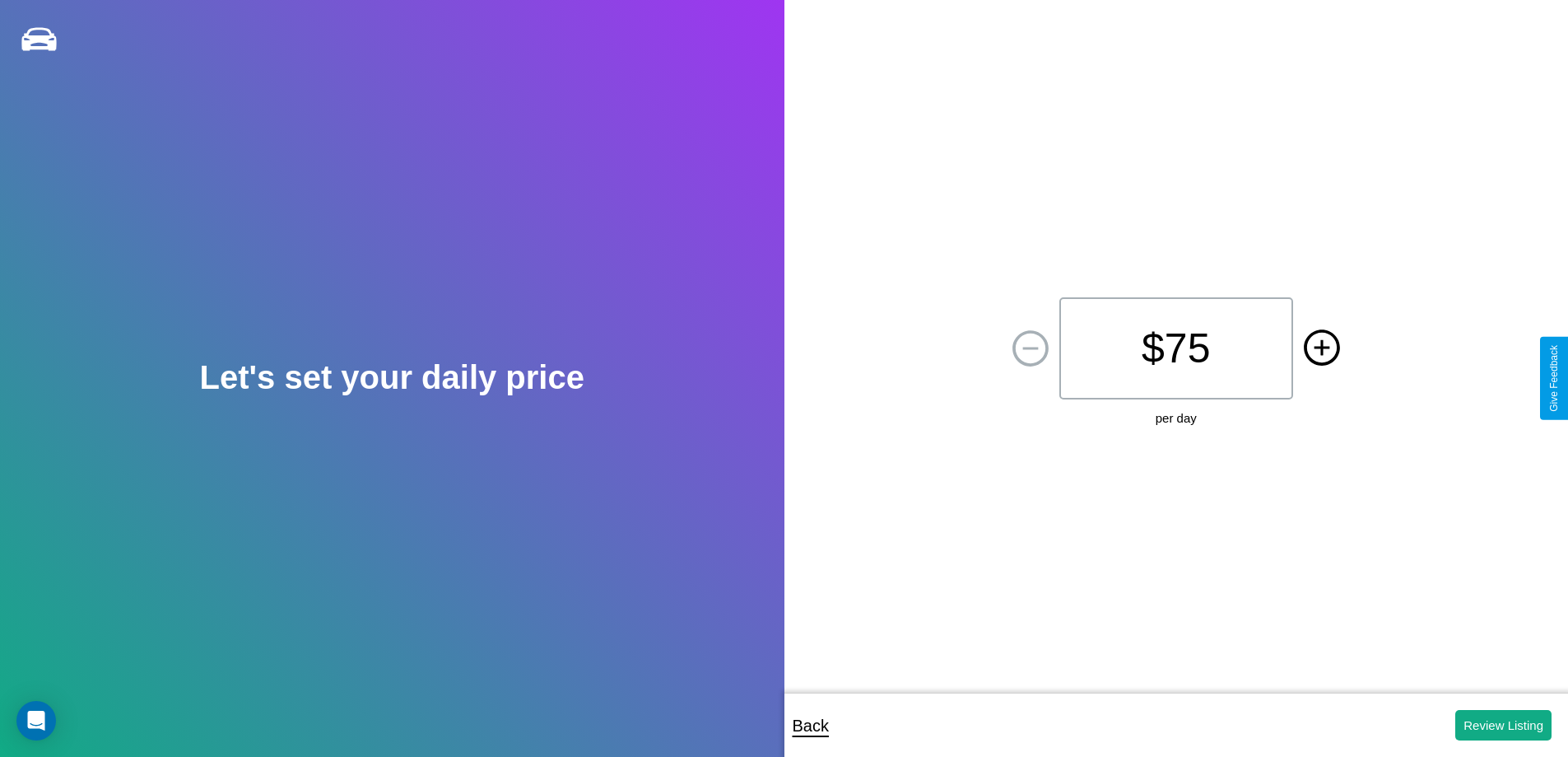
click at [1321, 348] on icon at bounding box center [1321, 346] width 16 height 16
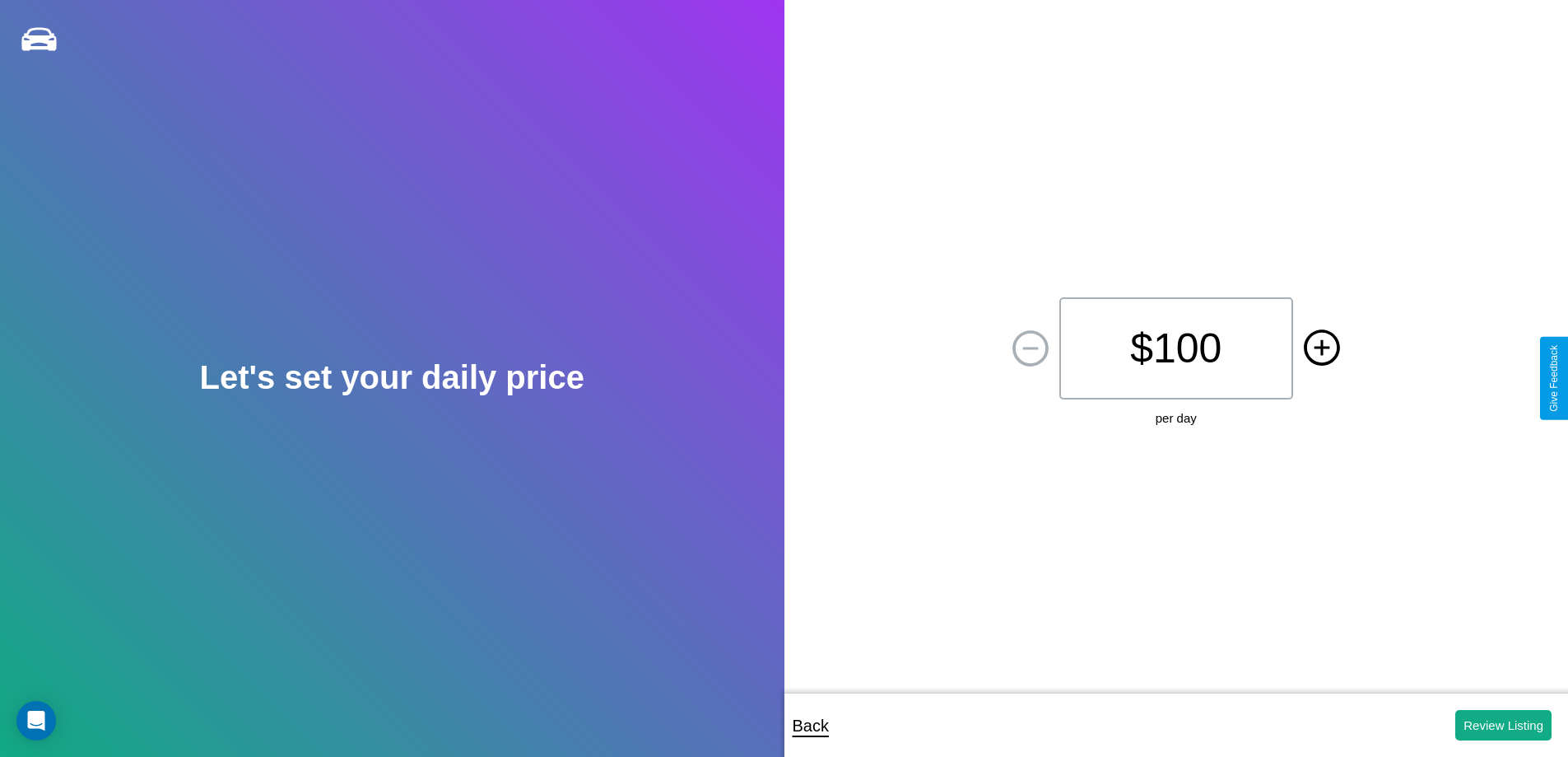
click at [1321, 348] on icon at bounding box center [1321, 346] width 16 height 16
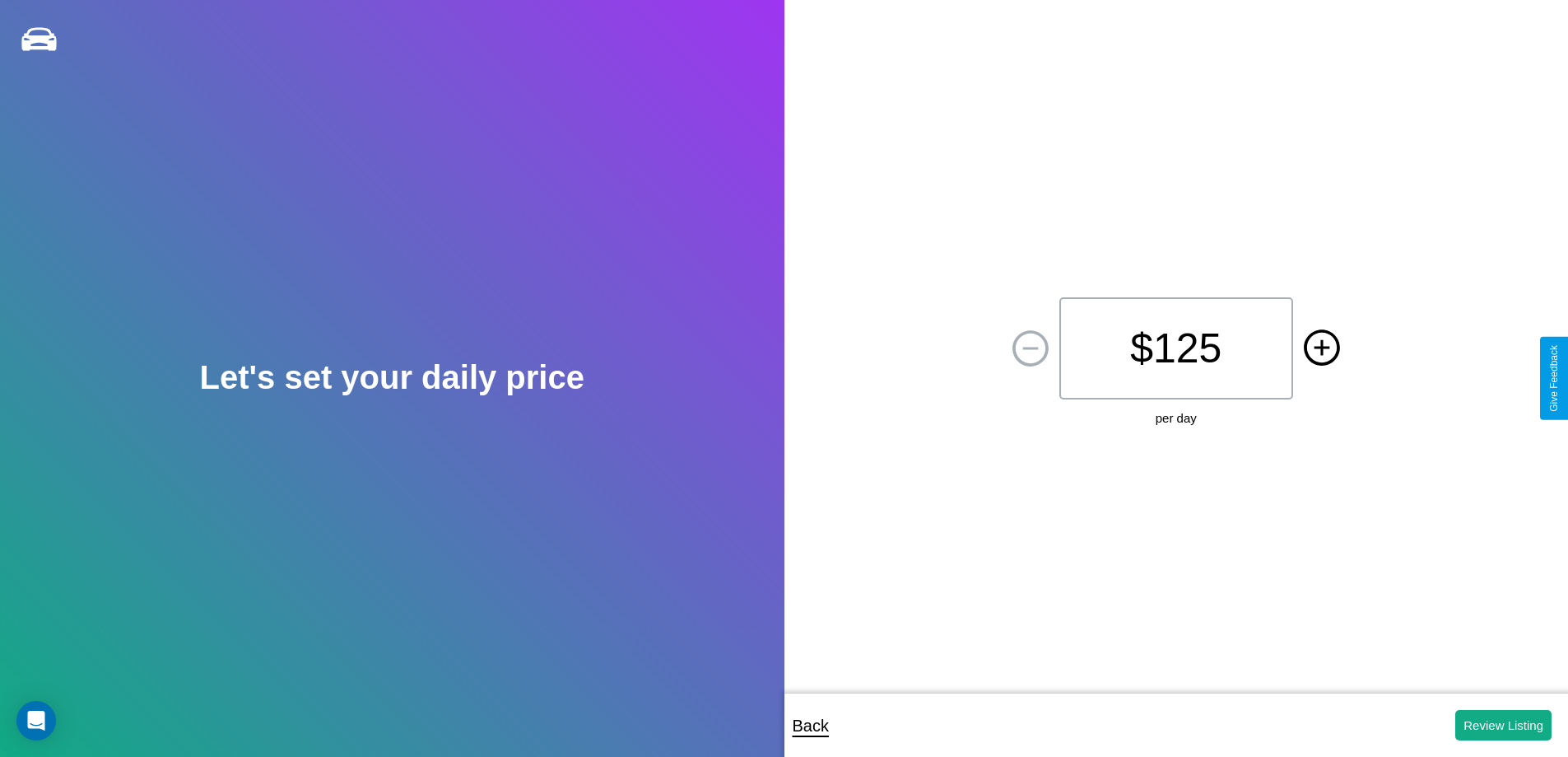
click at [1321, 348] on icon at bounding box center [1321, 346] width 16 height 16
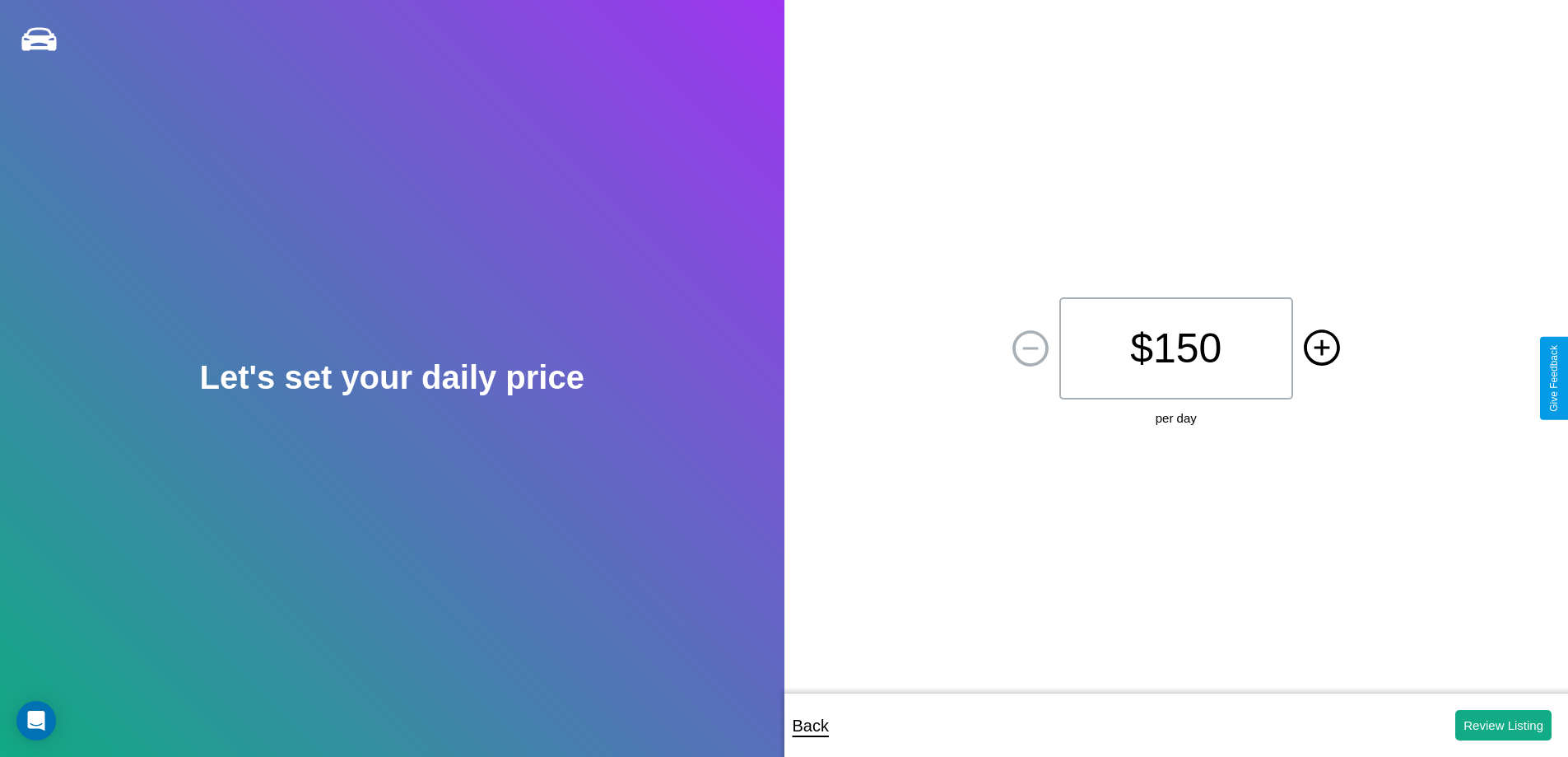
click at [1321, 348] on icon at bounding box center [1321, 346] width 16 height 16
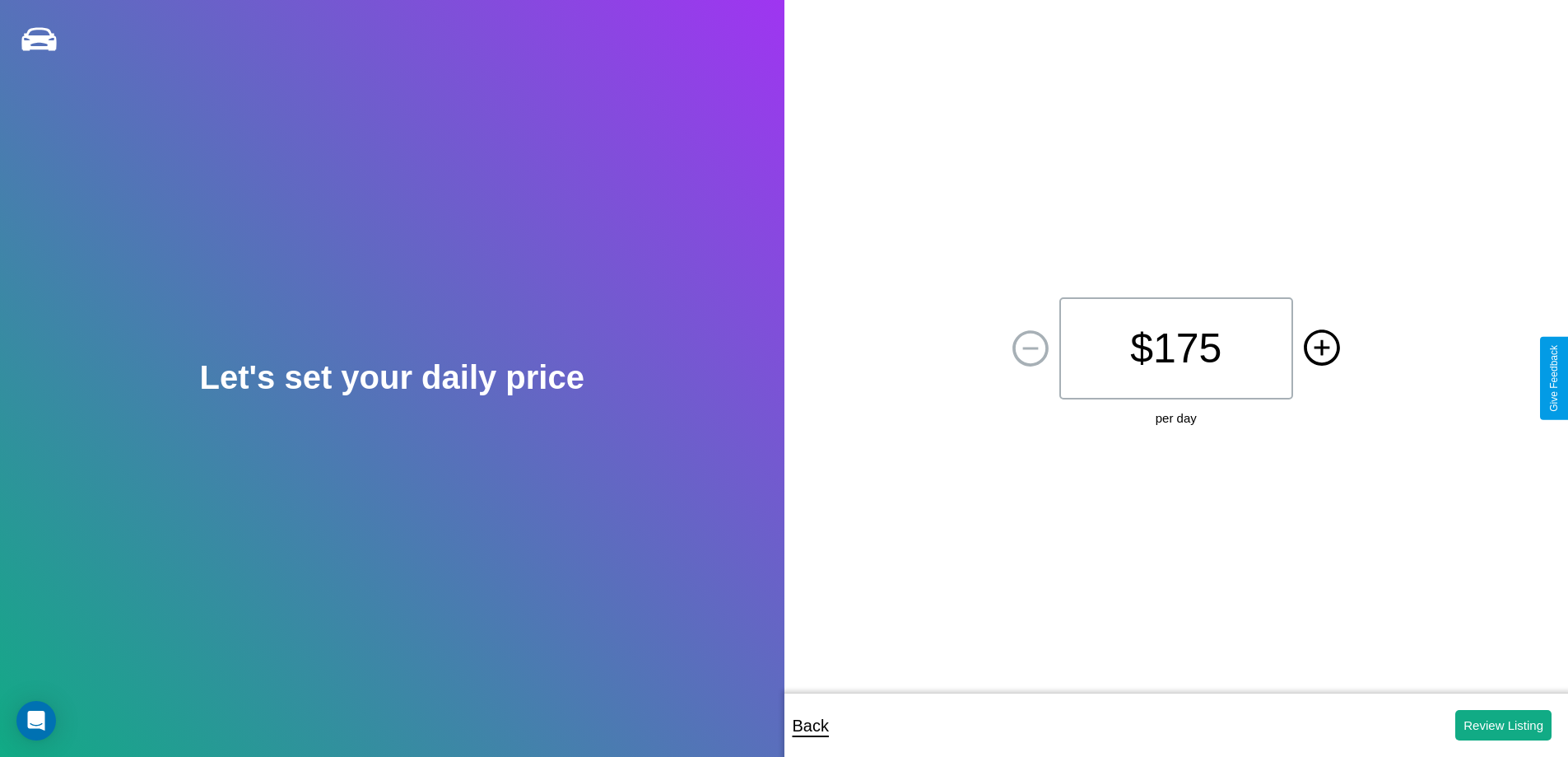
click at [1321, 348] on icon at bounding box center [1321, 346] width 16 height 16
click at [1503, 725] on button "Review Listing" at bounding box center [1503, 725] width 96 height 30
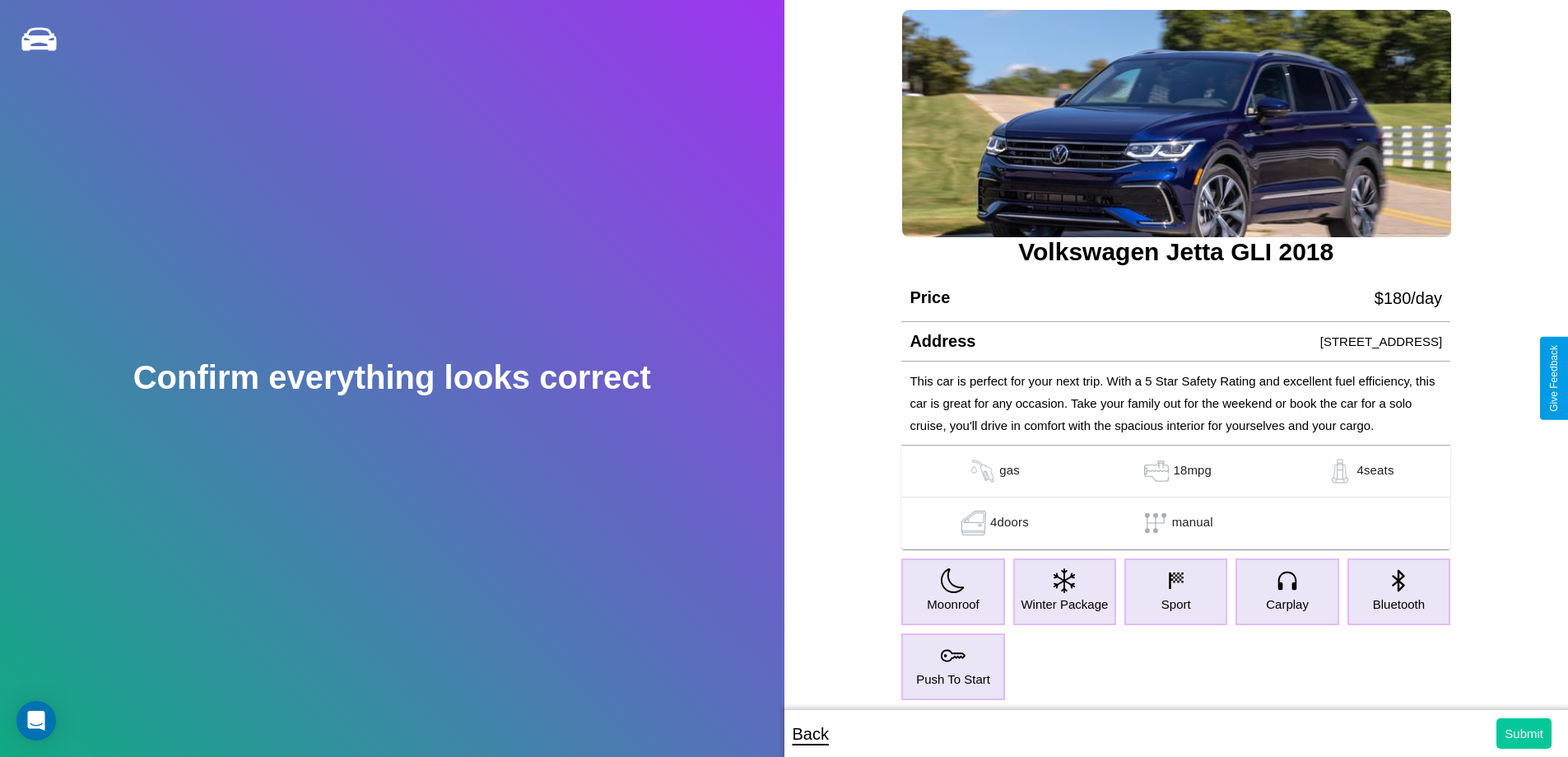
click at [1523, 733] on button "Submit" at bounding box center [1524, 733] width 55 height 30
